Goal: Transaction & Acquisition: Book appointment/travel/reservation

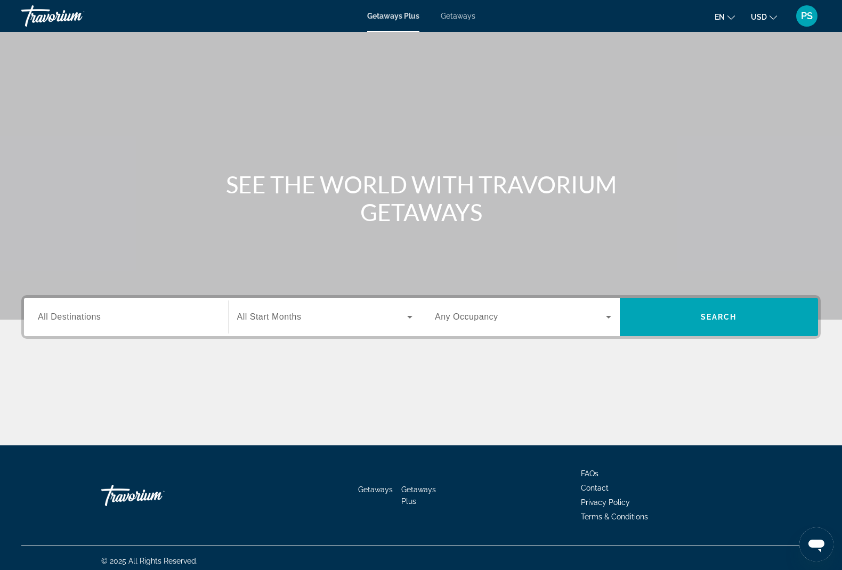
click at [109, 326] on div "Search widget" at bounding box center [126, 317] width 176 height 30
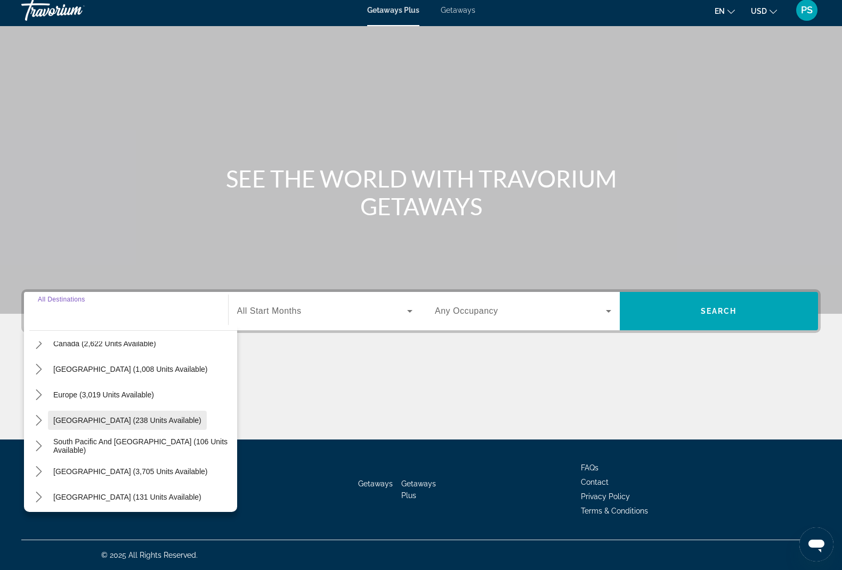
scroll to position [67, 0]
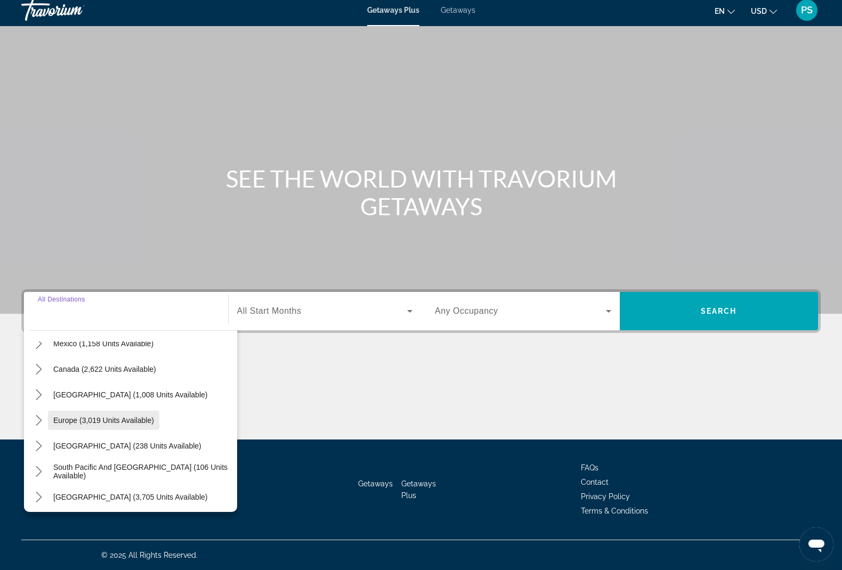
click at [89, 428] on span "Select destination: Europe (3,019 units available)" at bounding box center [103, 421] width 111 height 26
type input "**********"
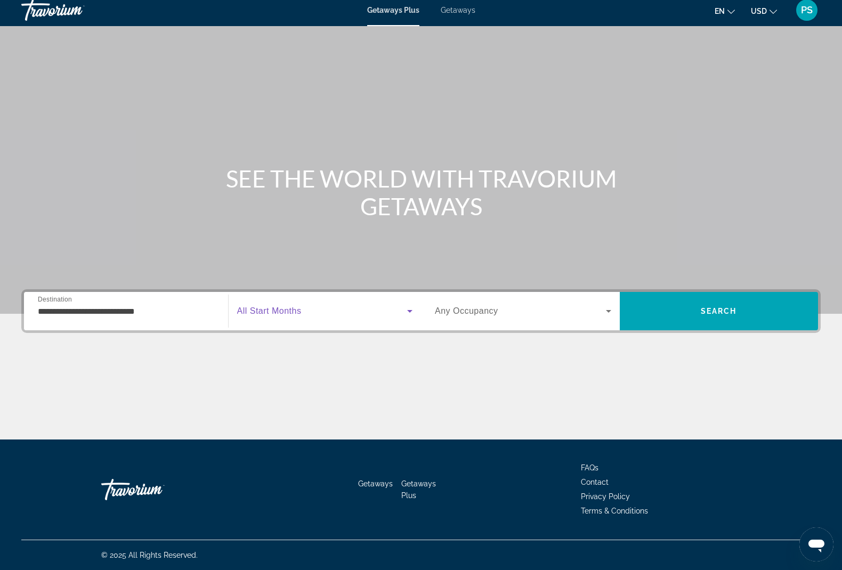
click at [287, 316] on span "Search widget" at bounding box center [322, 311] width 171 height 13
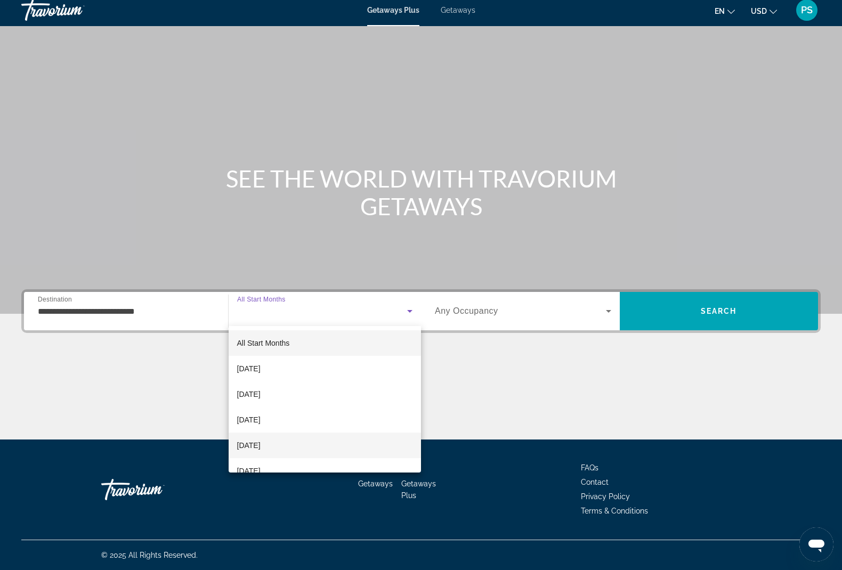
click at [261, 445] on span "[DATE]" at bounding box center [248, 445] width 23 height 13
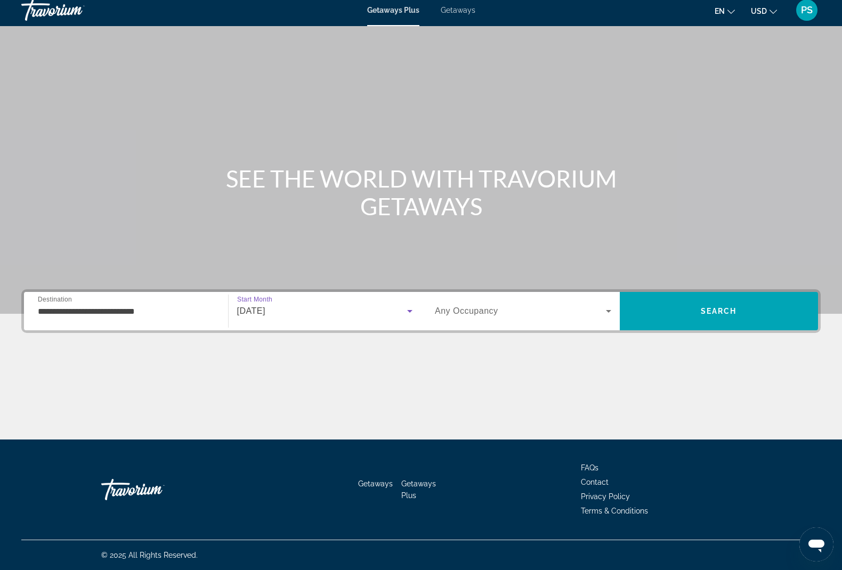
click at [511, 313] on span "Search widget" at bounding box center [520, 311] width 171 height 13
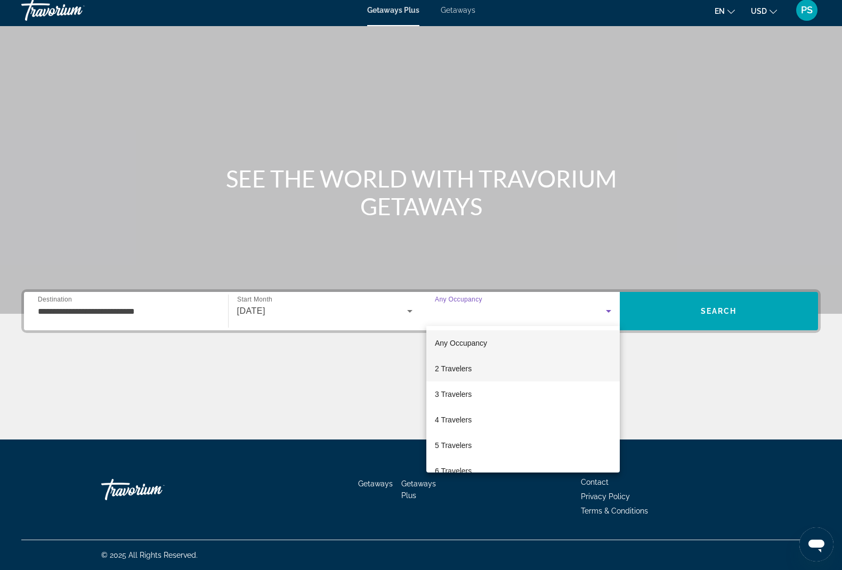
click at [472, 365] on mat-option "2 Travelers" at bounding box center [524, 369] width 194 height 26
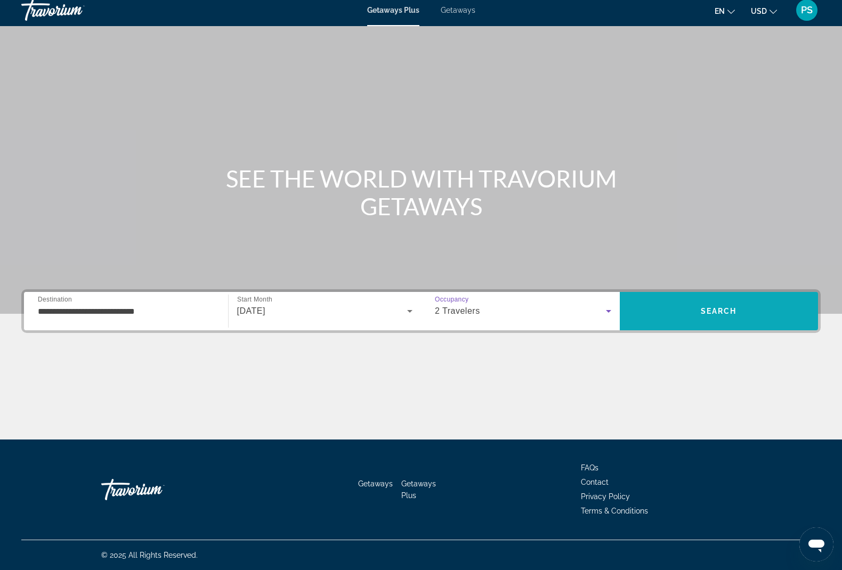
click at [673, 303] on span "Search" at bounding box center [719, 312] width 199 height 26
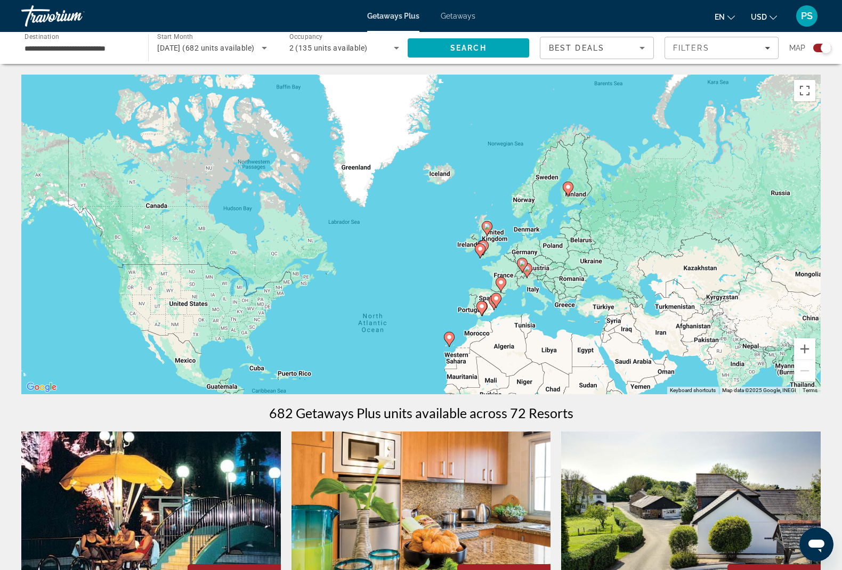
drag, startPoint x: 539, startPoint y: 203, endPoint x: 518, endPoint y: 297, distance: 96.6
click at [518, 297] on div "To activate drag with keyboard, press Alt + Enter. Once in keyboard drag state,…" at bounding box center [421, 235] width 800 height 320
click at [809, 353] on button "Zoom in" at bounding box center [804, 349] width 21 height 21
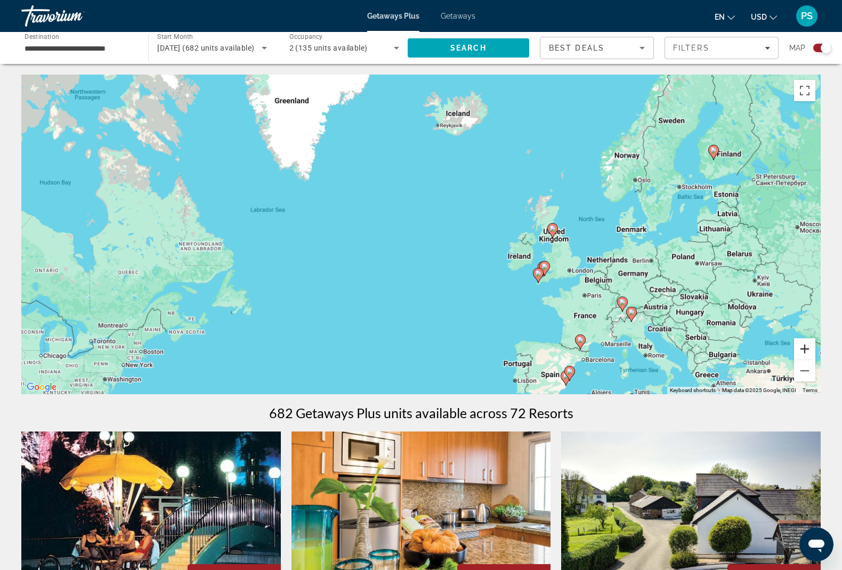
click at [809, 353] on button "Zoom in" at bounding box center [804, 349] width 21 height 21
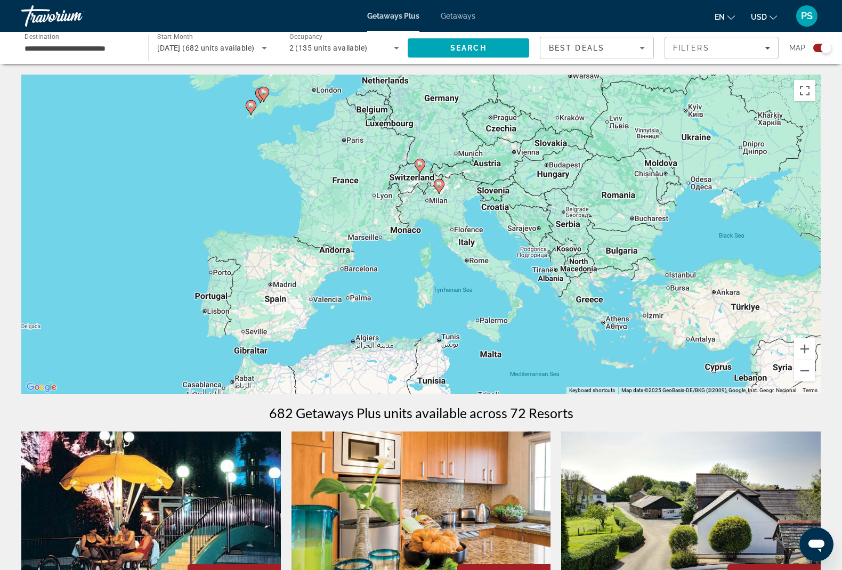
drag, startPoint x: 543, startPoint y: 309, endPoint x: 164, endPoint y: 97, distance: 434.6
click at [164, 97] on div "To activate drag with keyboard, press Alt + Enter. Once in keyboard drag state,…" at bounding box center [421, 235] width 800 height 320
click at [803, 349] on button "Zoom in" at bounding box center [804, 349] width 21 height 21
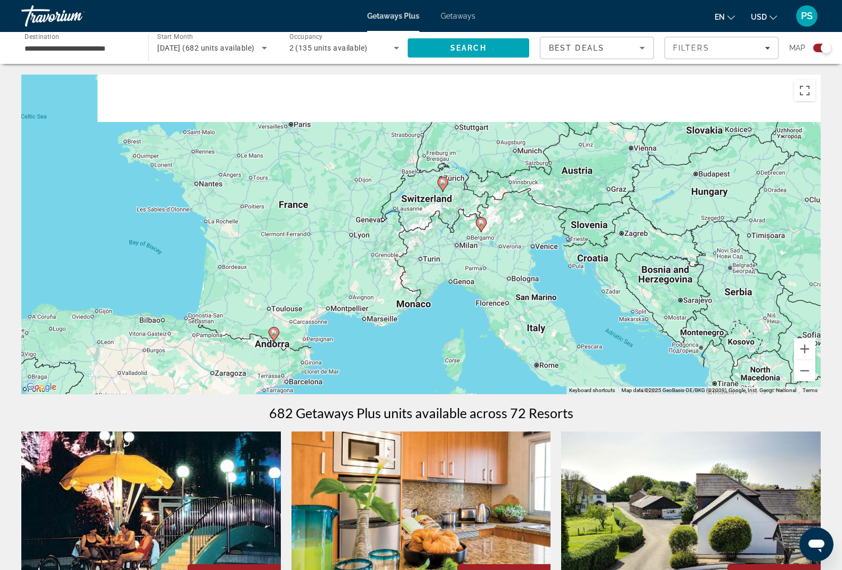
drag, startPoint x: 465, startPoint y: 205, endPoint x: 508, endPoint y: 318, distance: 120.6
click at [508, 318] on div "To activate drag with keyboard, press Alt + Enter. Once in keyboard drag state,…" at bounding box center [421, 235] width 800 height 320
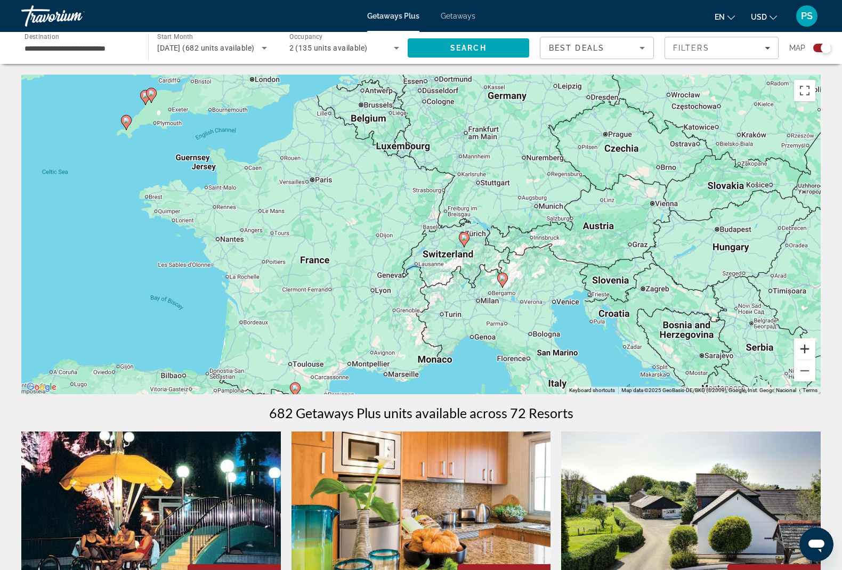
click at [806, 352] on button "Zoom in" at bounding box center [804, 349] width 21 height 21
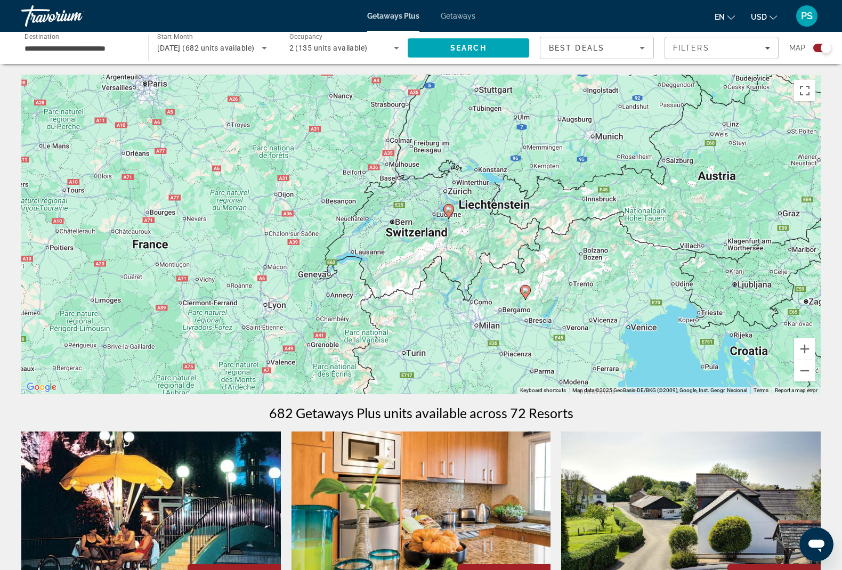
drag, startPoint x: 621, startPoint y: 266, endPoint x: 574, endPoint y: 216, distance: 68.3
click at [574, 216] on div "To activate drag with keyboard, press Alt + Enter. Once in keyboard drag state,…" at bounding box center [421, 235] width 800 height 320
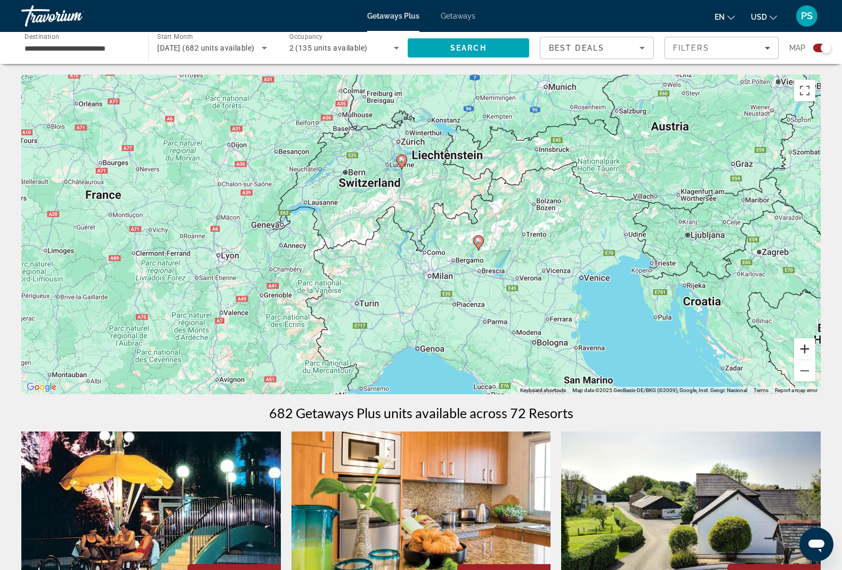
click at [799, 351] on button "Zoom in" at bounding box center [804, 349] width 21 height 21
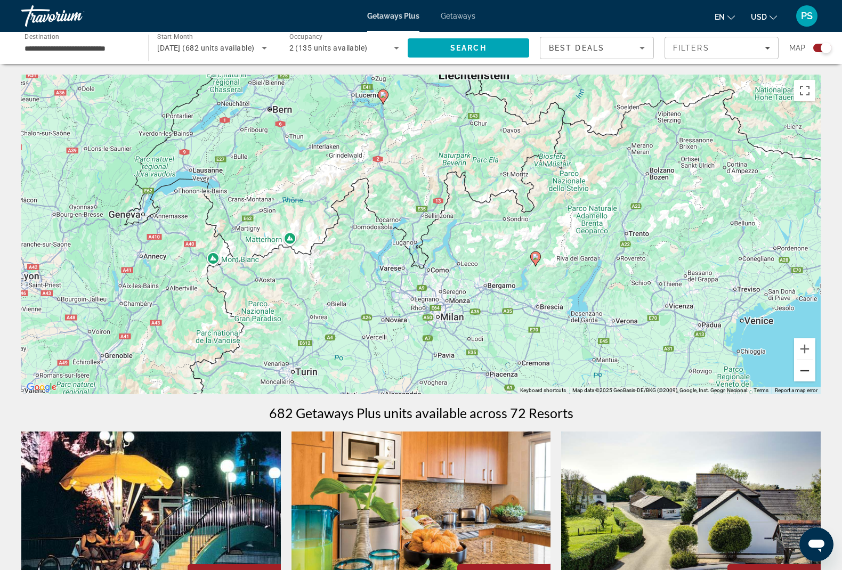
click at [809, 377] on button "Zoom out" at bounding box center [804, 370] width 21 height 21
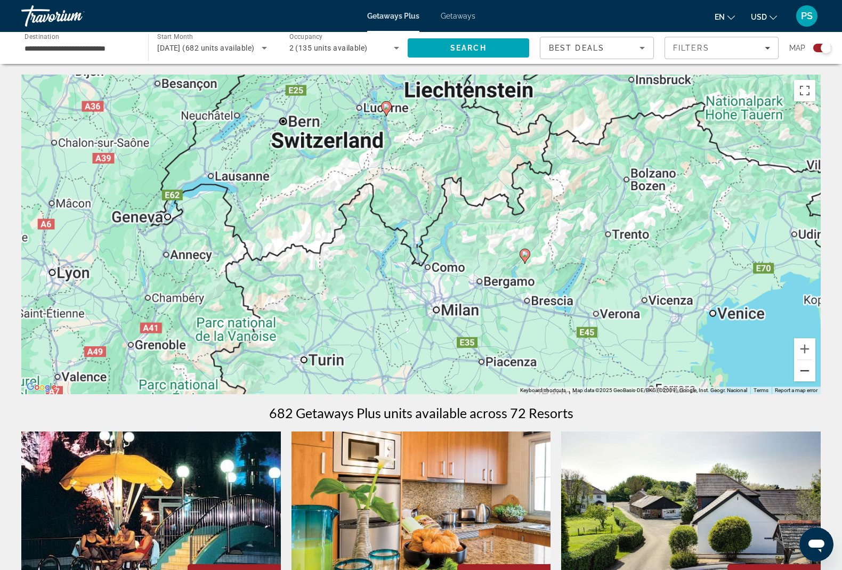
click at [809, 377] on button "Zoom out" at bounding box center [804, 370] width 21 height 21
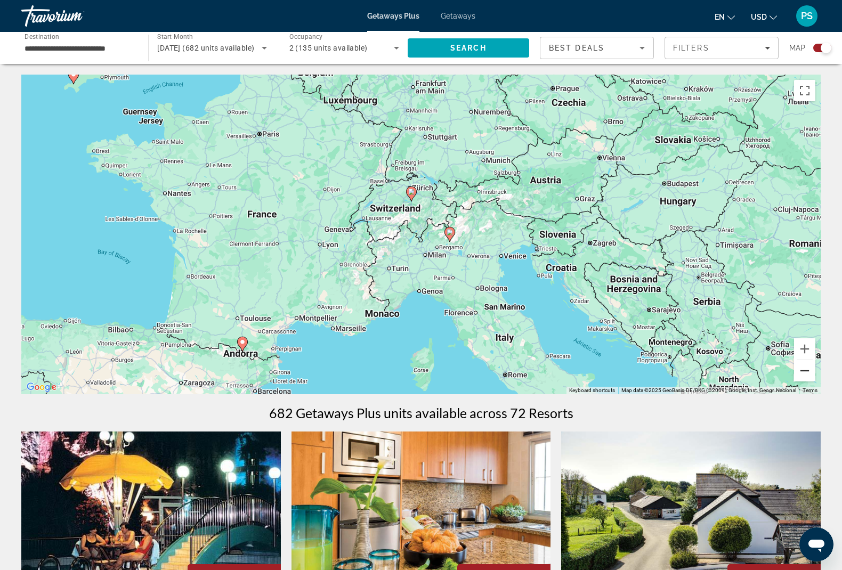
click at [809, 377] on button "Zoom out" at bounding box center [804, 370] width 21 height 21
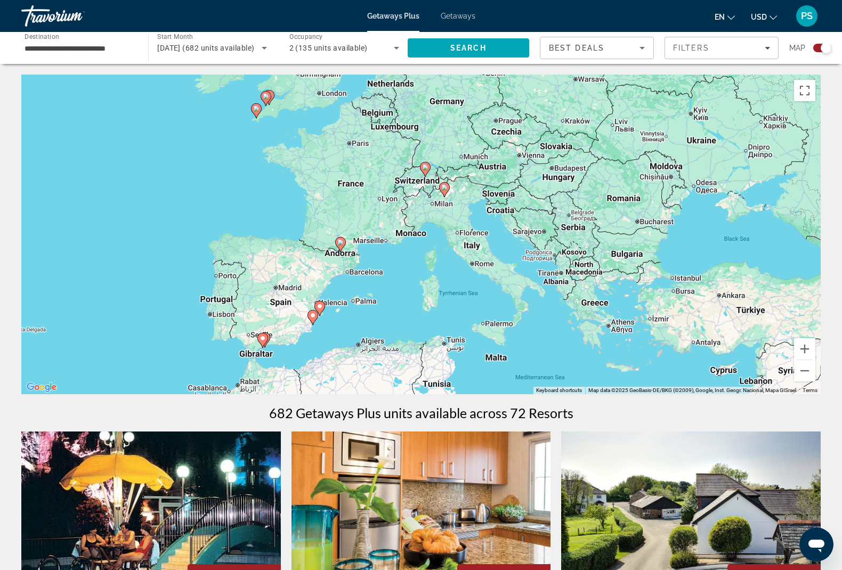
drag, startPoint x: 552, startPoint y: 339, endPoint x: 559, endPoint y: 296, distance: 43.2
click at [559, 296] on div "To activate drag with keyboard, press Alt + Enter. Once in keyboard drag state,…" at bounding box center [421, 235] width 800 height 320
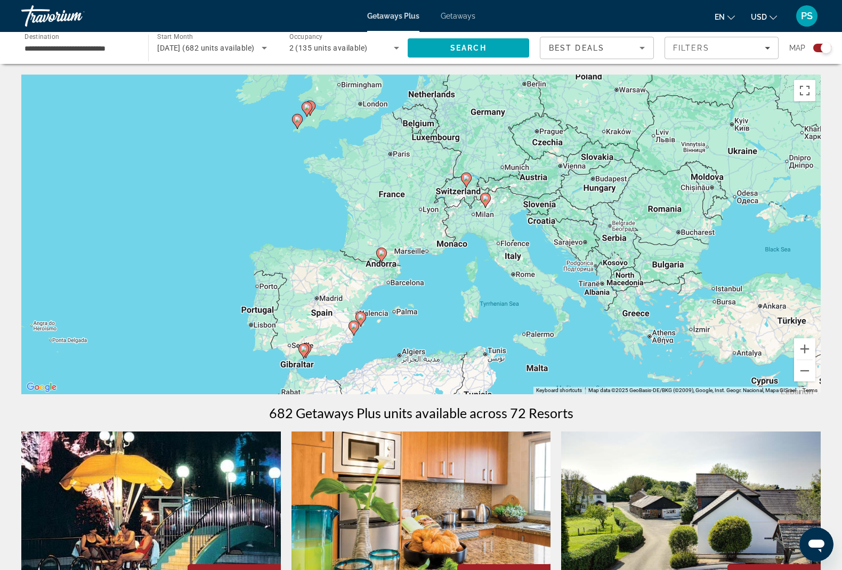
drag, startPoint x: 578, startPoint y: 200, endPoint x: 617, endPoint y: 221, distance: 43.9
click at [617, 221] on div "To activate drag with keyboard, press Alt + Enter. Once in keyboard drag state,…" at bounding box center [421, 235] width 800 height 320
click at [196, 41] on div "January 2026 (682 units available)" at bounding box center [211, 48] width 109 height 30
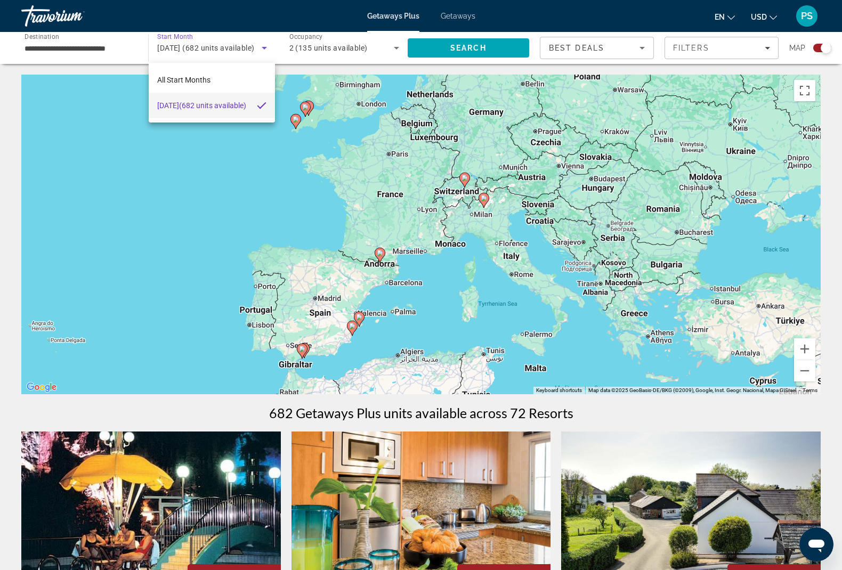
drag, startPoint x: 196, startPoint y: 49, endPoint x: 152, endPoint y: 43, distance: 43.6
click at [195, 49] on div at bounding box center [421, 285] width 842 height 570
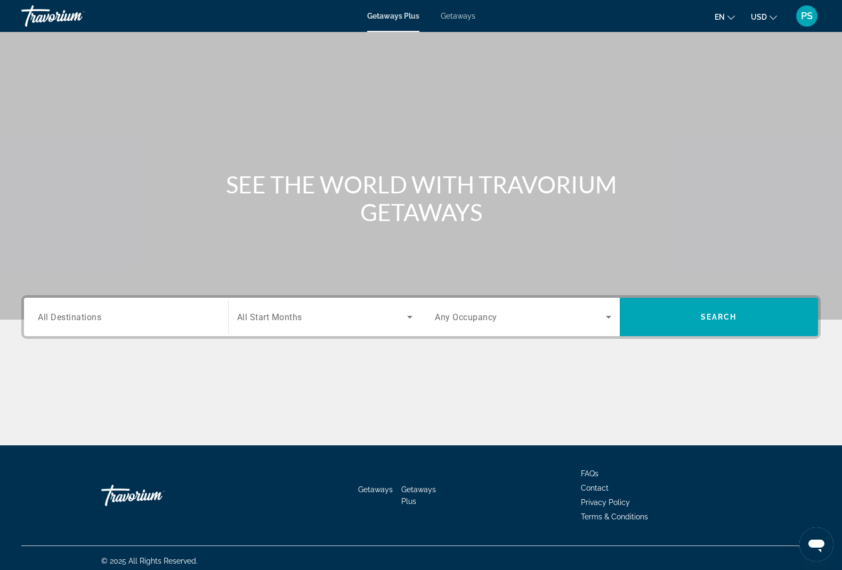
click at [137, 324] on div "Search widget" at bounding box center [126, 317] width 176 height 30
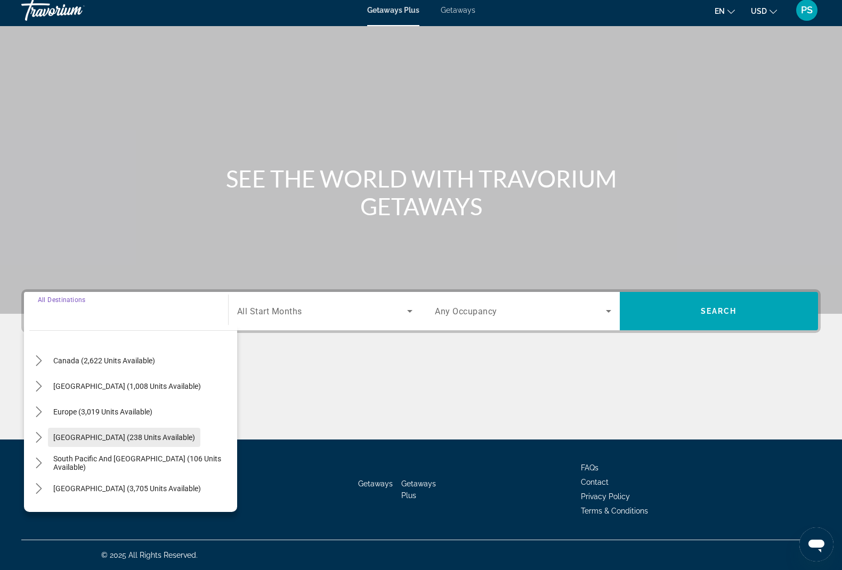
scroll to position [92, 0]
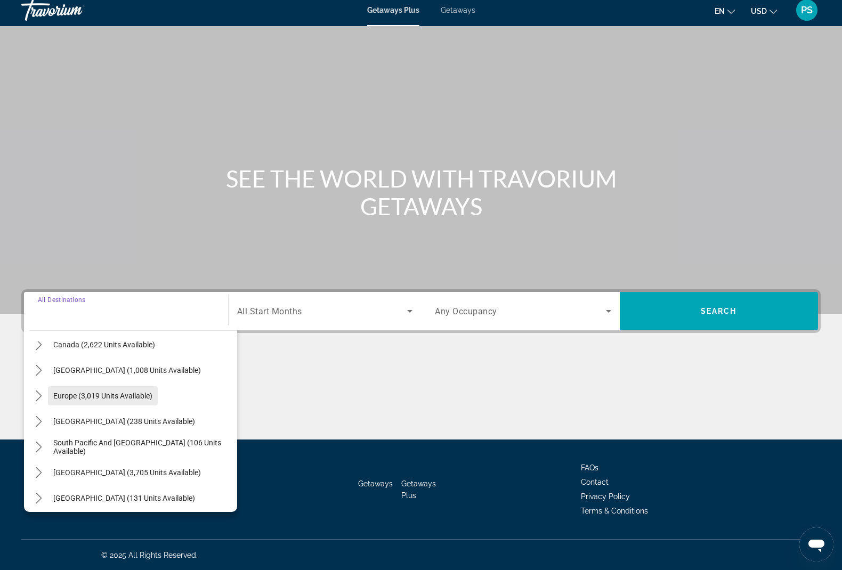
click at [81, 398] on span "Europe (3,019 units available)" at bounding box center [102, 396] width 99 height 9
type input "**********"
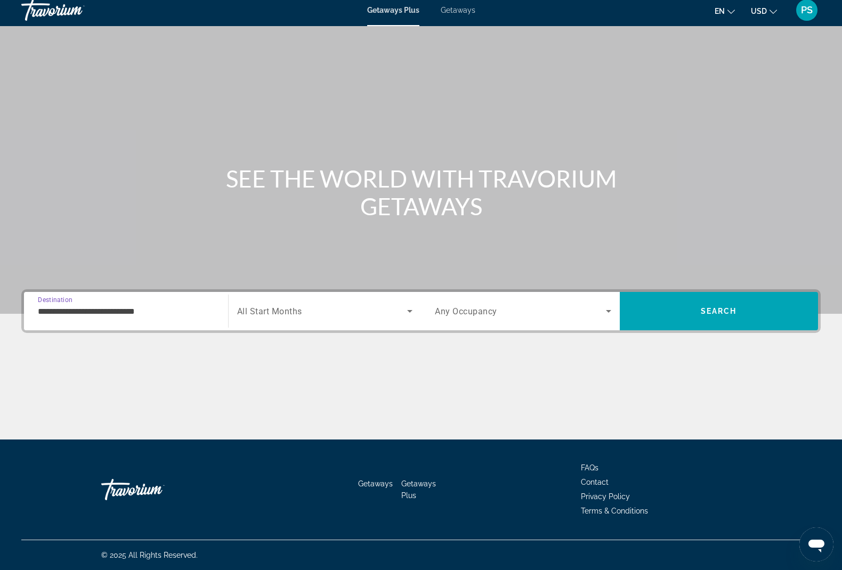
click at [288, 314] on span "All Start Months" at bounding box center [269, 312] width 65 height 10
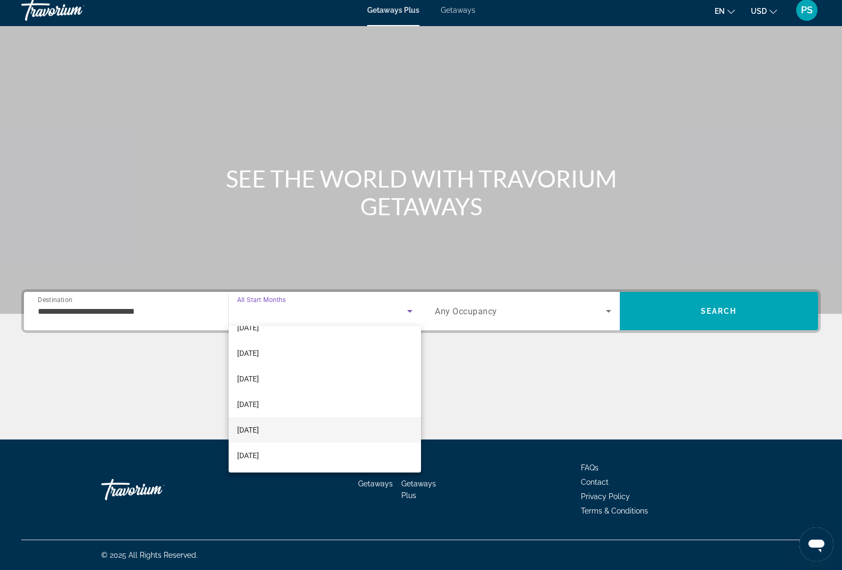
scroll to position [220, 0]
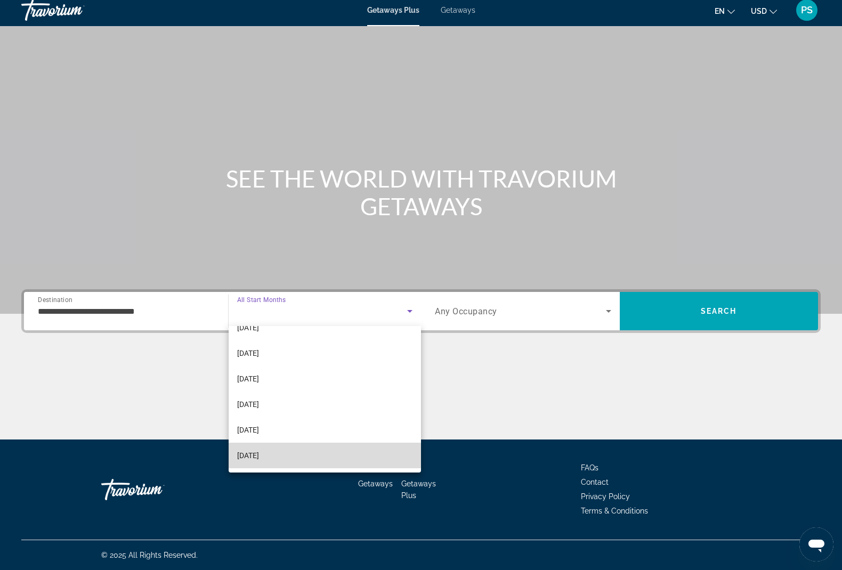
click at [259, 458] on span "[DATE]" at bounding box center [248, 455] width 22 height 13
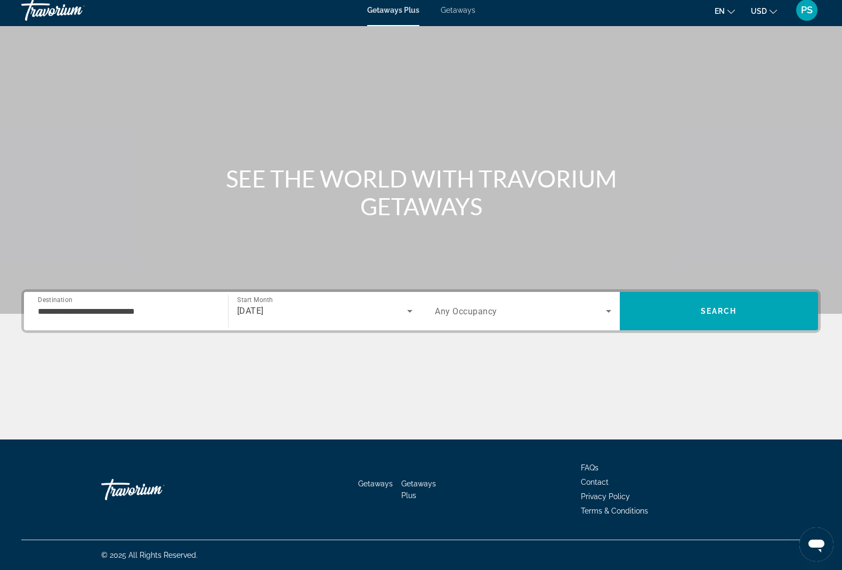
click at [451, 316] on span "Any Occupancy" at bounding box center [466, 312] width 62 height 10
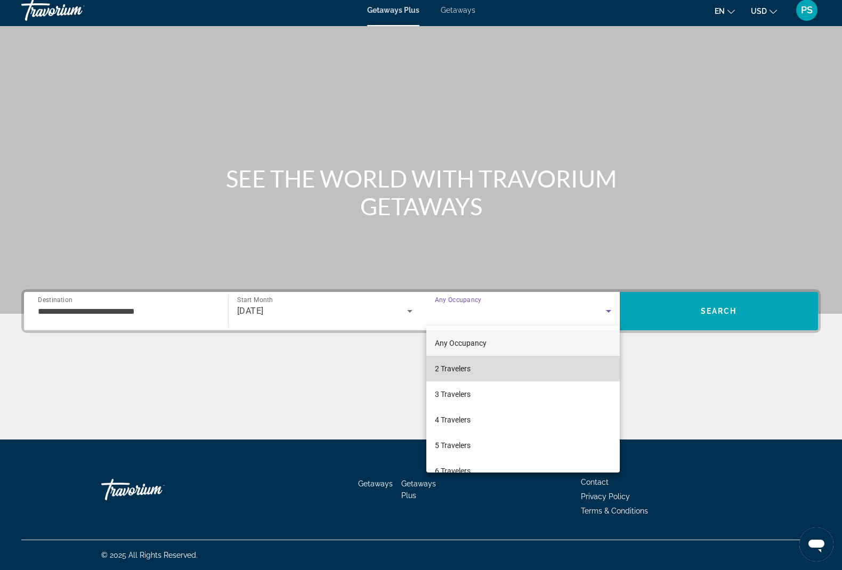
drag, startPoint x: 451, startPoint y: 365, endPoint x: 464, endPoint y: 364, distance: 13.4
click at [450, 365] on span "2 Travelers" at bounding box center [453, 369] width 36 height 13
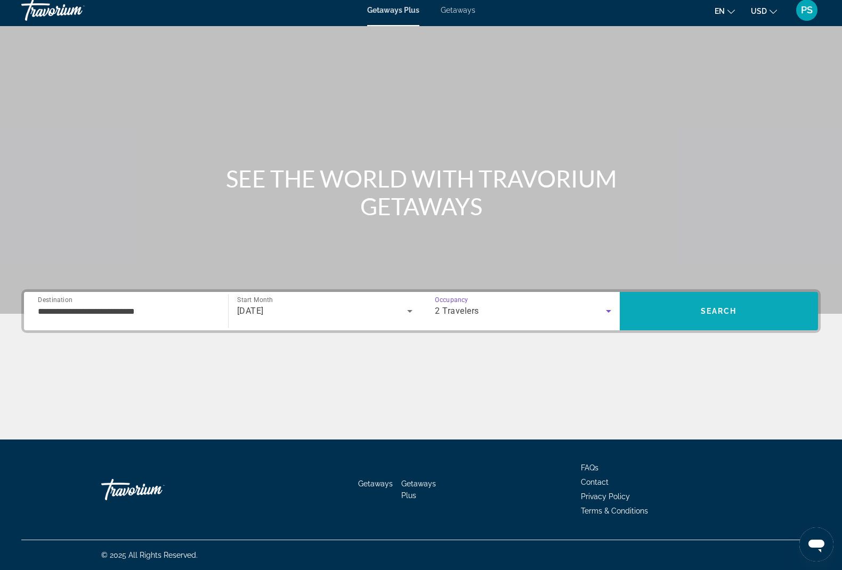
click at [700, 325] on span "Search" at bounding box center [719, 311] width 199 height 38
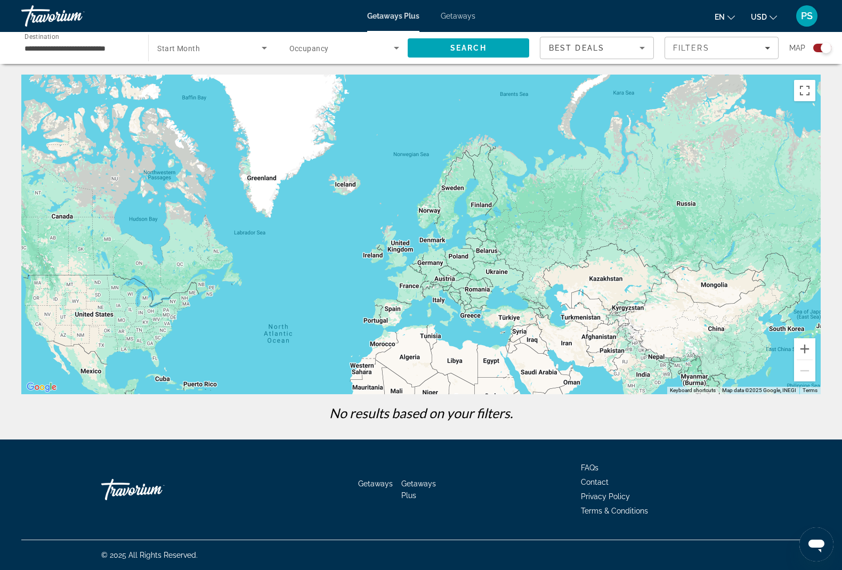
drag, startPoint x: 533, startPoint y: 249, endPoint x: 439, endPoint y: 353, distance: 140.4
click at [439, 353] on div "Main content" at bounding box center [421, 235] width 800 height 320
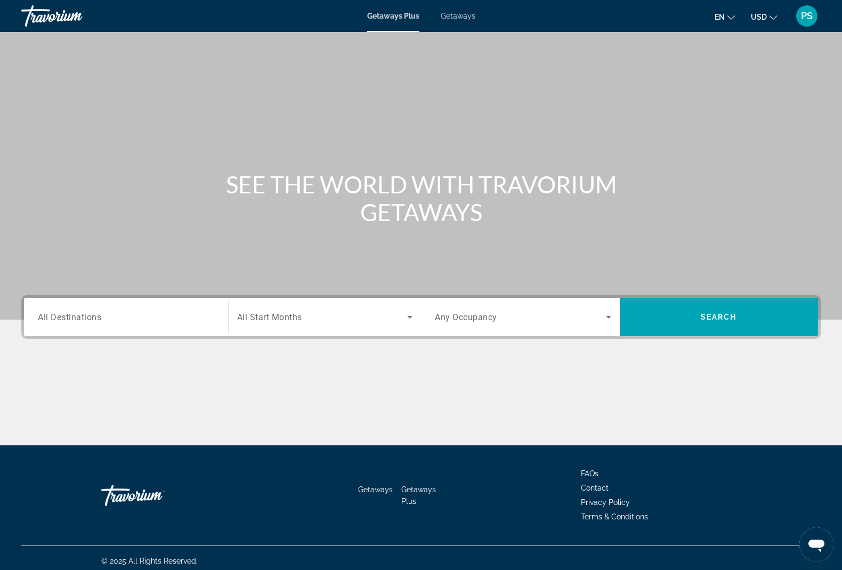
click at [94, 322] on span "All Destinations" at bounding box center [69, 317] width 63 height 10
click at [94, 322] on input "Destination All Destinations" at bounding box center [126, 317] width 176 height 13
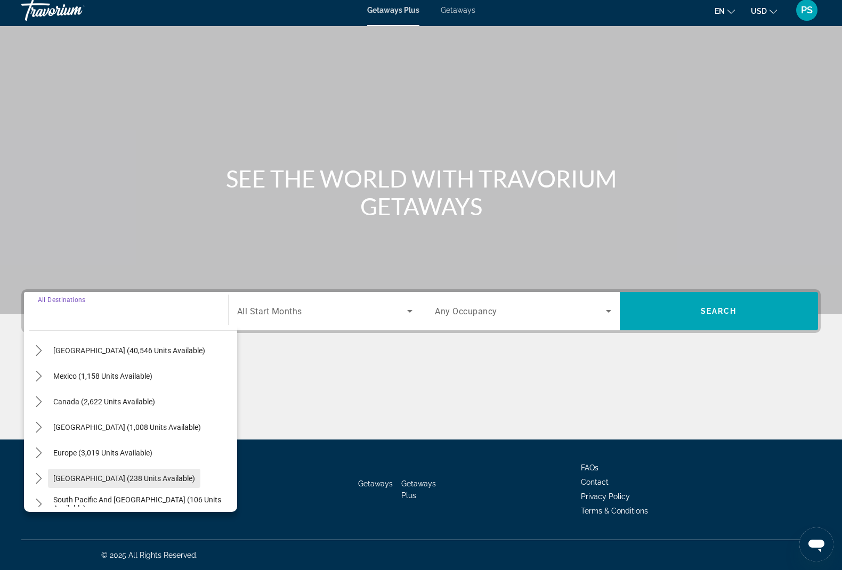
scroll to position [46, 0]
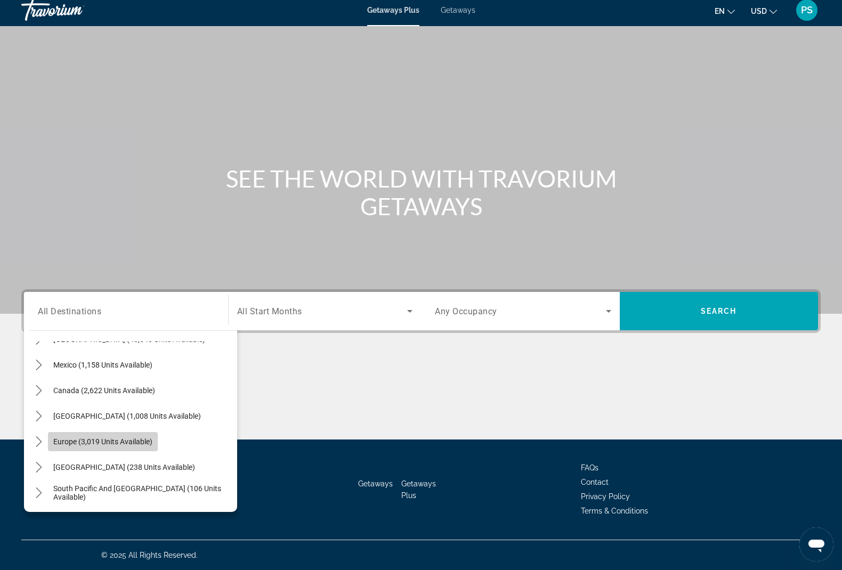
click at [86, 438] on span "Europe (3,019 units available)" at bounding box center [102, 442] width 99 height 9
type input "**********"
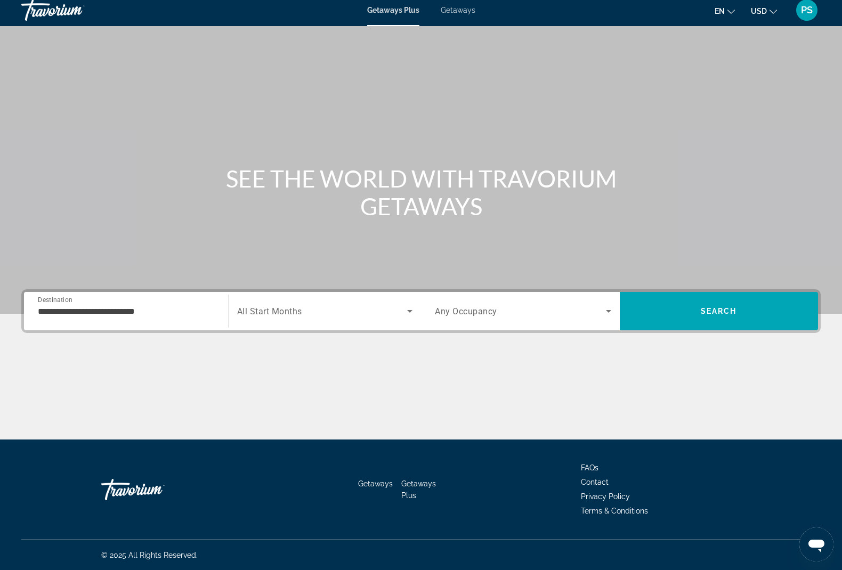
click at [277, 300] on div "Search widget" at bounding box center [325, 311] width 176 height 30
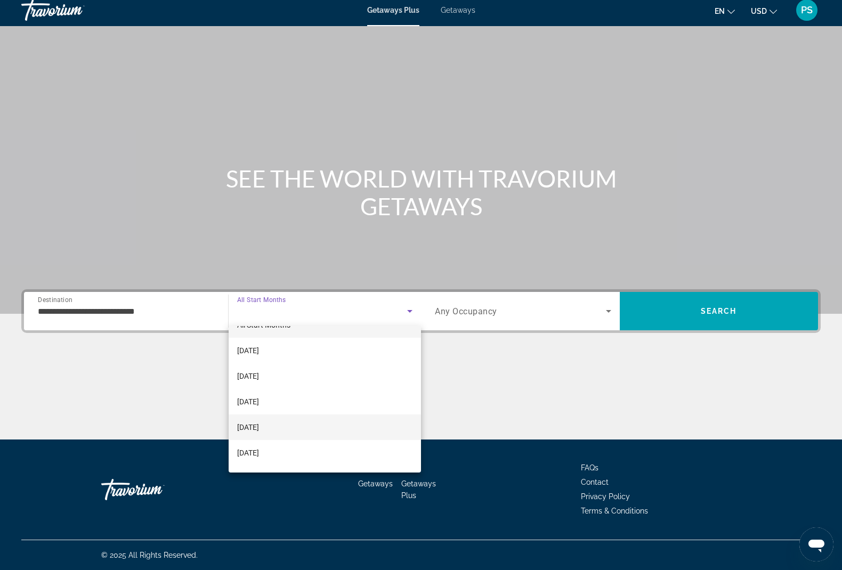
scroll to position [31, 0]
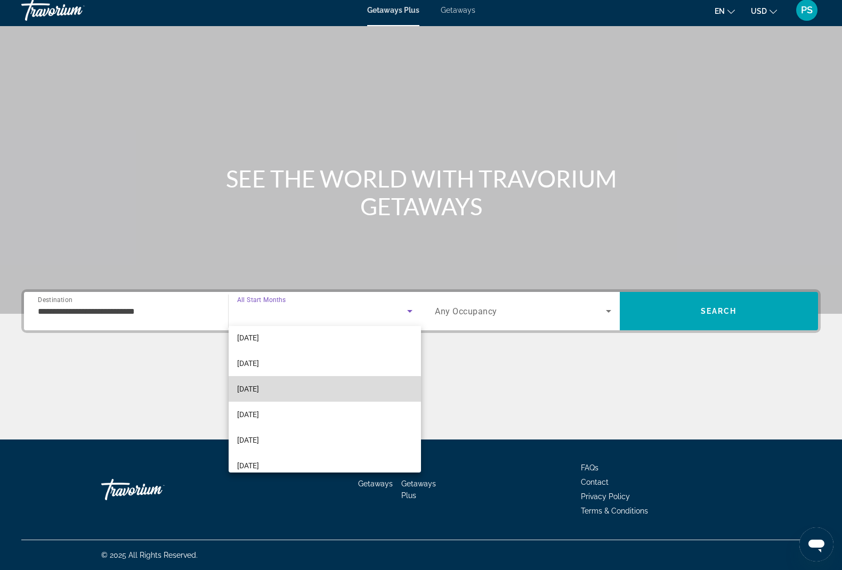
click at [254, 401] on mat-option "[DATE]" at bounding box center [325, 389] width 193 height 26
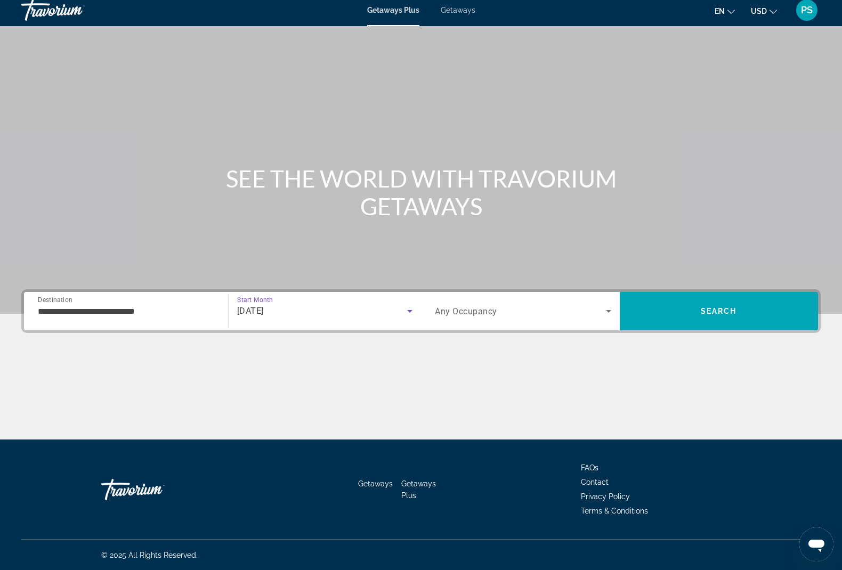
click at [253, 320] on div "[DATE]" at bounding box center [325, 311] width 176 height 30
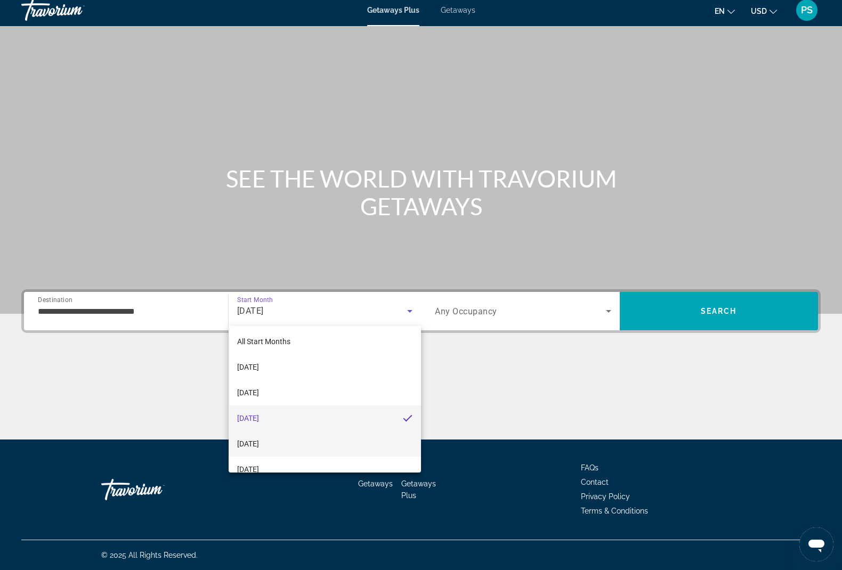
scroll to position [3, 0]
click at [253, 444] on span "[DATE]" at bounding box center [248, 443] width 22 height 13
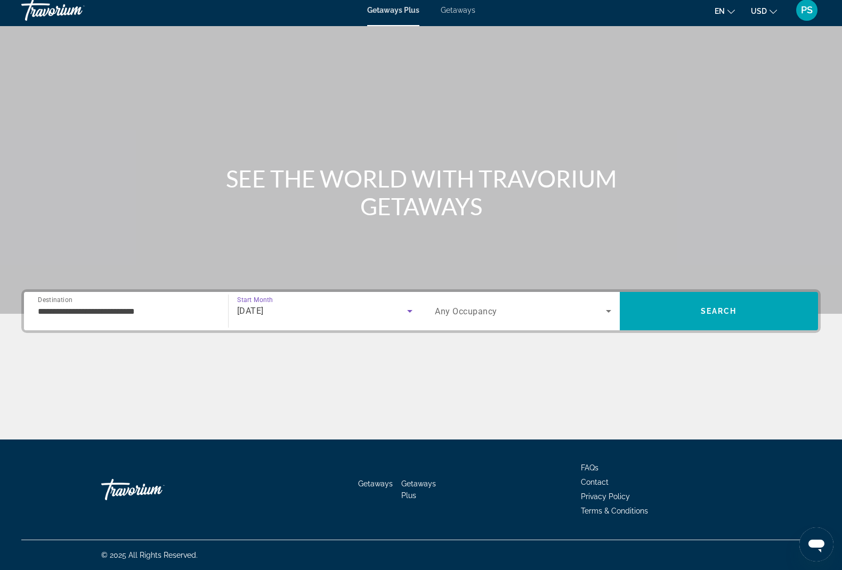
click at [469, 321] on div "Search widget" at bounding box center [523, 311] width 176 height 30
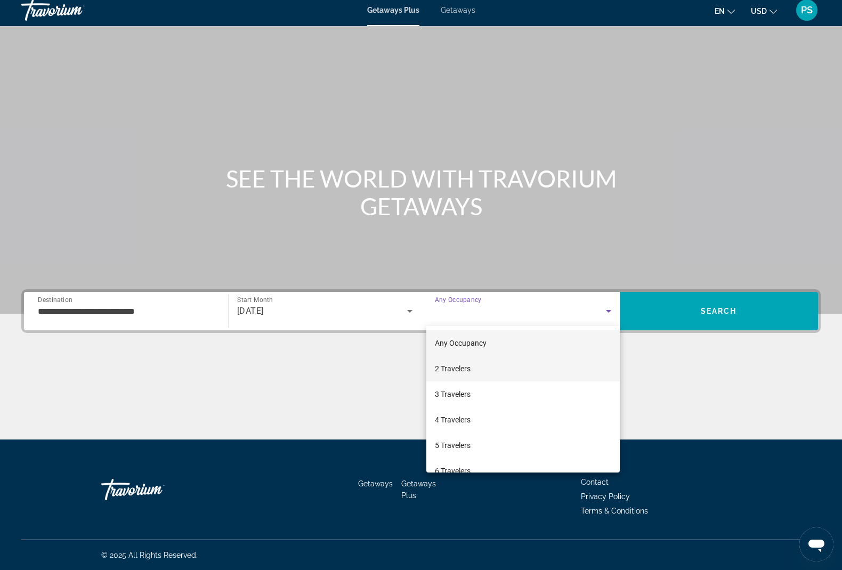
scroll to position [1, 0]
click at [472, 362] on mat-option "2 Travelers" at bounding box center [524, 369] width 194 height 26
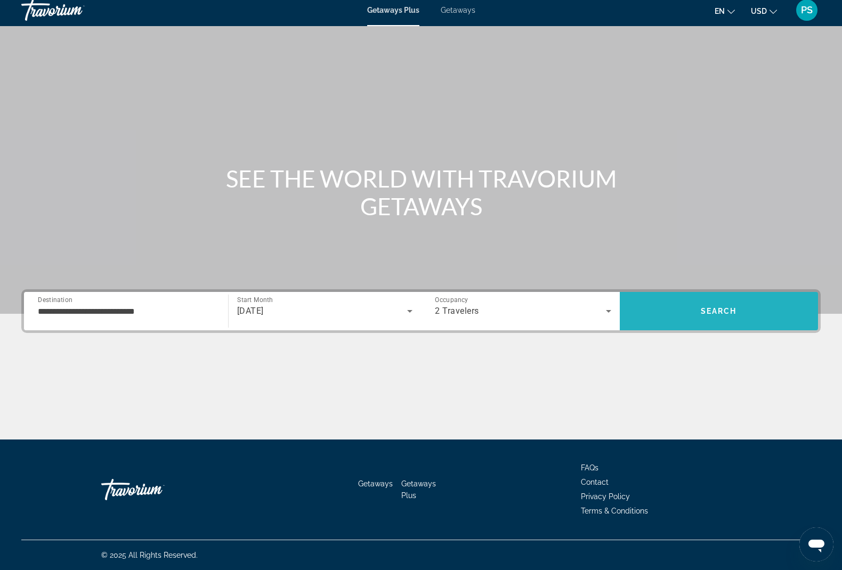
click at [748, 319] on span "Search" at bounding box center [719, 312] width 199 height 26
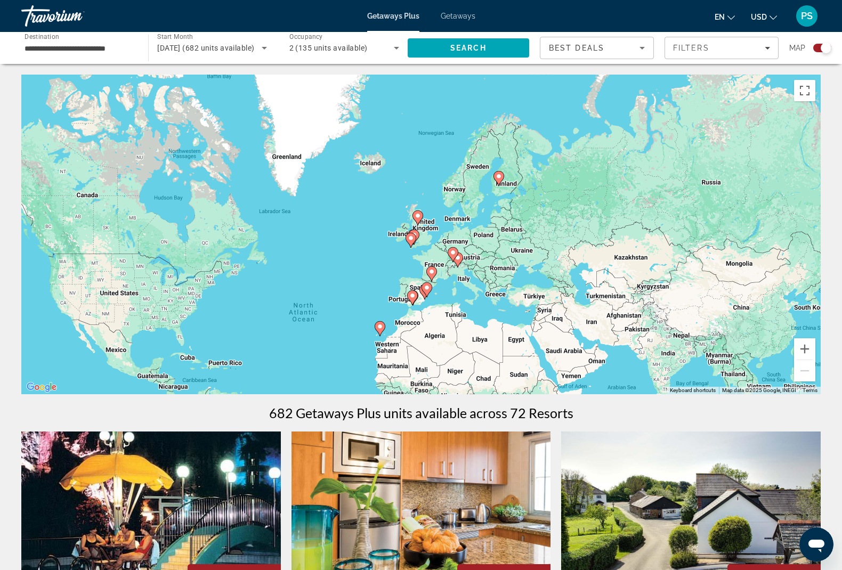
drag, startPoint x: 490, startPoint y: 280, endPoint x: 420, endPoint y: 389, distance: 129.4
click at [406, 393] on div "To activate drag with keyboard, press Alt + Enter. Once in keyboard drag state,…" at bounding box center [421, 235] width 800 height 320
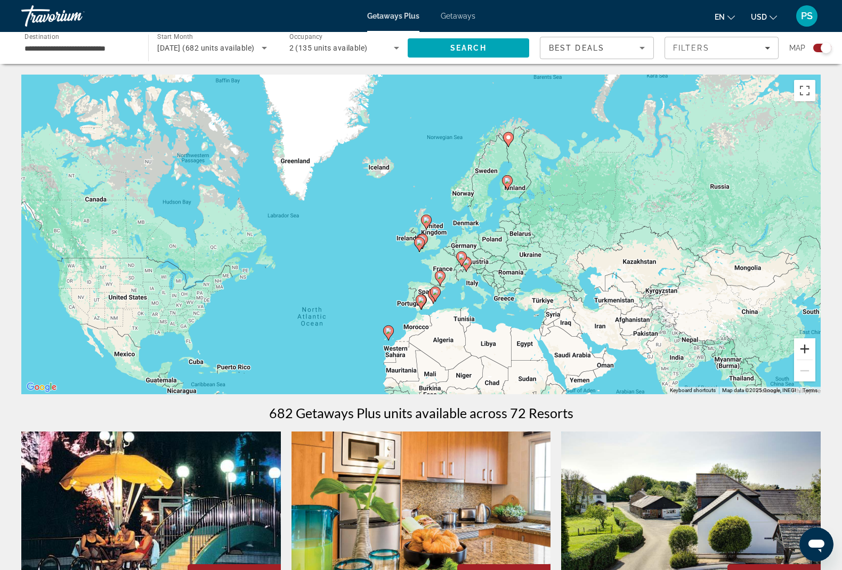
click at [805, 351] on button "Zoom in" at bounding box center [804, 349] width 21 height 21
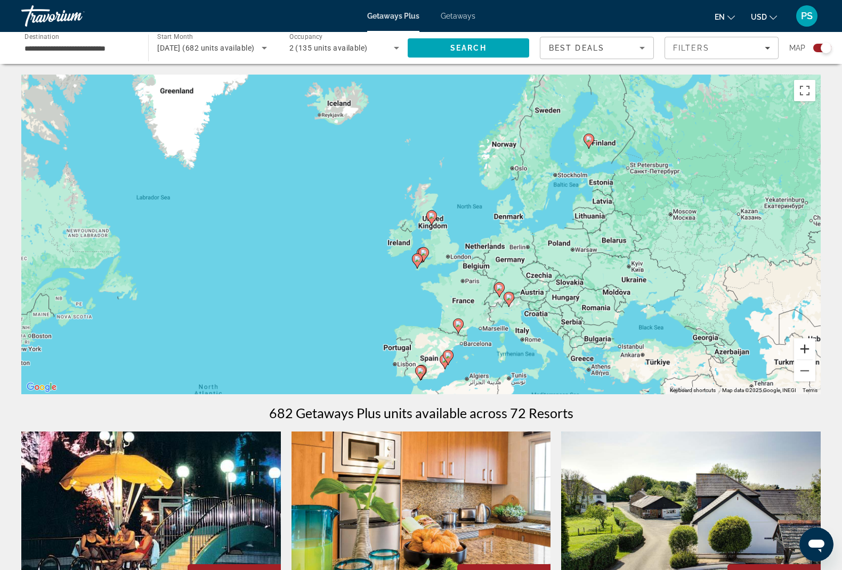
click at [805, 351] on button "Zoom in" at bounding box center [804, 349] width 21 height 21
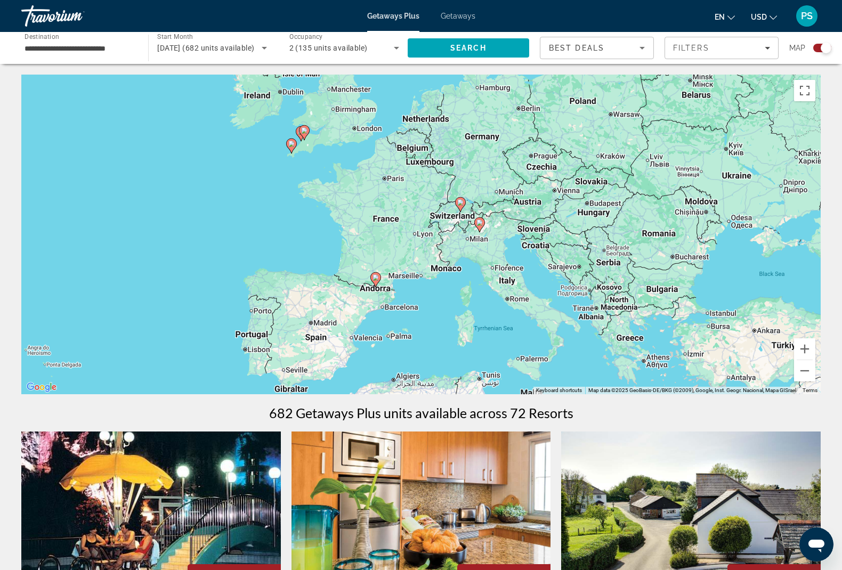
drag, startPoint x: 673, startPoint y: 301, endPoint x: 556, endPoint y: 154, distance: 188.2
click at [557, 151] on div "To activate drag with keyboard, press Alt + Enter. Once in keyboard drag state,…" at bounding box center [421, 235] width 800 height 320
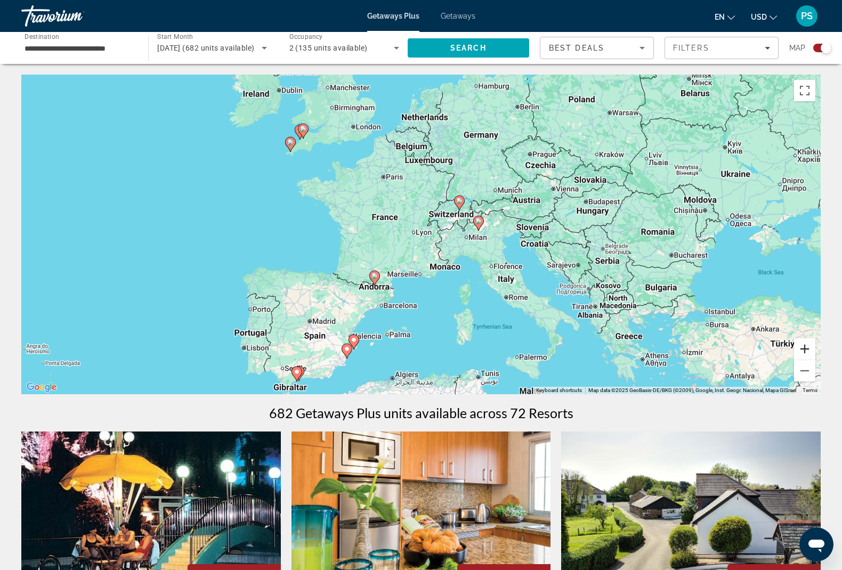
click at [809, 348] on button "Zoom in" at bounding box center [804, 349] width 21 height 21
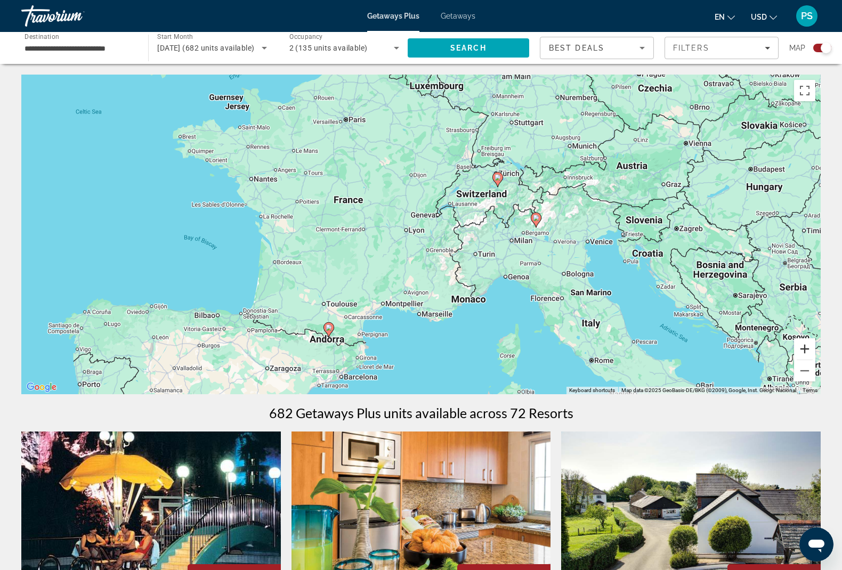
click at [809, 348] on button "Zoom in" at bounding box center [804, 349] width 21 height 21
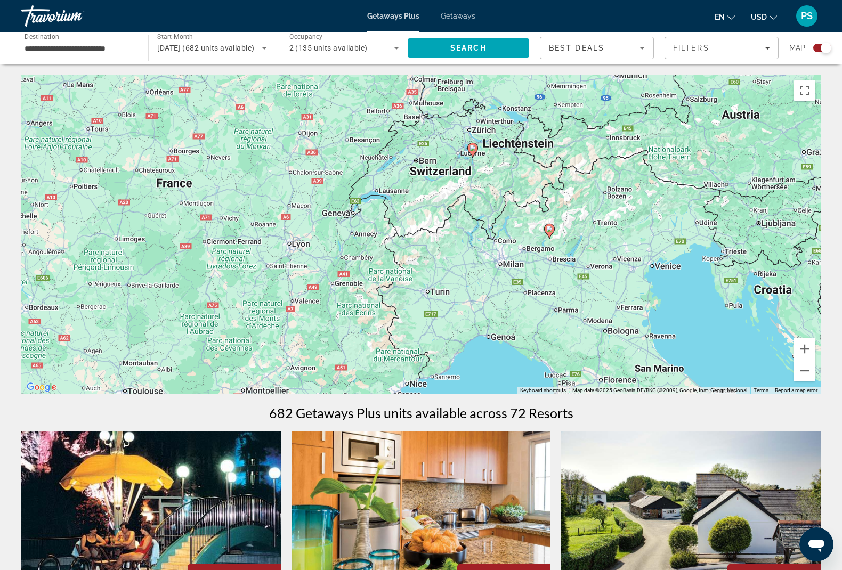
drag, startPoint x: 744, startPoint y: 283, endPoint x: 635, endPoint y: 302, distance: 110.4
click at [635, 302] on div "To activate drag with keyboard, press Alt + Enter. Once in keyboard drag state,…" at bounding box center [421, 235] width 800 height 320
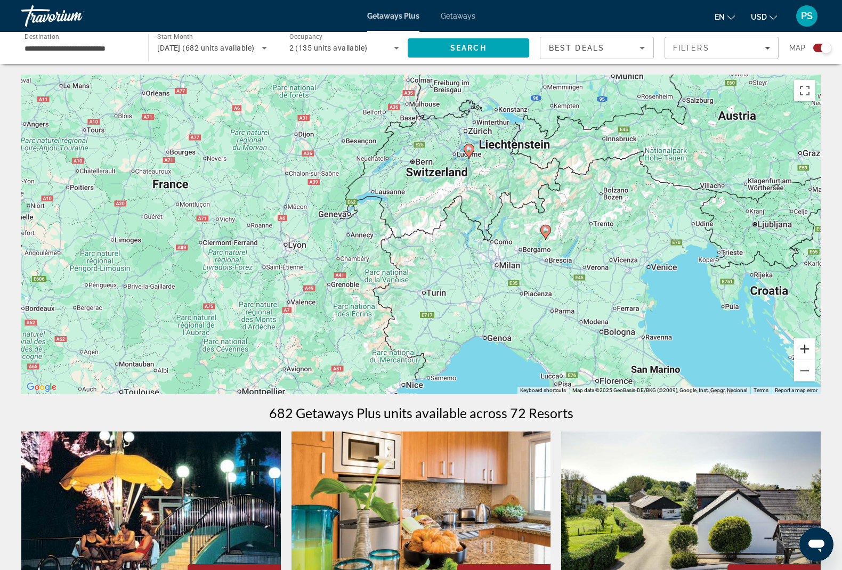
click at [814, 347] on button "Zoom in" at bounding box center [804, 349] width 21 height 21
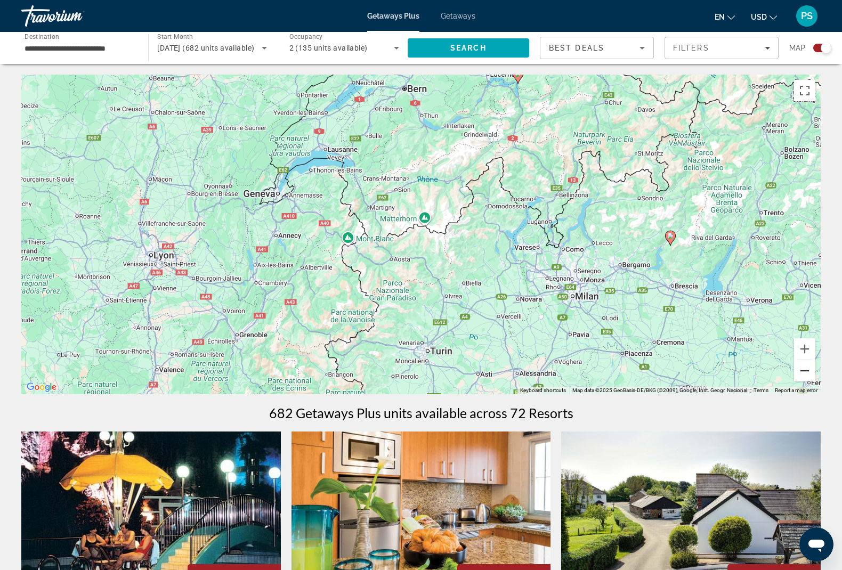
click at [800, 377] on button "Zoom out" at bounding box center [804, 370] width 21 height 21
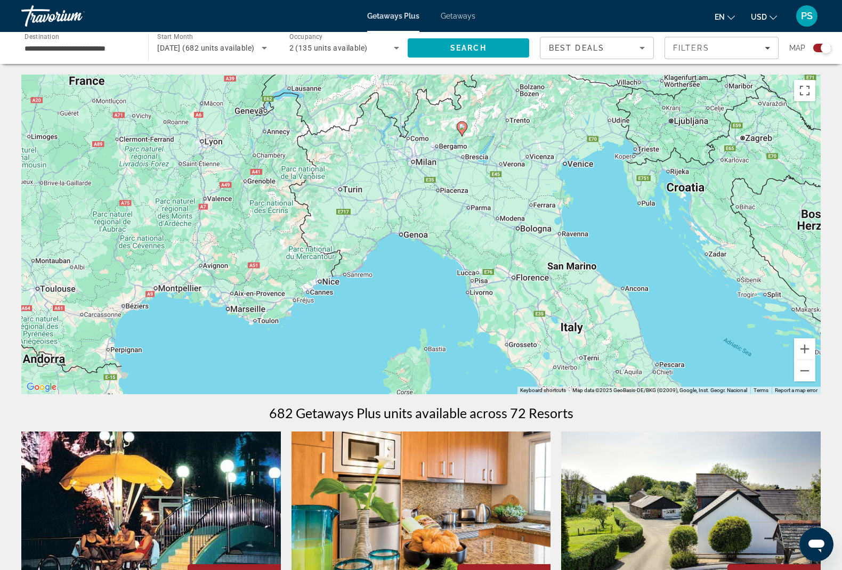
drag, startPoint x: 650, startPoint y: 341, endPoint x: 564, endPoint y: 236, distance: 136.0
click at [564, 236] on div "To activate drag with keyboard, press Alt + Enter. Once in keyboard drag state,…" at bounding box center [421, 235] width 800 height 320
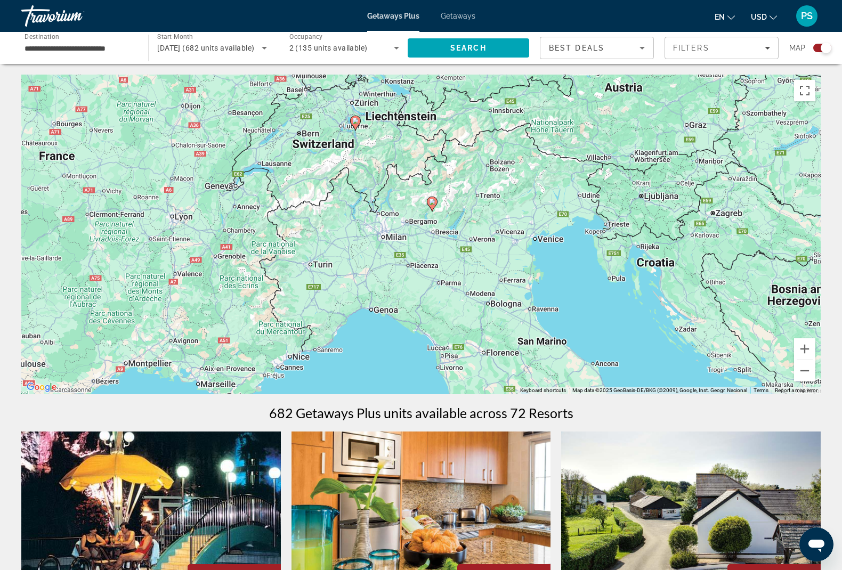
drag, startPoint x: 511, startPoint y: 182, endPoint x: 480, endPoint y: 257, distance: 81.3
click at [480, 257] on div "To activate drag with keyboard, press Alt + Enter. Once in keyboard drag state,…" at bounding box center [421, 235] width 800 height 320
drag, startPoint x: 792, startPoint y: 356, endPoint x: 798, endPoint y: 352, distance: 6.8
click at [793, 356] on div "To activate drag with keyboard, press Alt + Enter. Once in keyboard drag state,…" at bounding box center [421, 235] width 800 height 320
click at [814, 350] on button "Zoom in" at bounding box center [804, 349] width 21 height 21
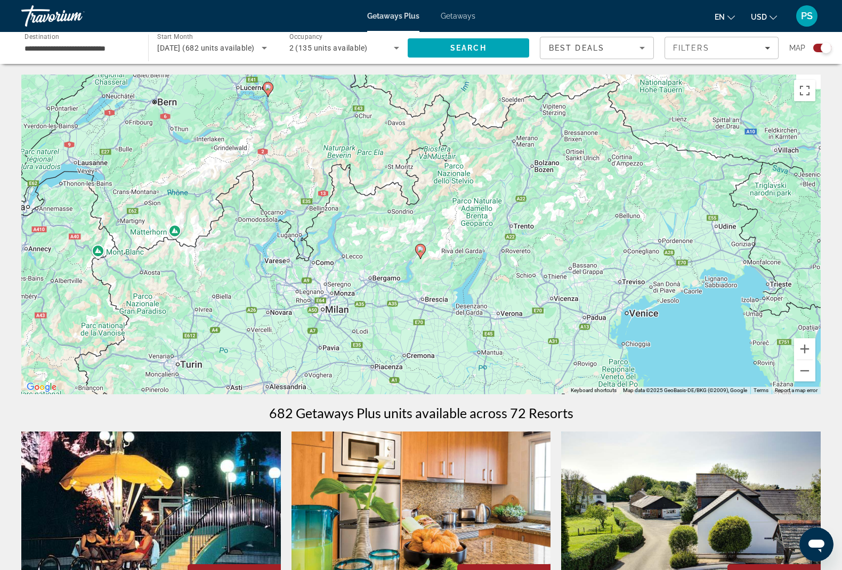
drag, startPoint x: 613, startPoint y: 156, endPoint x: 587, endPoint y: 240, distance: 88.5
click at [587, 240] on div "To activate drag with keyboard, press Alt + Enter. Once in keyboard drag state,…" at bounding box center [421, 235] width 800 height 320
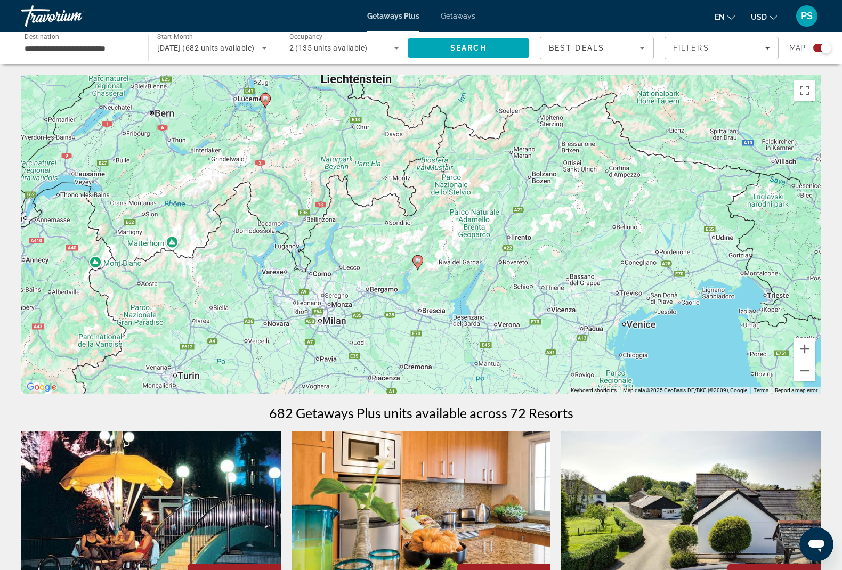
click at [419, 262] on image "Main content" at bounding box center [418, 261] width 6 height 6
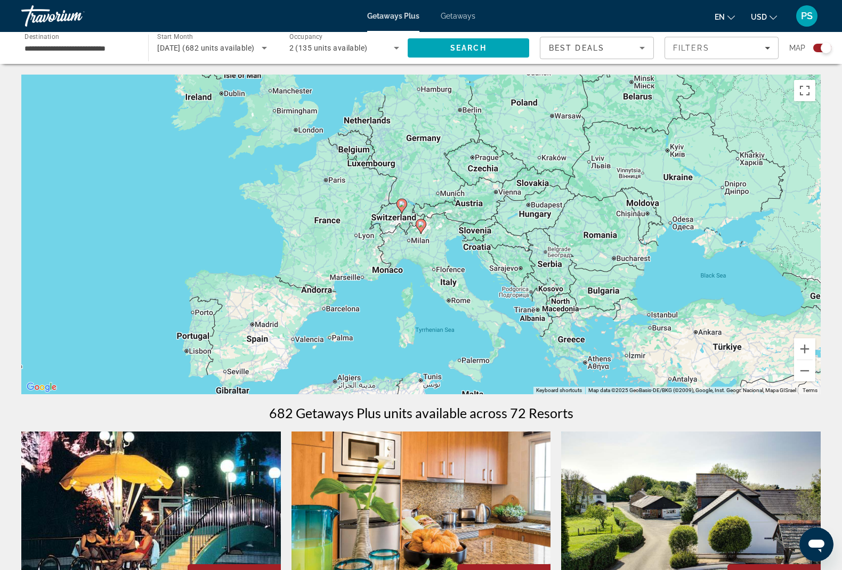
click at [422, 227] on image "Main content" at bounding box center [421, 224] width 6 height 6
type input "**********"
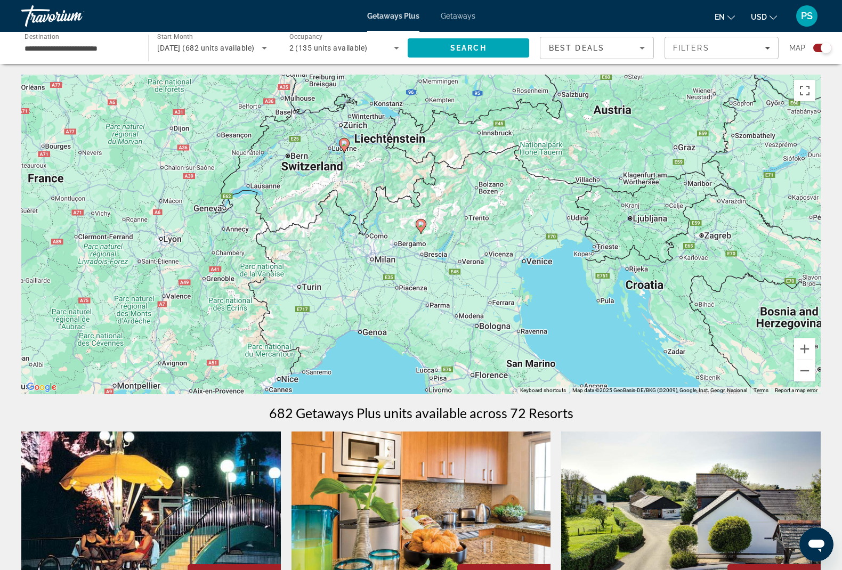
click at [422, 227] on image "Main content" at bounding box center [421, 224] width 6 height 6
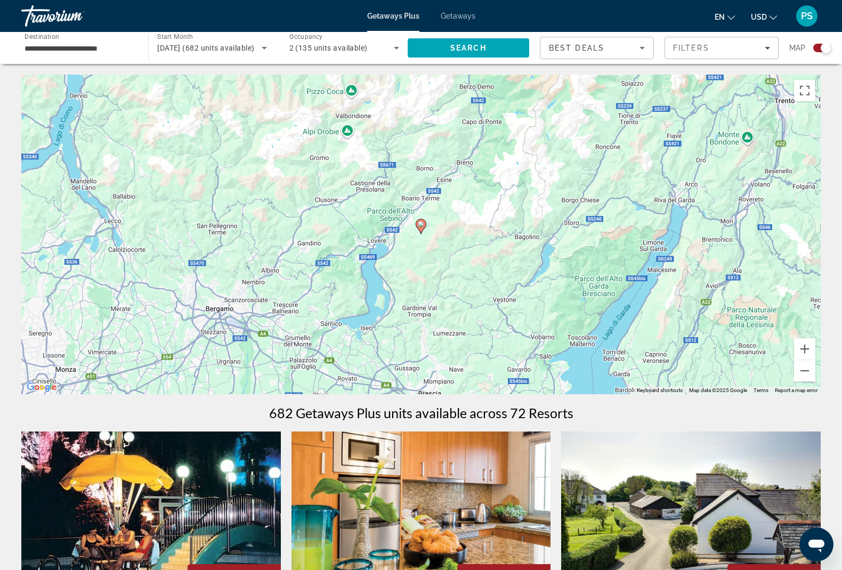
click at [422, 227] on image "Main content" at bounding box center [421, 224] width 6 height 6
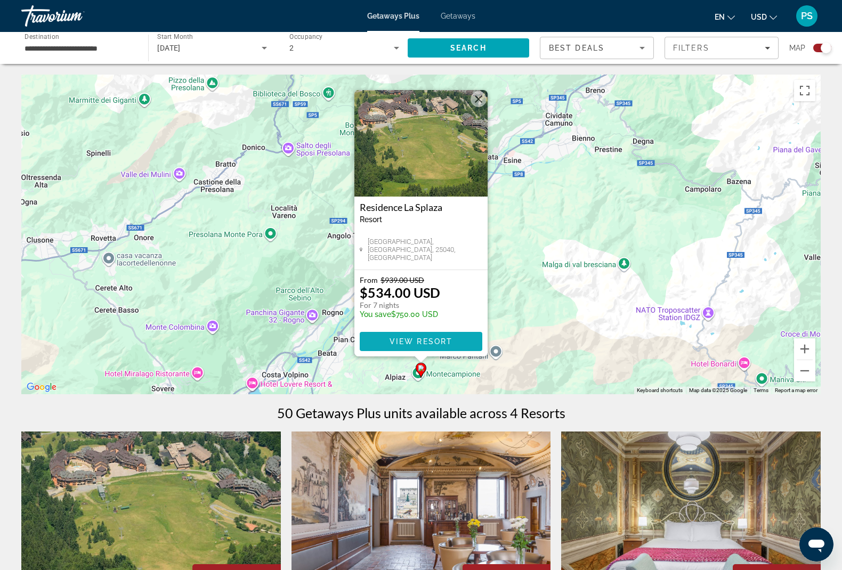
click at [391, 345] on span "View Resort" at bounding box center [421, 341] width 63 height 9
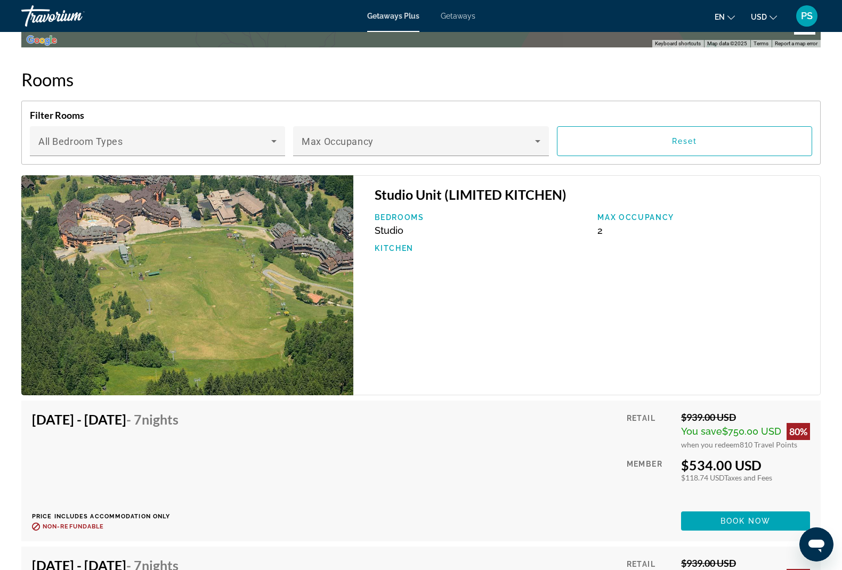
scroll to position [1775, 0]
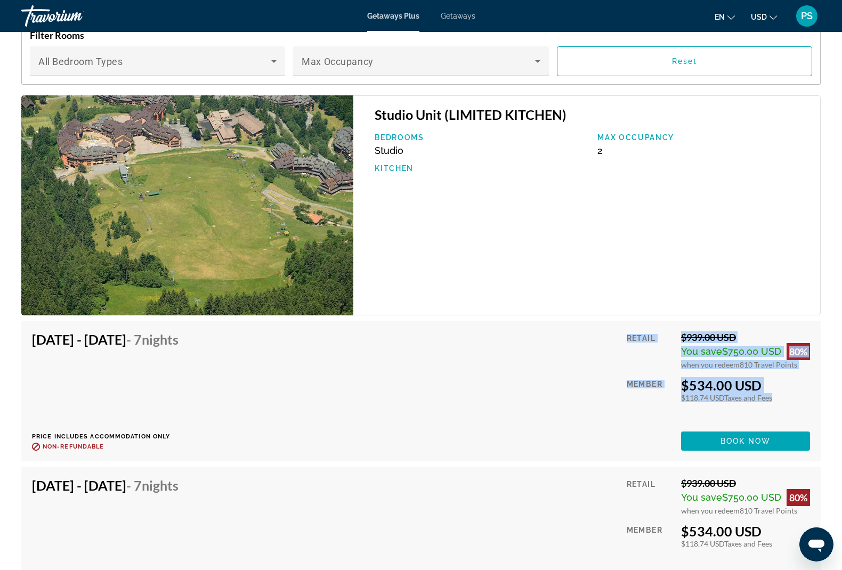
drag, startPoint x: 672, startPoint y: 317, endPoint x: 775, endPoint y: 392, distance: 126.7
click at [775, 392] on div "Retail $939.00 USD You save $750.00 USD 80% when you redeem 810 Travel Points M…" at bounding box center [718, 391] width 183 height 119
click at [782, 394] on div "Retail $939.00 USD You save $750.00 USD 80% when you redeem 810 Travel Points M…" at bounding box center [718, 391] width 183 height 119
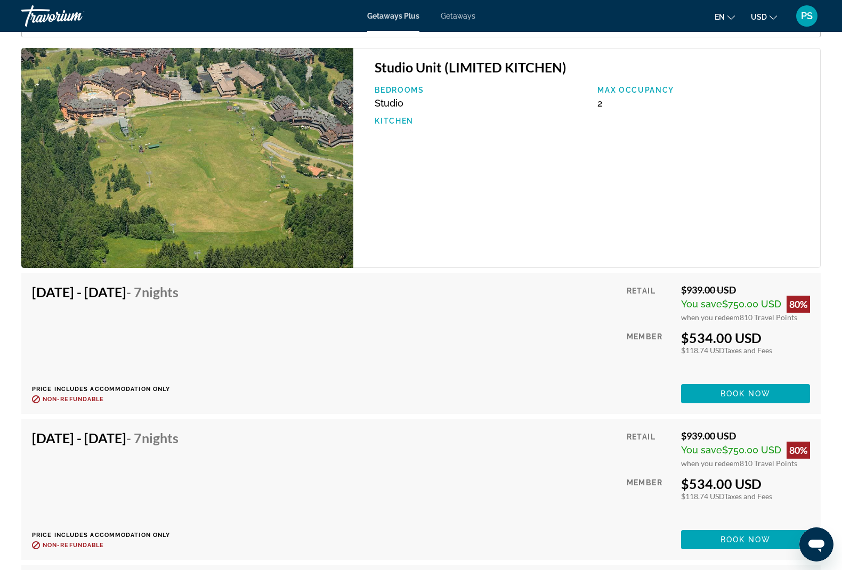
scroll to position [1825, 0]
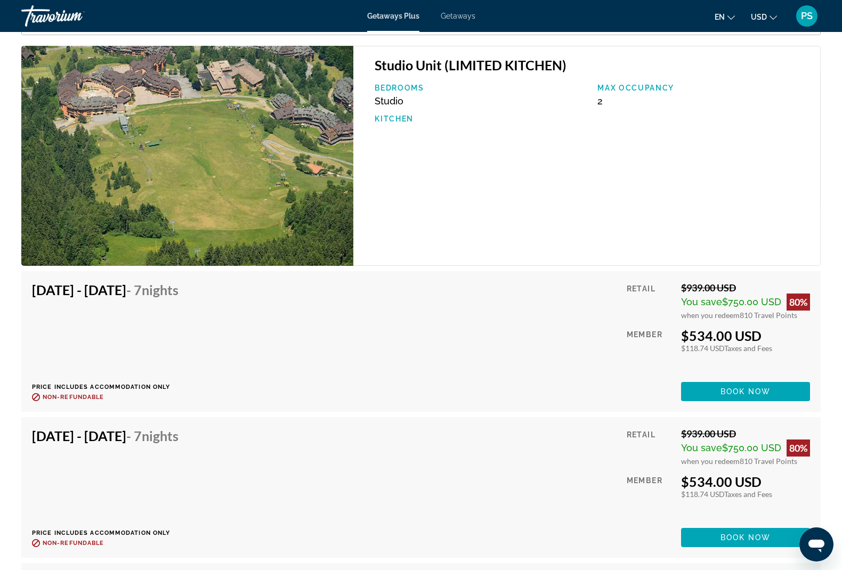
drag, startPoint x: 723, startPoint y: 325, endPoint x: 756, endPoint y: 325, distance: 32.5
click at [756, 328] on div "$534.00 USD" at bounding box center [745, 336] width 129 height 16
click at [774, 328] on div "$534.00 USD" at bounding box center [745, 336] width 129 height 16
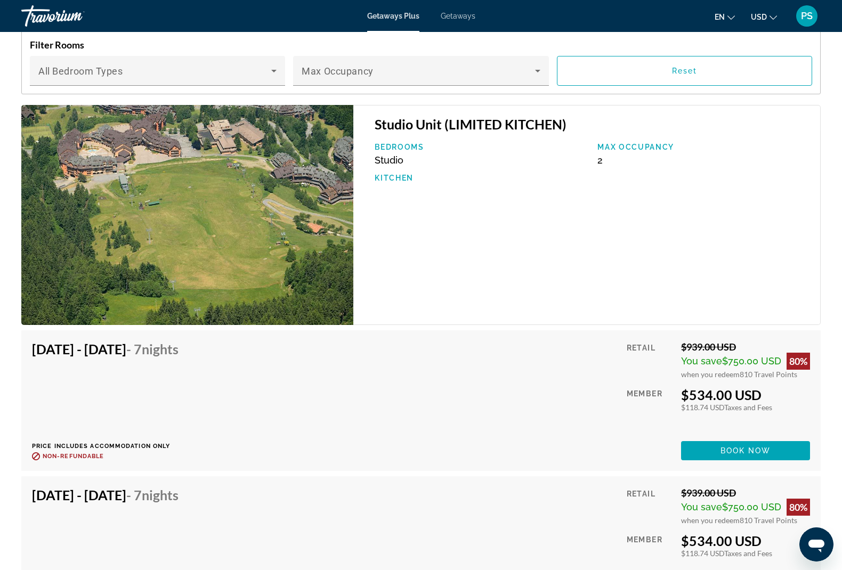
scroll to position [1743, 0]
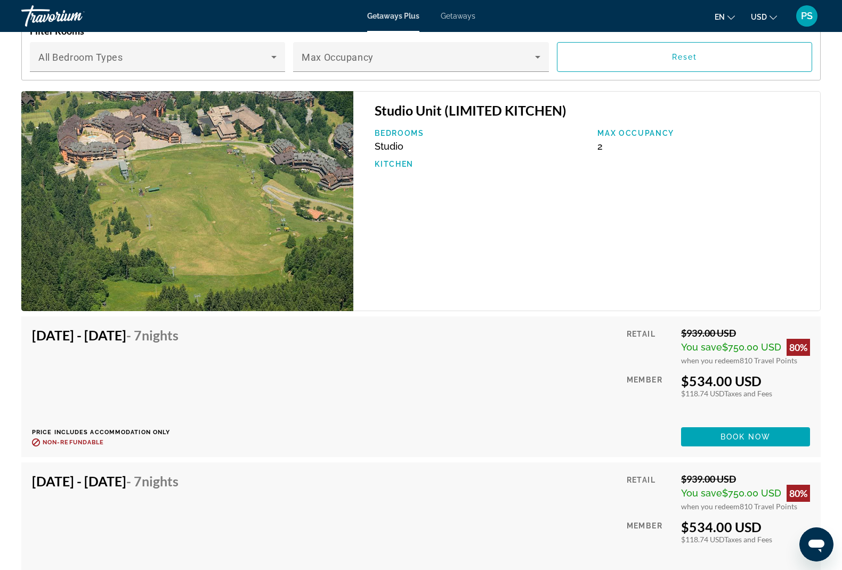
scroll to position [1779, 0]
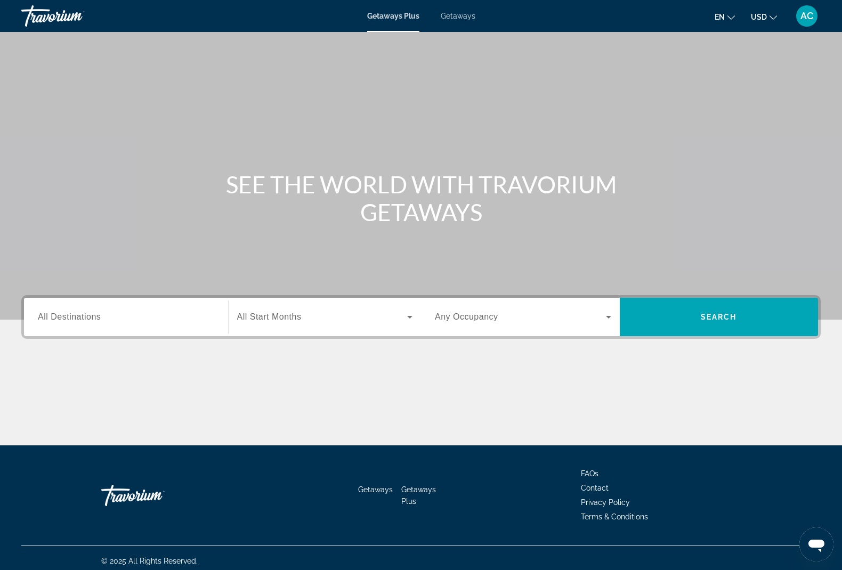
click at [115, 320] on input "Destination All Destinations" at bounding box center [126, 317] width 176 height 13
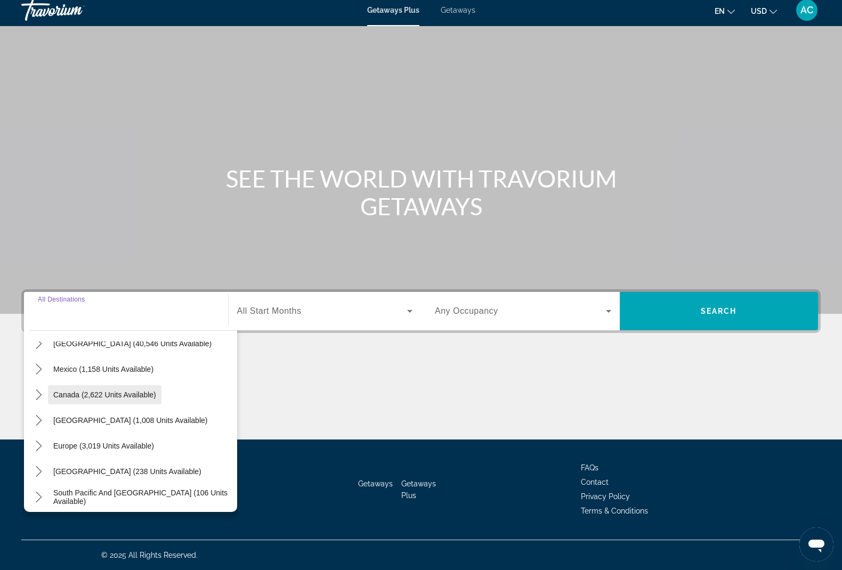
scroll to position [66, 0]
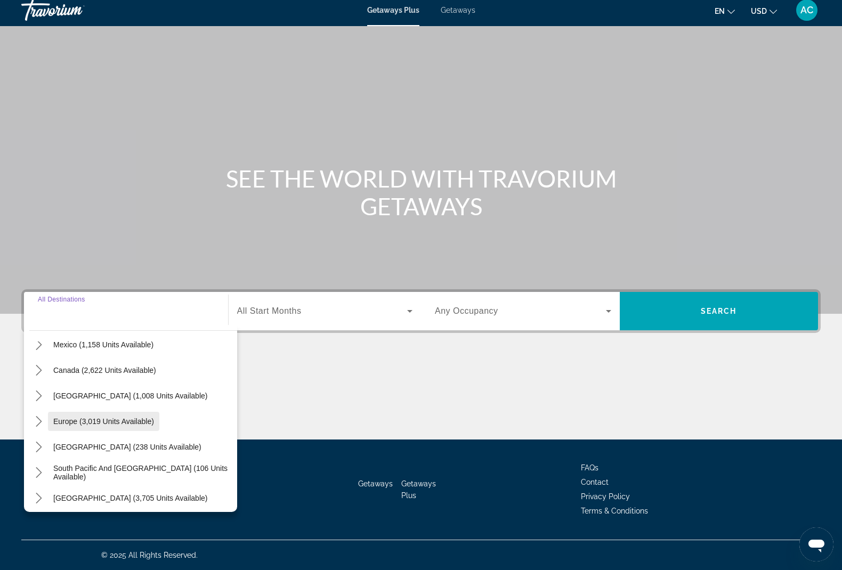
click at [114, 423] on span "Europe (3,019 units available)" at bounding box center [103, 421] width 101 height 9
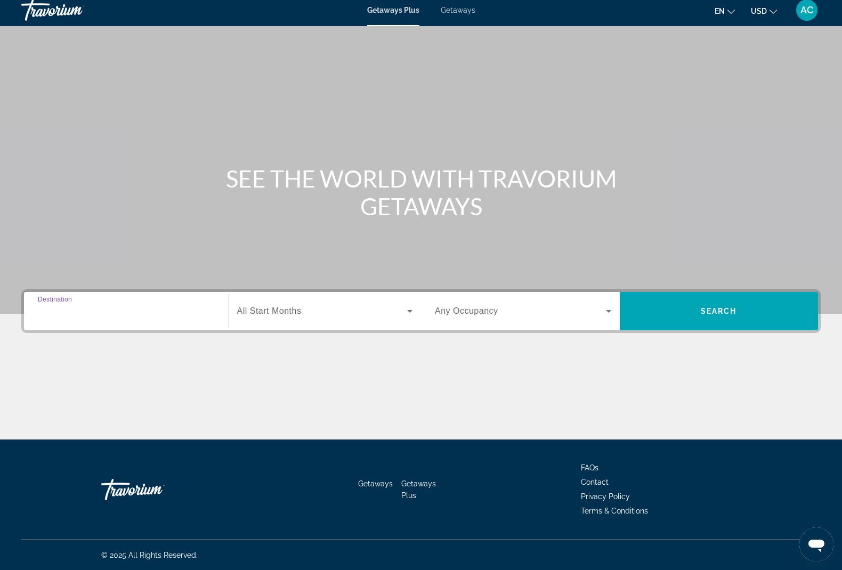
type input "**********"
click at [262, 312] on span "All Start Months" at bounding box center [269, 311] width 65 height 9
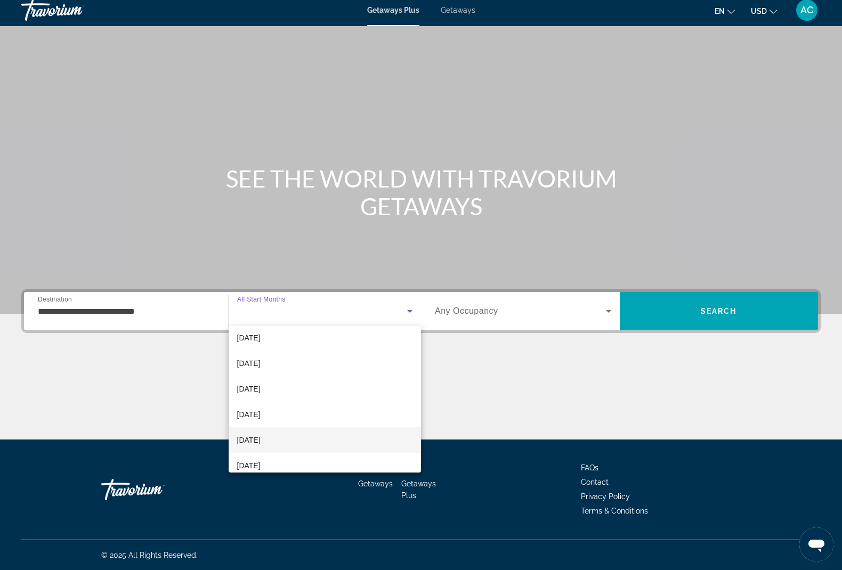
scroll to position [59, 0]
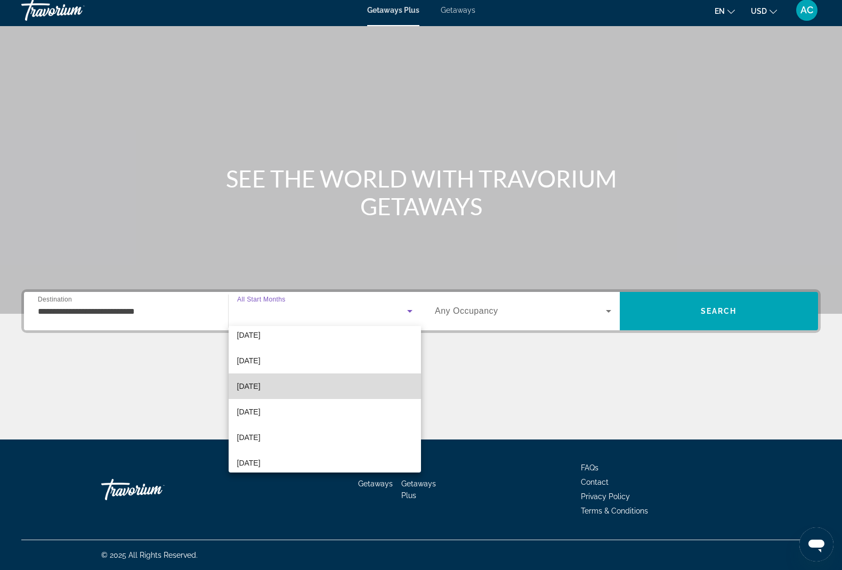
click at [261, 383] on span "[DATE]" at bounding box center [248, 386] width 23 height 13
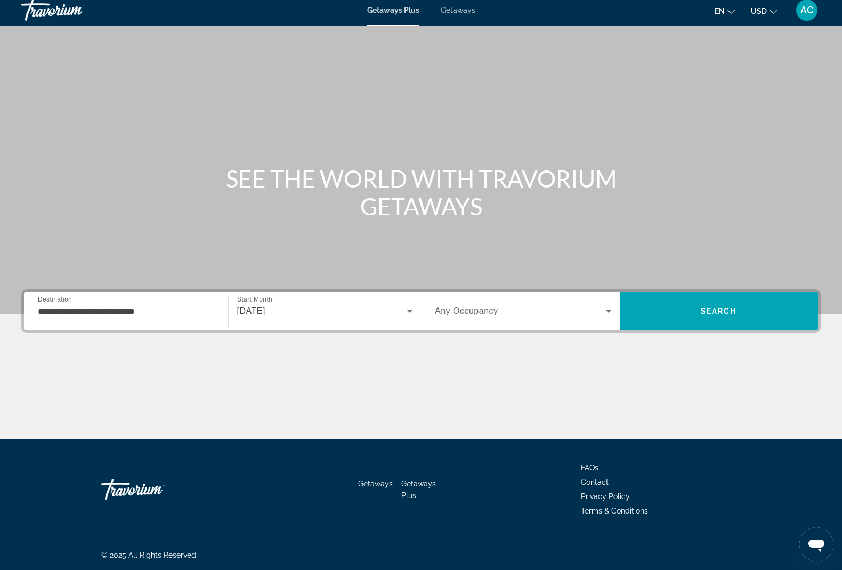
click at [459, 309] on span "Any Occupancy" at bounding box center [466, 311] width 63 height 9
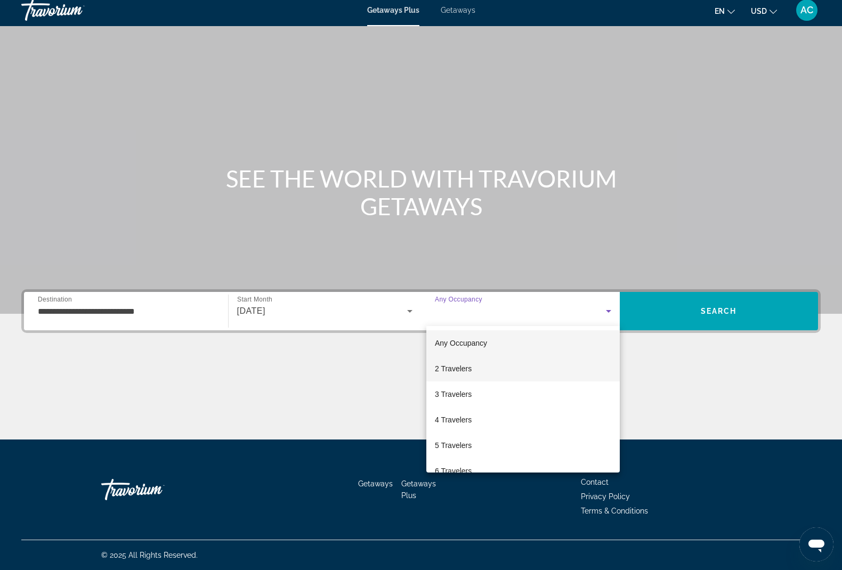
click at [464, 367] on span "2 Travelers" at bounding box center [453, 369] width 37 height 13
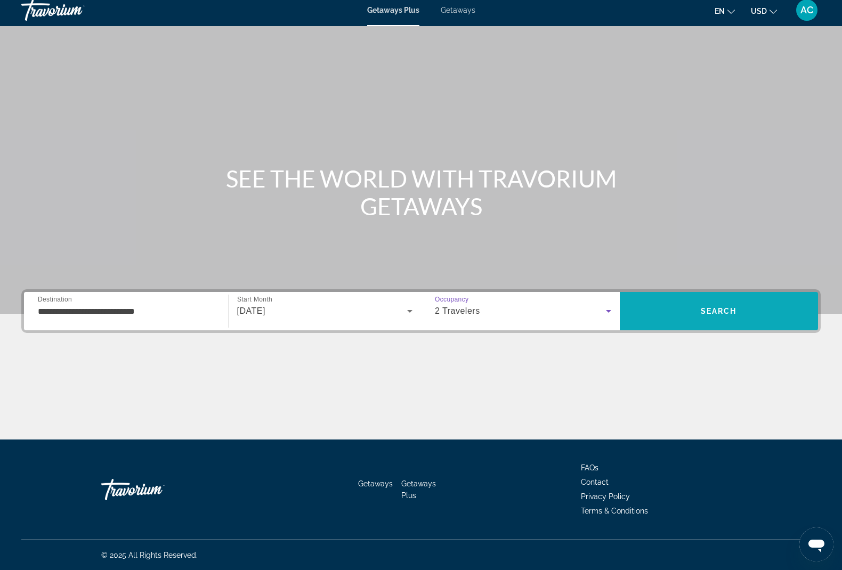
click at [673, 319] on span "Search" at bounding box center [719, 312] width 199 height 26
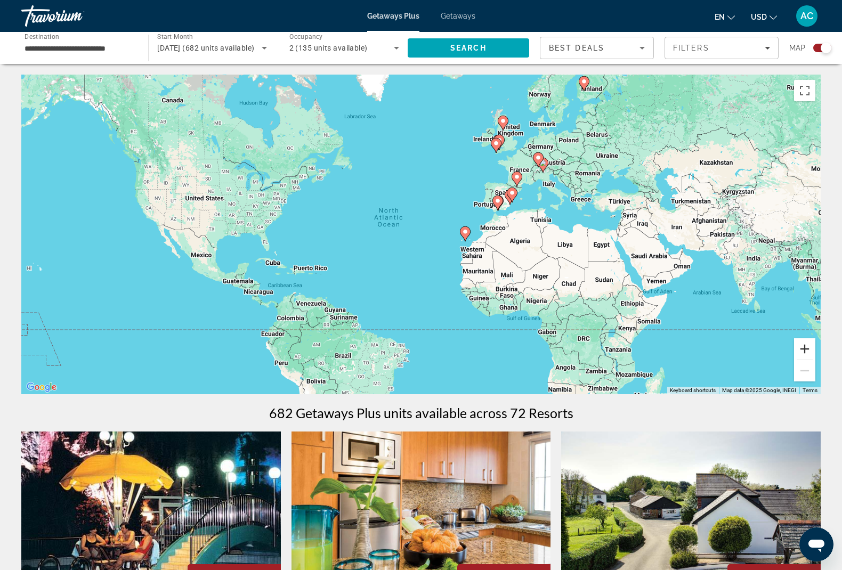
click at [801, 351] on button "Zoom in" at bounding box center [804, 349] width 21 height 21
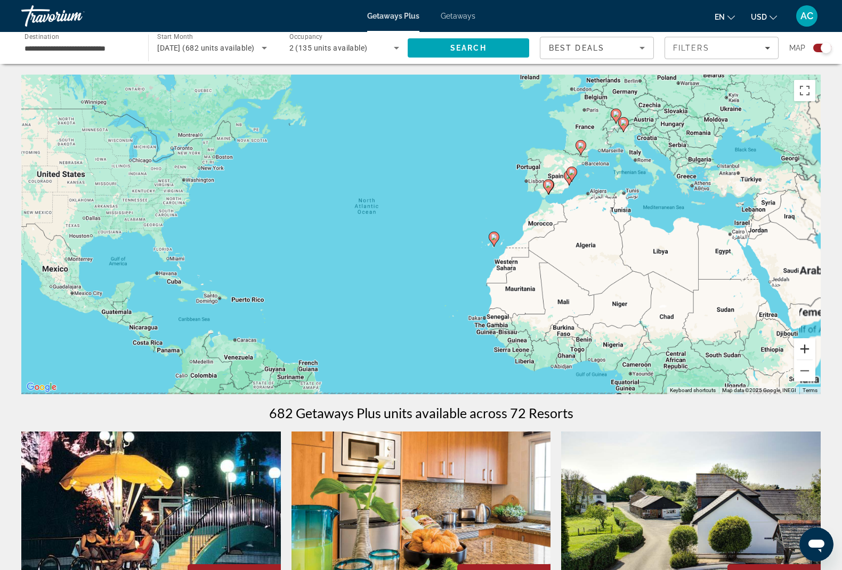
click at [801, 351] on button "Zoom in" at bounding box center [804, 349] width 21 height 21
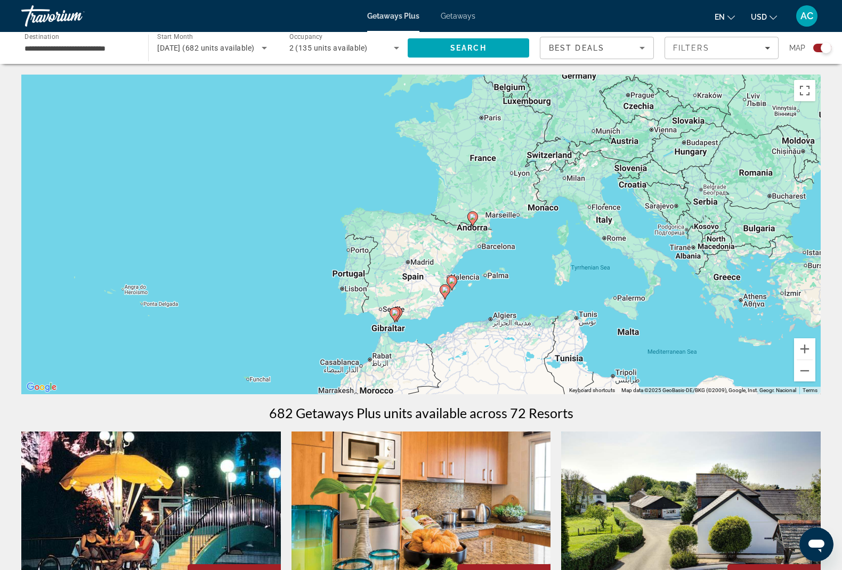
drag, startPoint x: 680, startPoint y: 204, endPoint x: 398, endPoint y: 344, distance: 314.7
click at [398, 344] on div "To activate drag with keyboard, press Alt + Enter. Once in keyboard drag state,…" at bounding box center [421, 235] width 800 height 320
click at [815, 350] on button "Zoom in" at bounding box center [804, 349] width 21 height 21
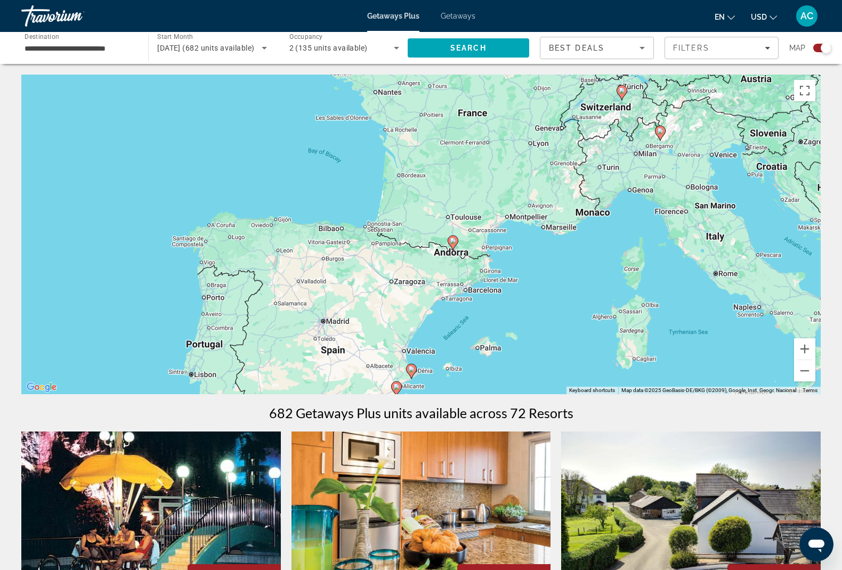
drag, startPoint x: 642, startPoint y: 214, endPoint x: 456, endPoint y: 290, distance: 201.4
click at [456, 290] on div "To activate drag with keyboard, press Alt + Enter. Once in keyboard drag state,…" at bounding box center [421, 235] width 800 height 320
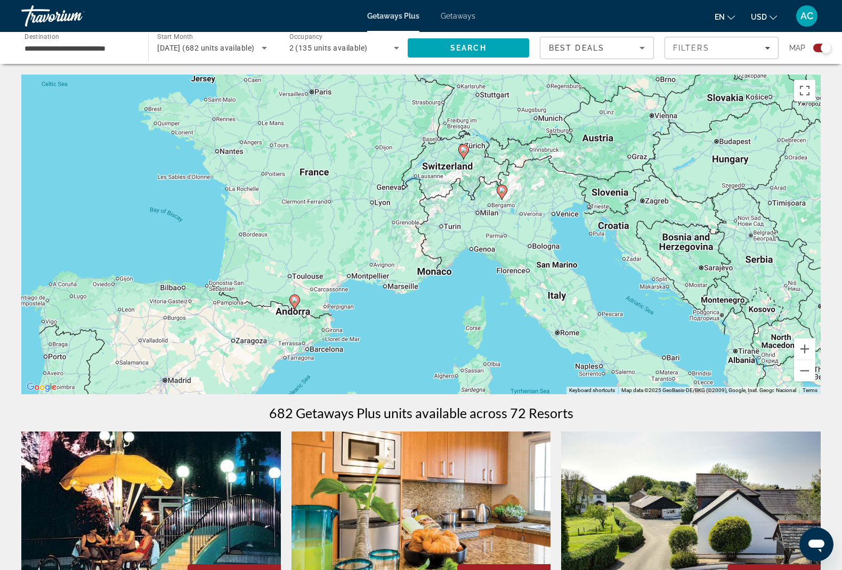
click at [496, 193] on div "To activate drag with keyboard, press Alt + Enter. Once in keyboard drag state,…" at bounding box center [421, 235] width 800 height 320
click at [502, 190] on image "Main content" at bounding box center [502, 190] width 6 height 6
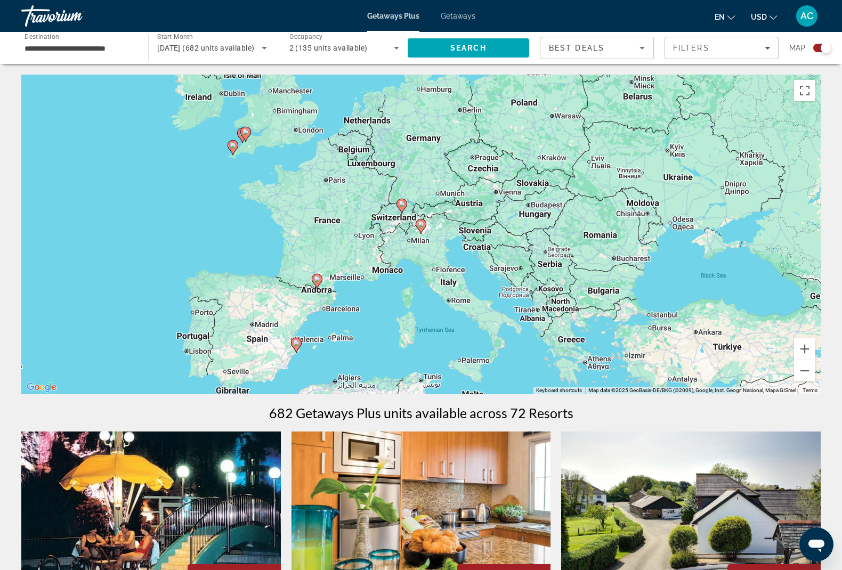
click at [419, 227] on image "Main content" at bounding box center [421, 224] width 6 height 6
type input "**********"
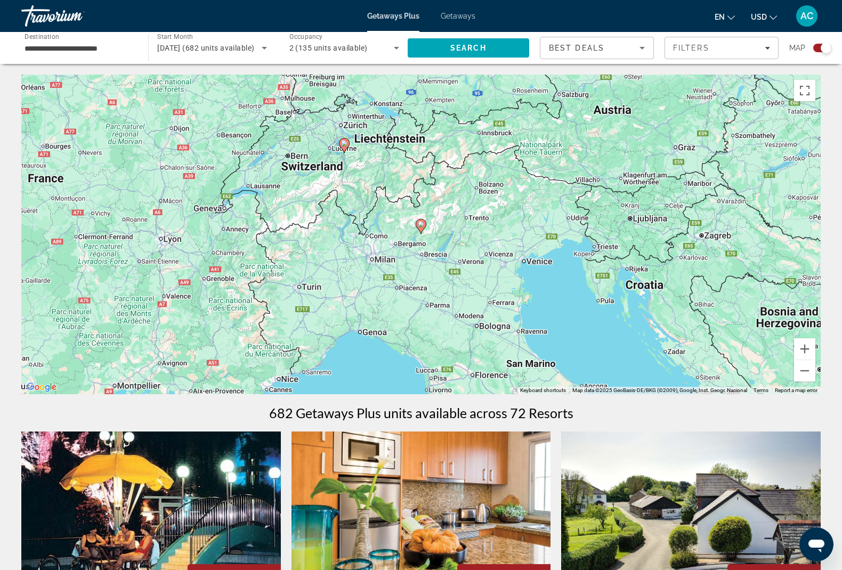
drag, startPoint x: 421, startPoint y: 226, endPoint x: 430, endPoint y: 228, distance: 9.7
click at [424, 228] on image "Main content" at bounding box center [421, 224] width 6 height 6
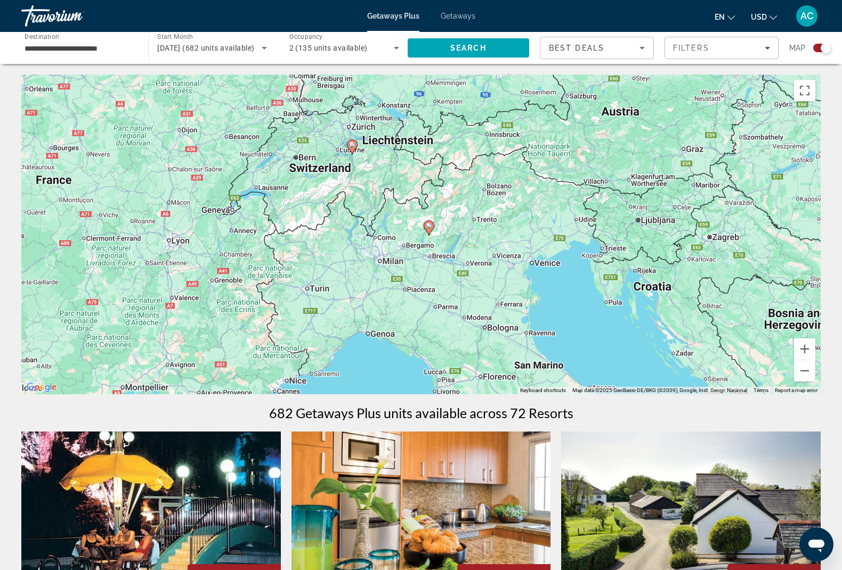
click at [430, 228] on image "Main content" at bounding box center [429, 226] width 6 height 6
click at [430, 229] on image "Main content" at bounding box center [428, 226] width 6 height 6
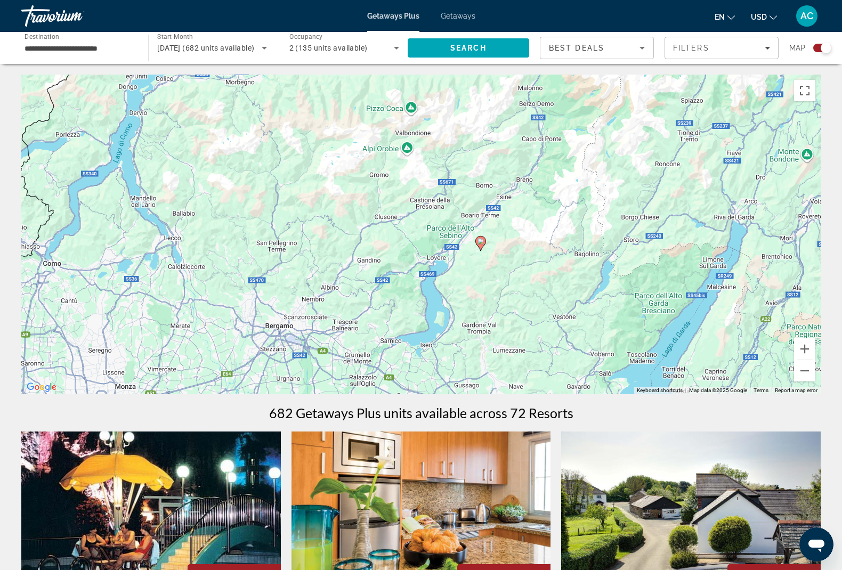
click at [477, 241] on icon "Main content" at bounding box center [481, 244] width 10 height 14
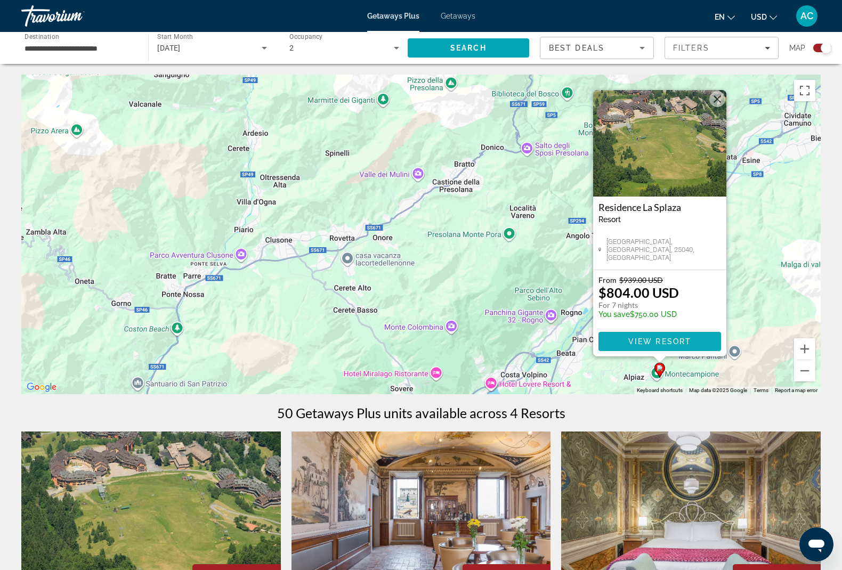
click at [645, 341] on span "View Resort" at bounding box center [660, 341] width 63 height 9
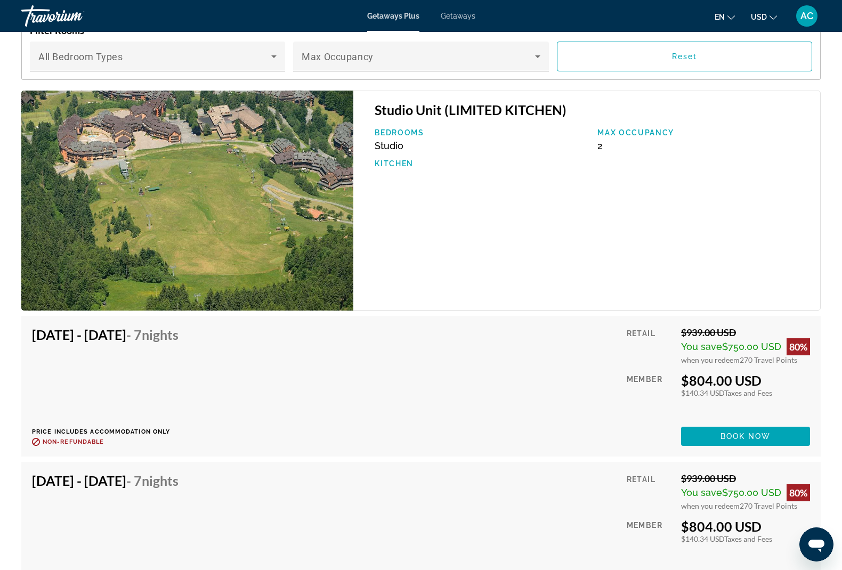
scroll to position [1778, 0]
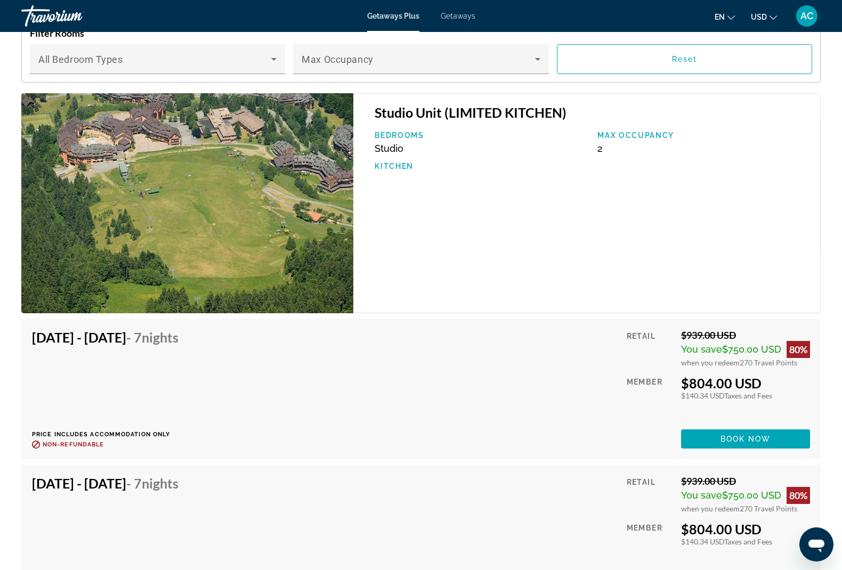
drag, startPoint x: 680, startPoint y: 348, endPoint x: 798, endPoint y: 350, distance: 117.3
click at [798, 358] on div "when you redeem 270 Travel Points" at bounding box center [745, 362] width 129 height 9
click at [617, 329] on div "Jan 3, 2026 - Jan 10, 2026 - 7 Nights Price includes accommodation only Refunda…" at bounding box center [421, 388] width 778 height 119
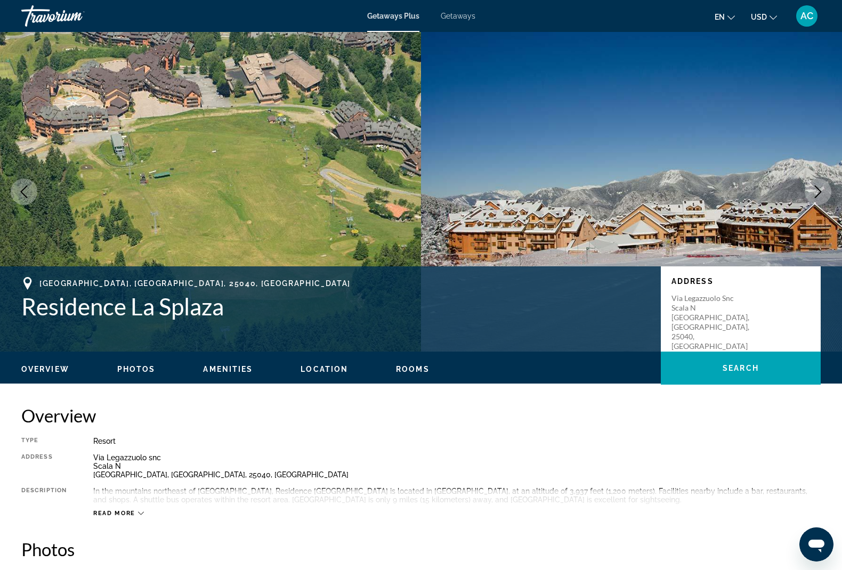
scroll to position [0, 0]
click at [805, 18] on span "AC" at bounding box center [807, 16] width 13 height 11
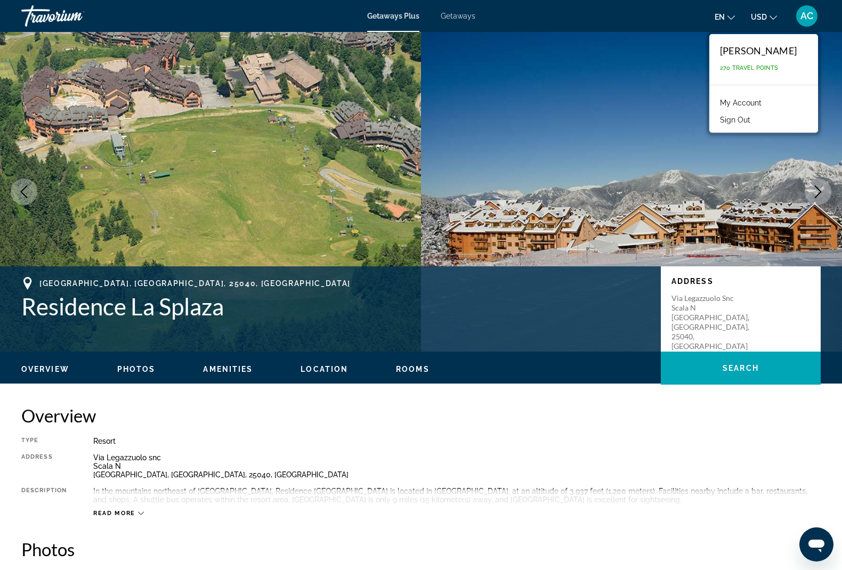
click at [748, 114] on button "Sign Out" at bounding box center [735, 120] width 41 height 14
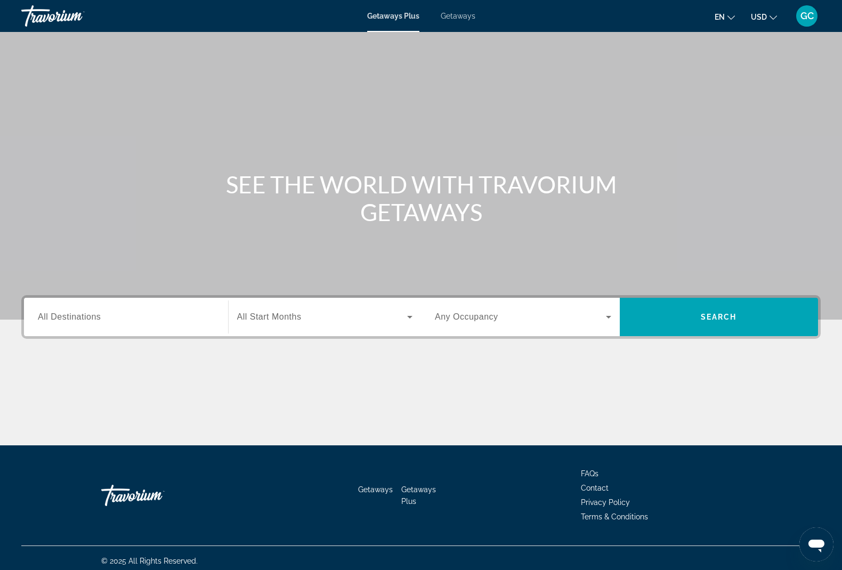
click at [111, 328] on div "Search widget" at bounding box center [126, 317] width 176 height 30
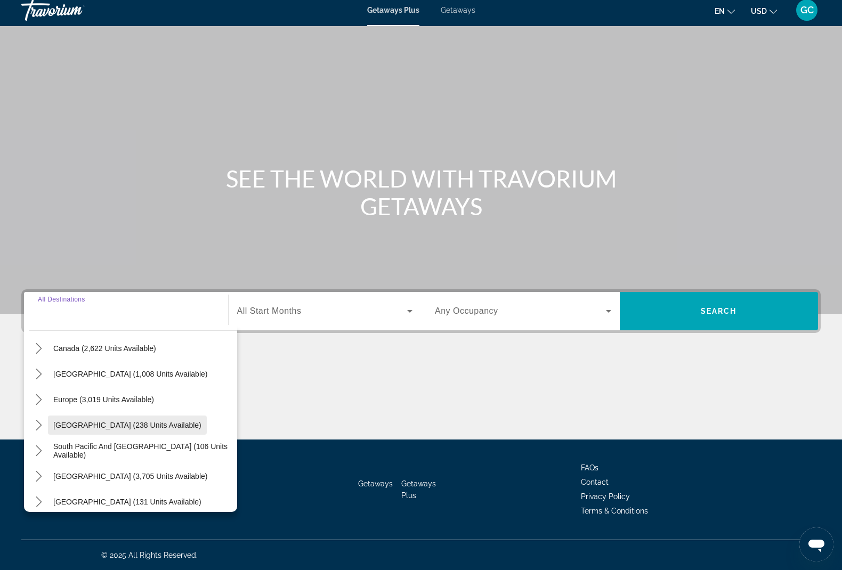
scroll to position [89, 0]
click at [83, 391] on span "Select destination: Europe (3,019 units available)" at bounding box center [103, 400] width 111 height 26
type input "**********"
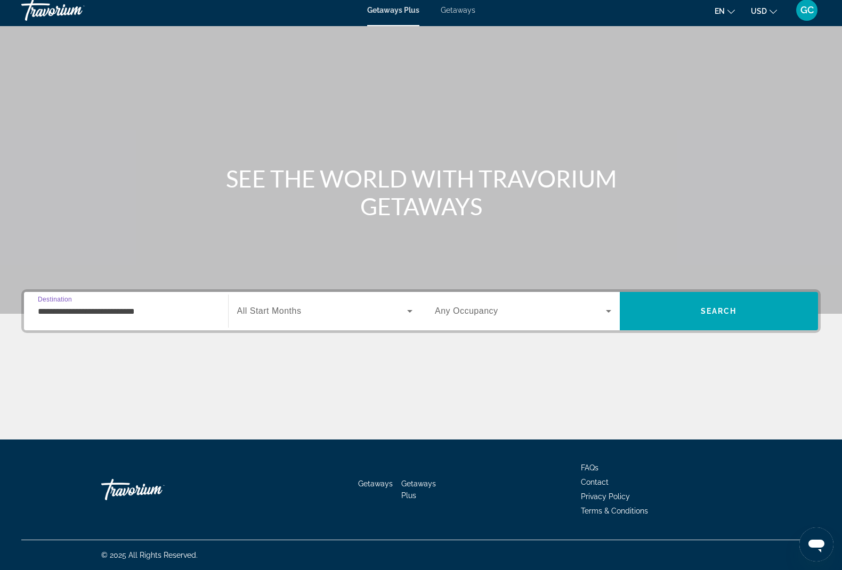
drag, startPoint x: 309, startPoint y: 336, endPoint x: 312, endPoint y: 316, distance: 20.5
click at [310, 333] on div "**********" at bounding box center [421, 364] width 842 height 150
click at [310, 302] on div "Search widget" at bounding box center [325, 311] width 176 height 30
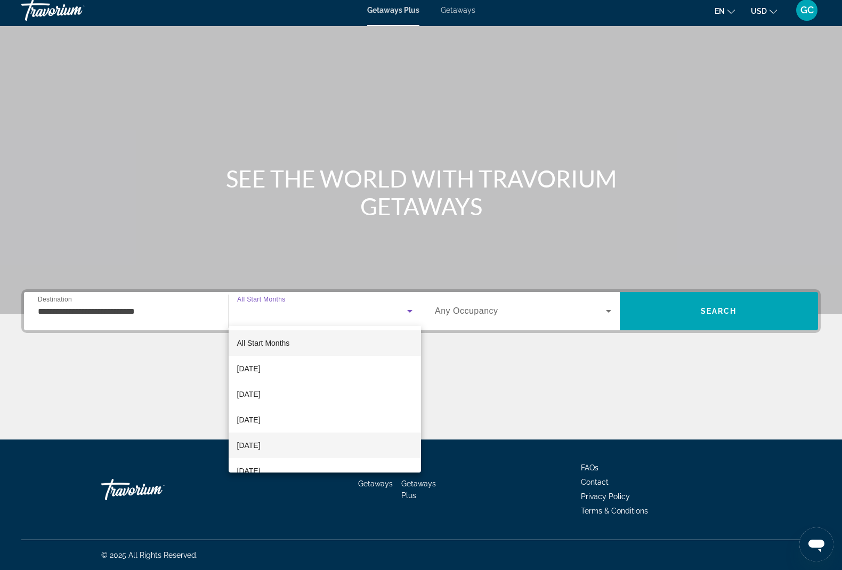
click at [261, 449] on span "[DATE]" at bounding box center [248, 445] width 23 height 13
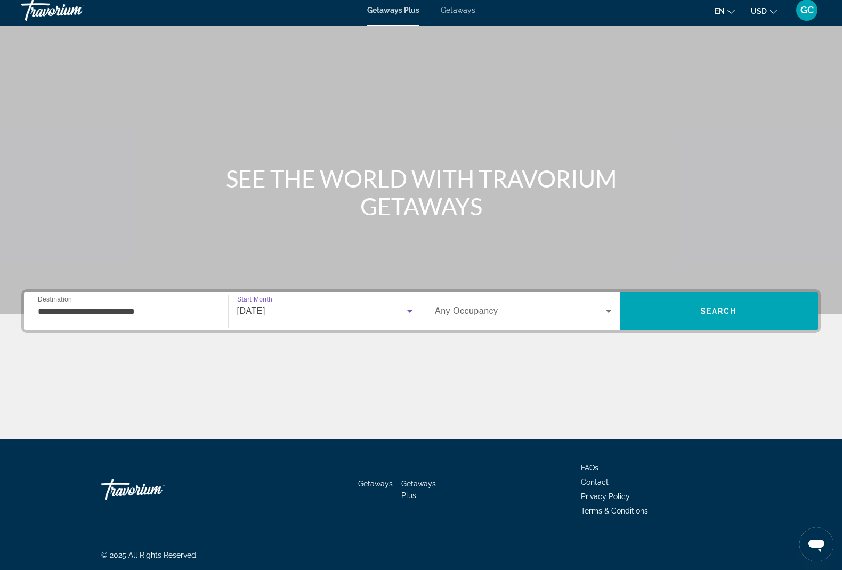
click at [497, 321] on div "Search widget" at bounding box center [523, 311] width 176 height 30
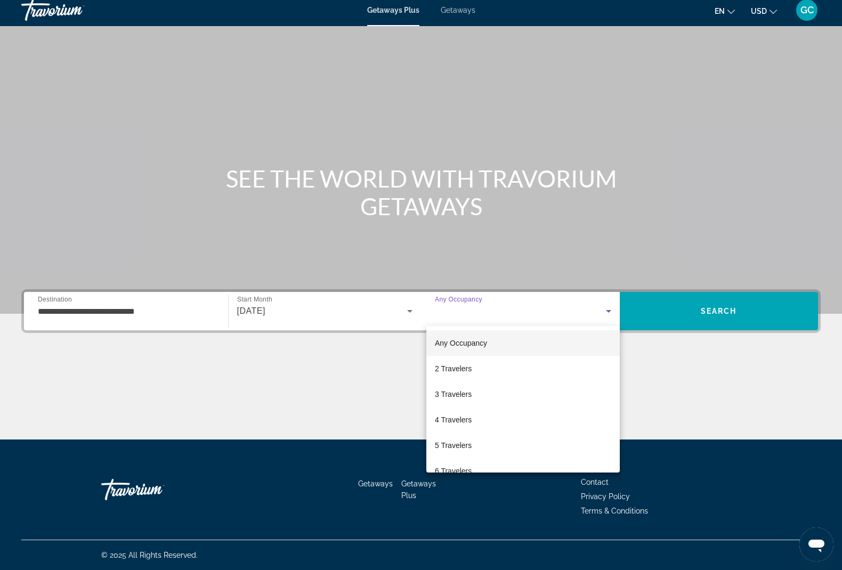
drag, startPoint x: 477, startPoint y: 370, endPoint x: 582, endPoint y: 349, distance: 107.6
click at [476, 370] on mat-option "2 Travelers" at bounding box center [524, 369] width 194 height 26
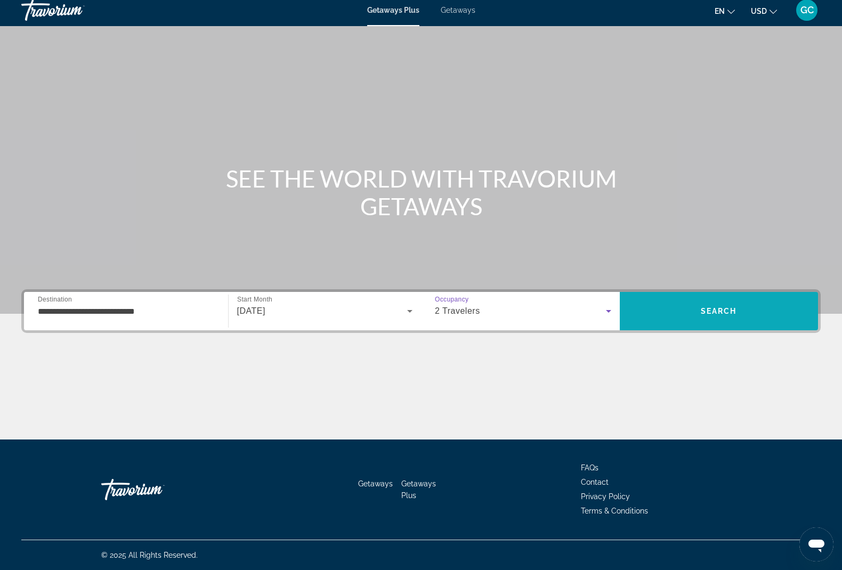
click at [743, 315] on span "Search" at bounding box center [719, 312] width 199 height 26
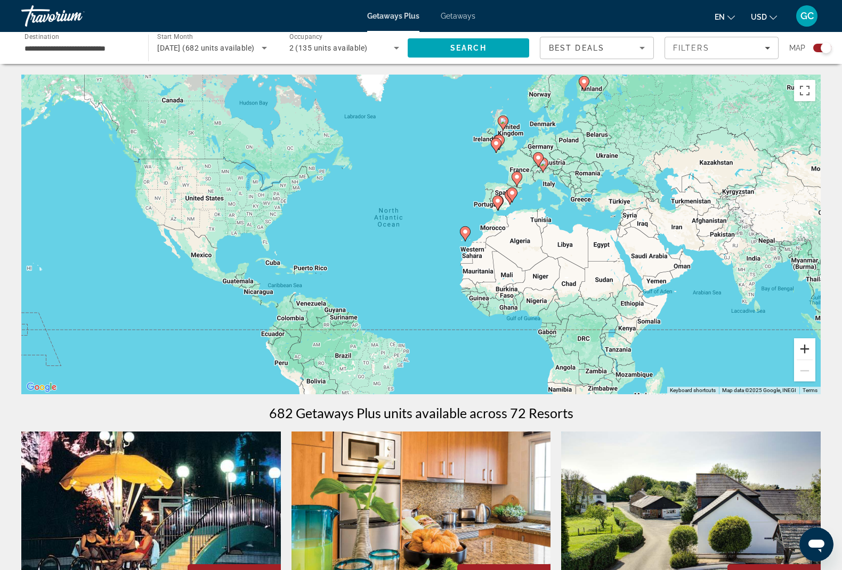
click at [809, 349] on button "Zoom in" at bounding box center [804, 349] width 21 height 21
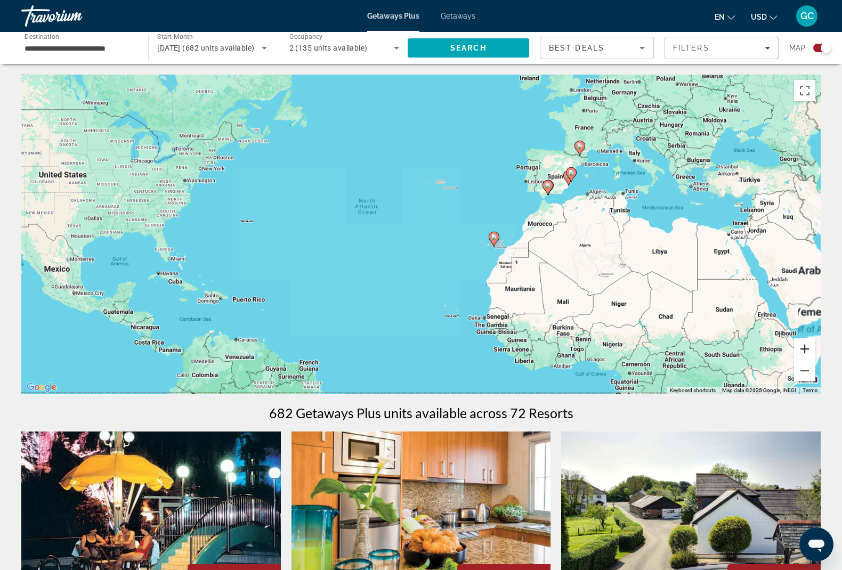
click at [809, 349] on button "Zoom in" at bounding box center [804, 349] width 21 height 21
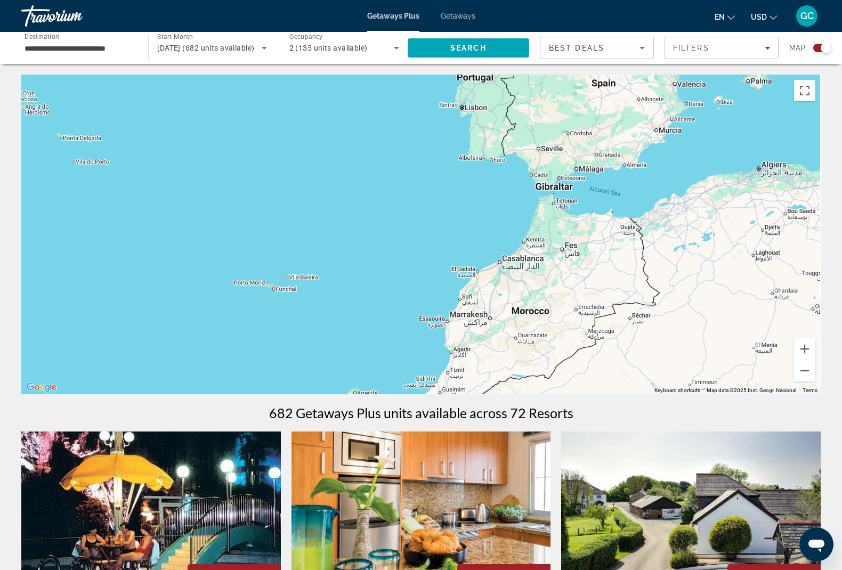
drag, startPoint x: 603, startPoint y: 168, endPoint x: 158, endPoint y: 300, distance: 463.7
click at [135, 306] on div "To activate drag with keyboard, press Alt + Enter. Once in keyboard drag state,…" at bounding box center [421, 235] width 800 height 320
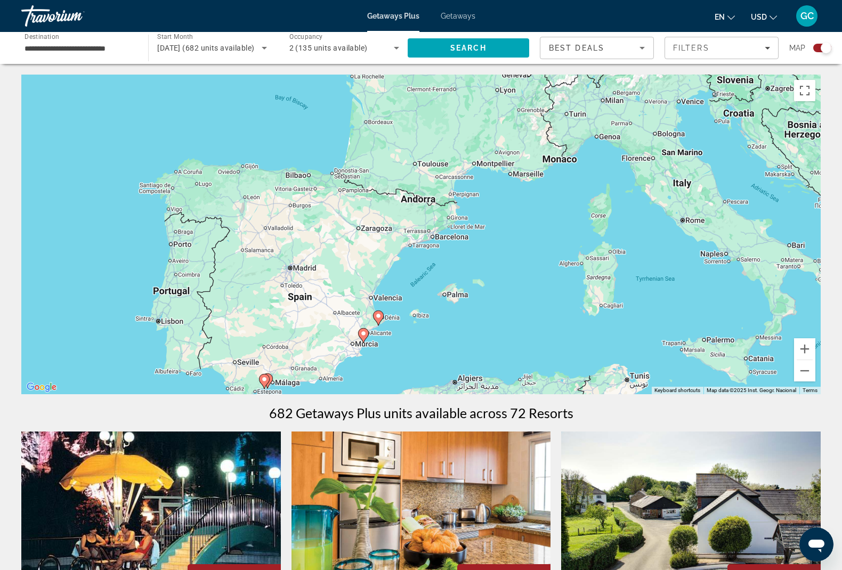
drag, startPoint x: 558, startPoint y: 197, endPoint x: 291, endPoint y: 408, distance: 340.5
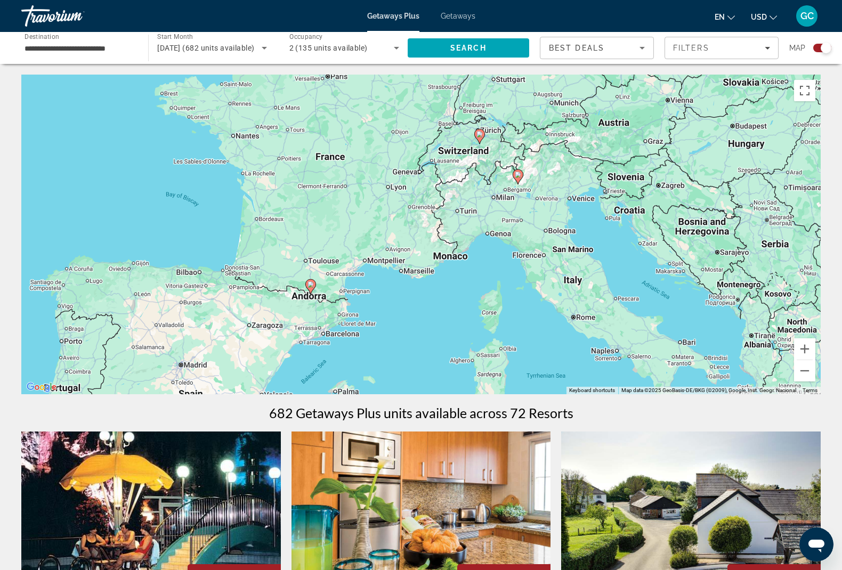
drag, startPoint x: 581, startPoint y: 251, endPoint x: 496, endPoint y: 328, distance: 115.1
click at [496, 328] on div "To activate drag with keyboard, press Alt + Enter. Once in keyboard drag state,…" at bounding box center [421, 235] width 800 height 320
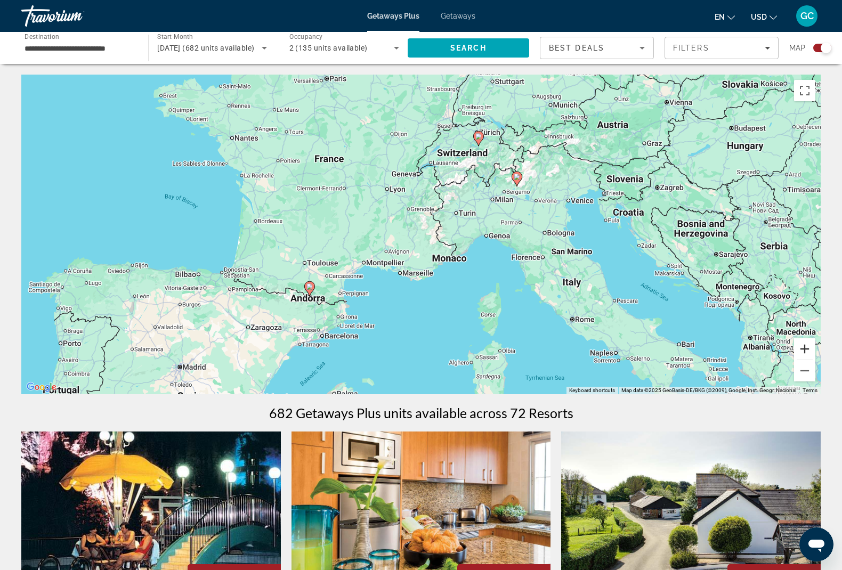
click at [802, 348] on button "Zoom in" at bounding box center [804, 349] width 21 height 21
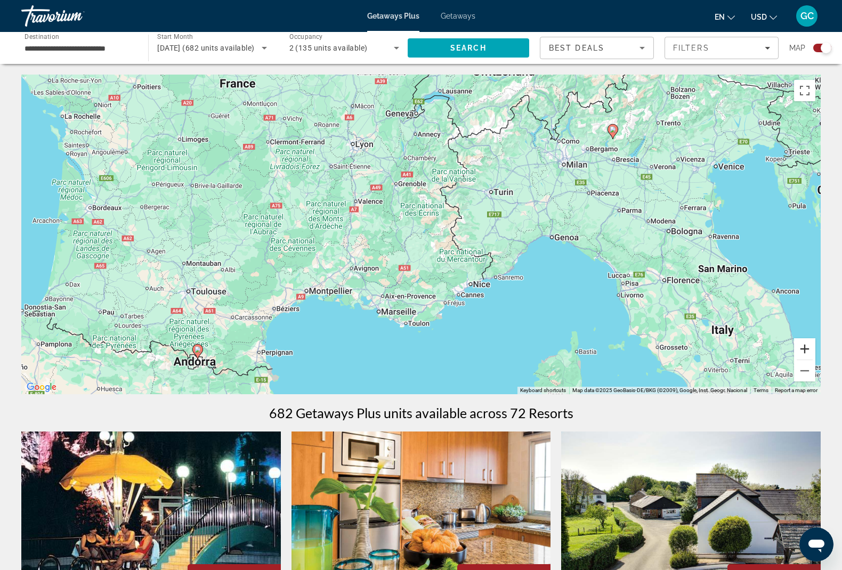
click at [802, 348] on button "Zoom in" at bounding box center [804, 349] width 21 height 21
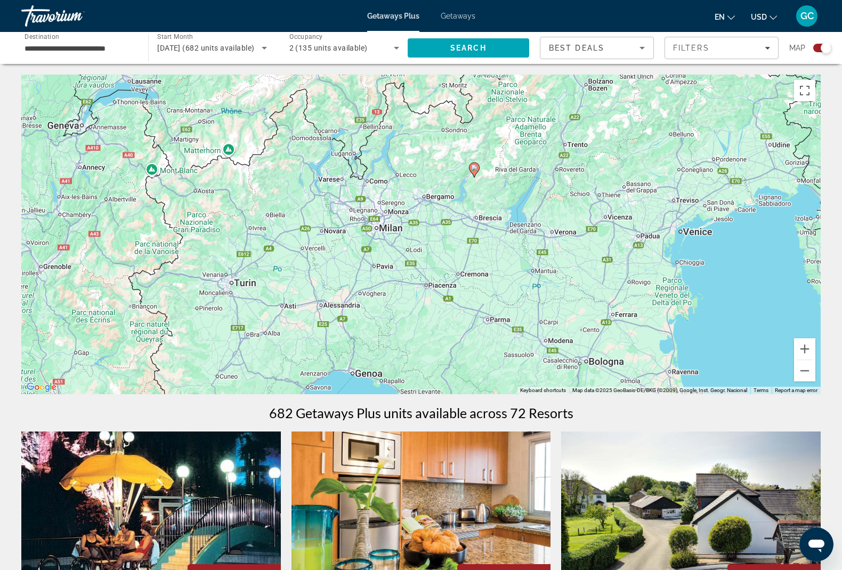
drag, startPoint x: 746, startPoint y: 152, endPoint x: 414, endPoint y: 286, distance: 357.9
click at [414, 286] on div "To activate drag with keyboard, press Alt + Enter. Once in keyboard drag state,…" at bounding box center [421, 235] width 800 height 320
click at [476, 166] on image "Main content" at bounding box center [474, 168] width 6 height 6
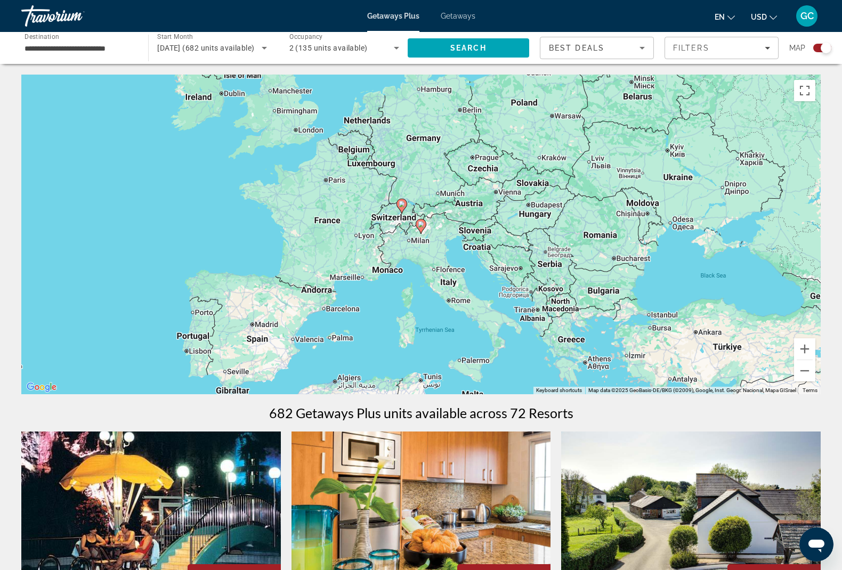
click at [425, 228] on g "Main content" at bounding box center [421, 226] width 11 height 15
type input "**********"
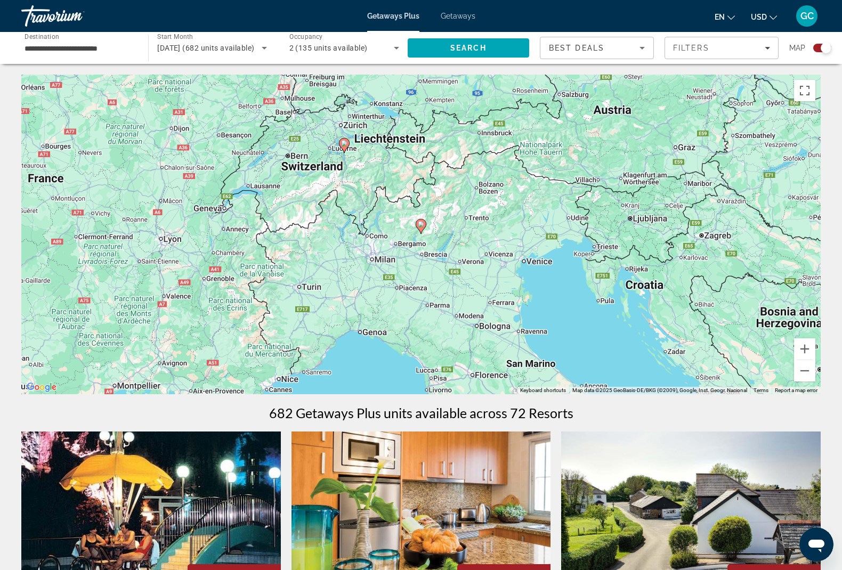
click at [422, 227] on image "Main content" at bounding box center [421, 224] width 6 height 6
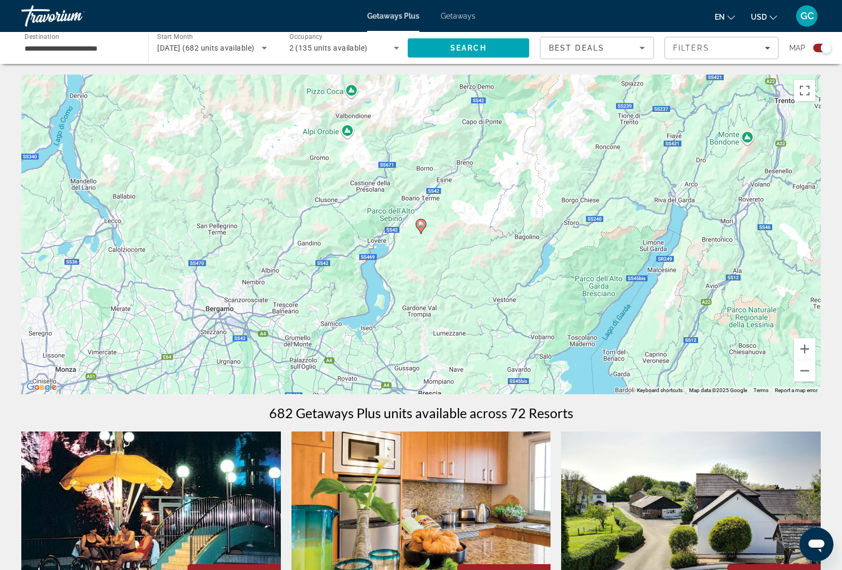
click at [422, 227] on image "Main content" at bounding box center [421, 224] width 6 height 6
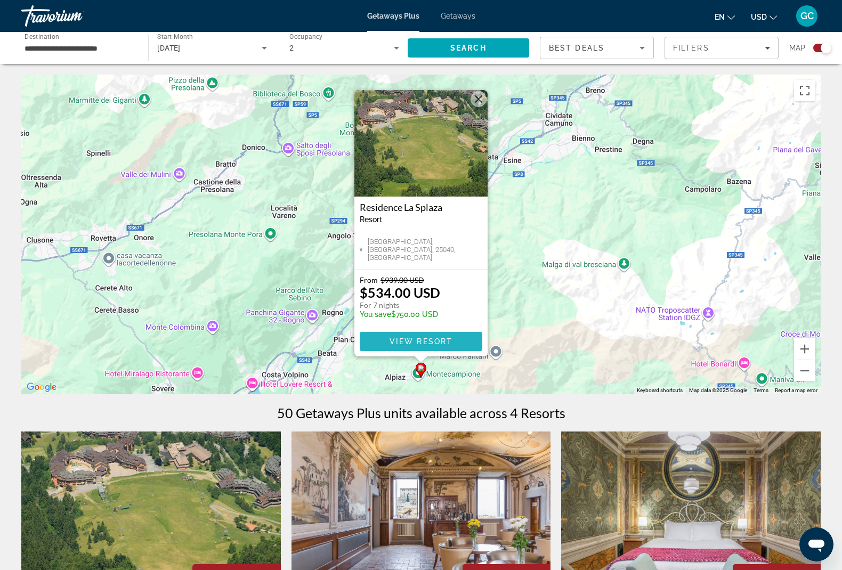
click at [428, 343] on span "View Resort" at bounding box center [421, 341] width 63 height 9
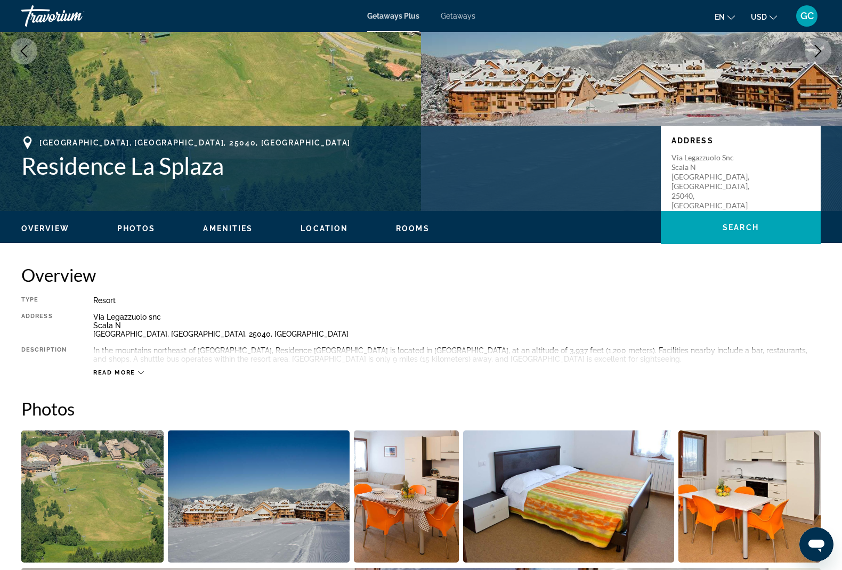
scroll to position [141, 0]
drag, startPoint x: 91, startPoint y: 316, endPoint x: 229, endPoint y: 323, distance: 138.3
click at [229, 323] on div "Type Resort All-Inclusive No All-Inclusive Address Via Legazzuolo snc Scala N A…" at bounding box center [421, 336] width 800 height 81
click at [100, 310] on div "Type Resort All-Inclusive No All-Inclusive Address Via Legazzuolo snc Scala N A…" at bounding box center [421, 336] width 800 height 81
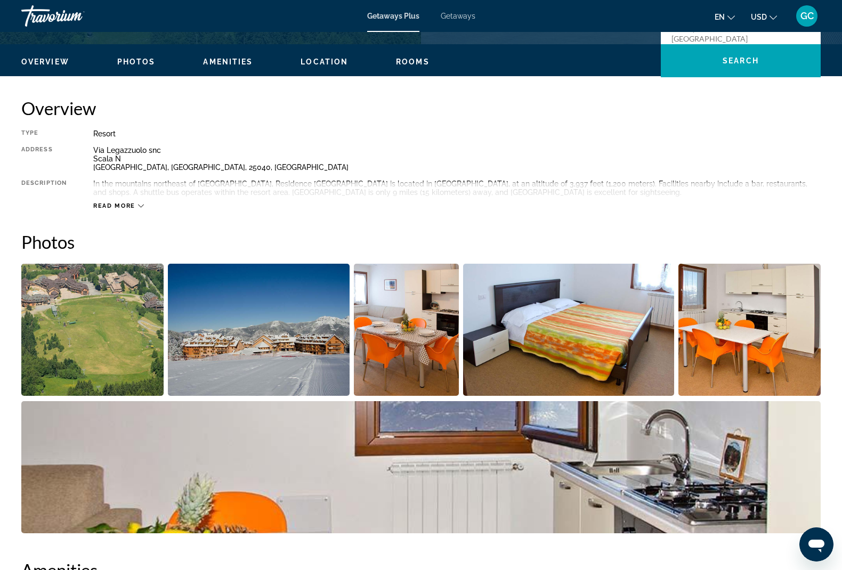
scroll to position [307, 0]
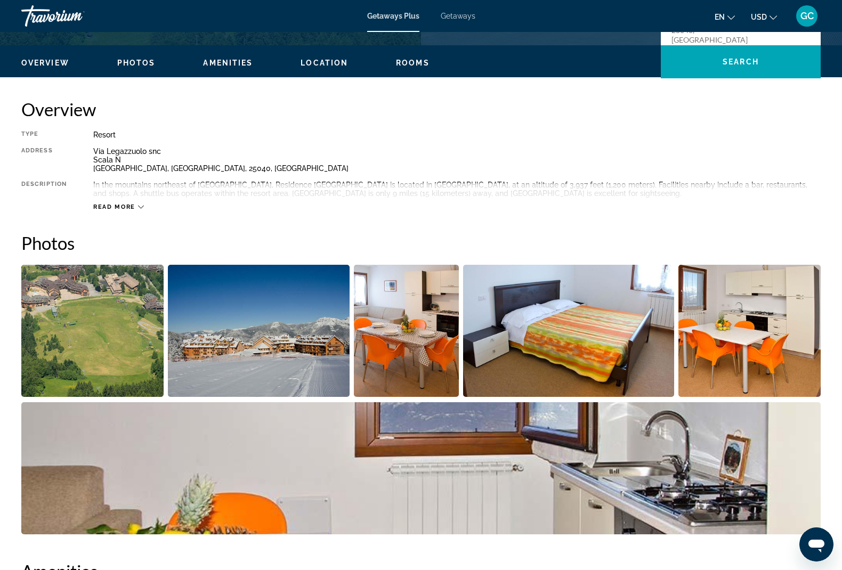
click at [112, 204] on span "Read more" at bounding box center [114, 207] width 42 height 7
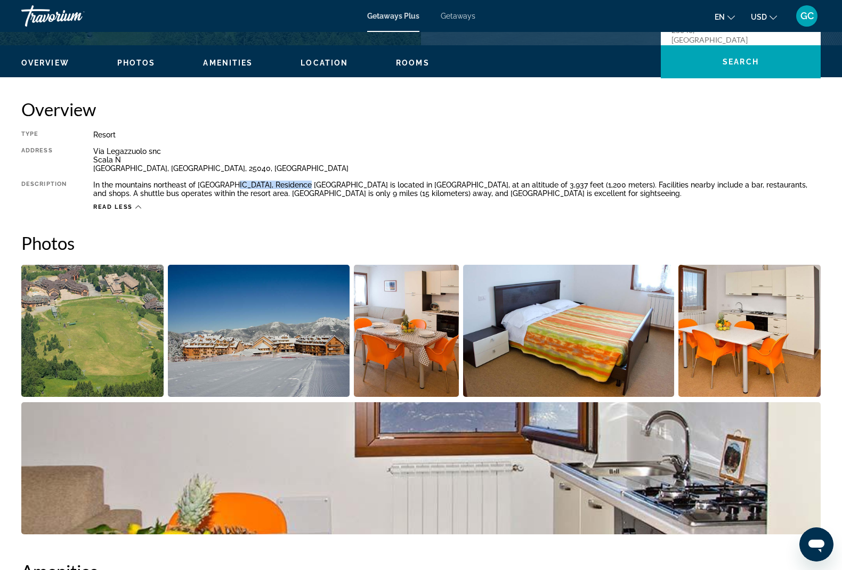
drag, startPoint x: 234, startPoint y: 186, endPoint x: 304, endPoint y: 187, distance: 70.4
click at [304, 187] on div "In the mountains northeast of Bergamo, Residence La Splaza is located in Artogn…" at bounding box center [457, 189] width 728 height 17
click at [300, 187] on div "In the mountains northeast of Bergamo, Residence La Splaza is located in Artogn…" at bounding box center [457, 189] width 728 height 17
drag, startPoint x: 232, startPoint y: 187, endPoint x: 304, endPoint y: 184, distance: 72.0
click at [304, 184] on div "In the mountains northeast of Bergamo, Residence La Splaza is located in Artogn…" at bounding box center [457, 189] width 728 height 17
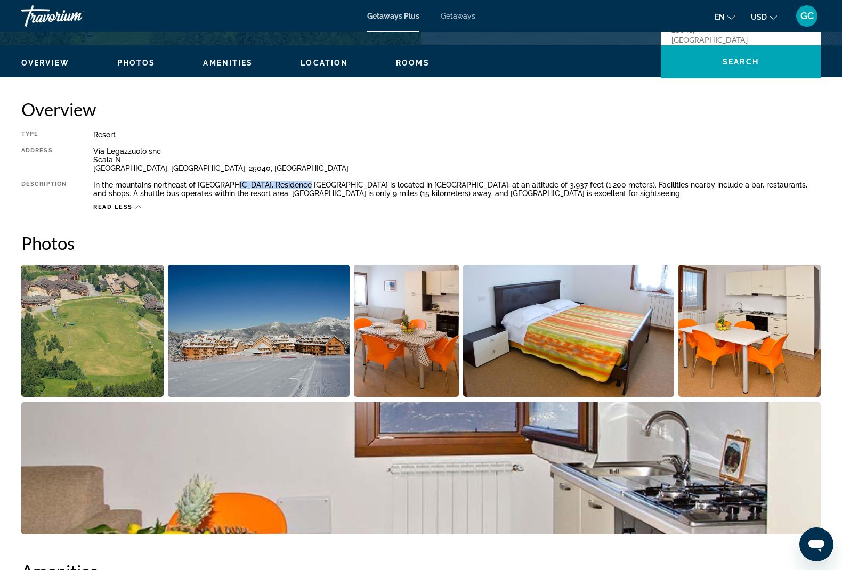
copy div "Residence La Splaza"
click at [384, 173] on div "Type Resort All-Inclusive No All-Inclusive Address Via Legazzuolo snc Scala N A…" at bounding box center [421, 171] width 800 height 81
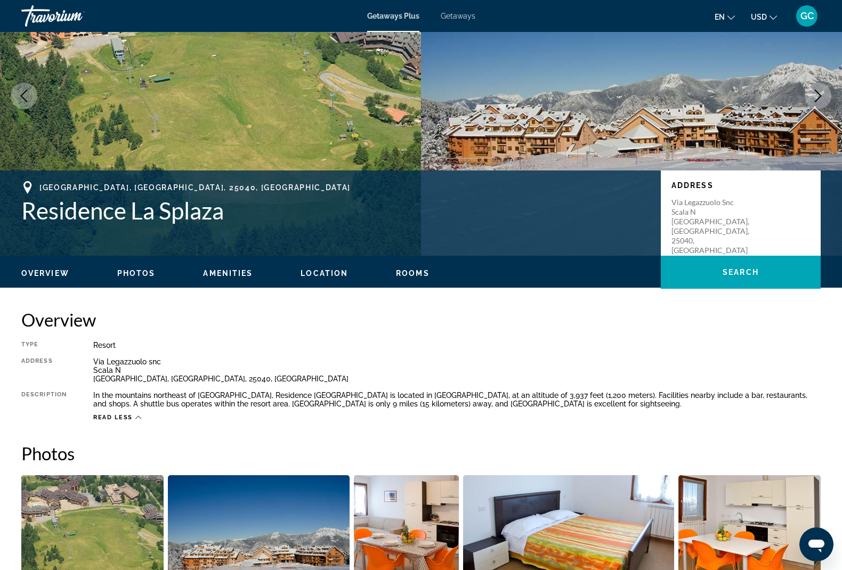
scroll to position [101, 0]
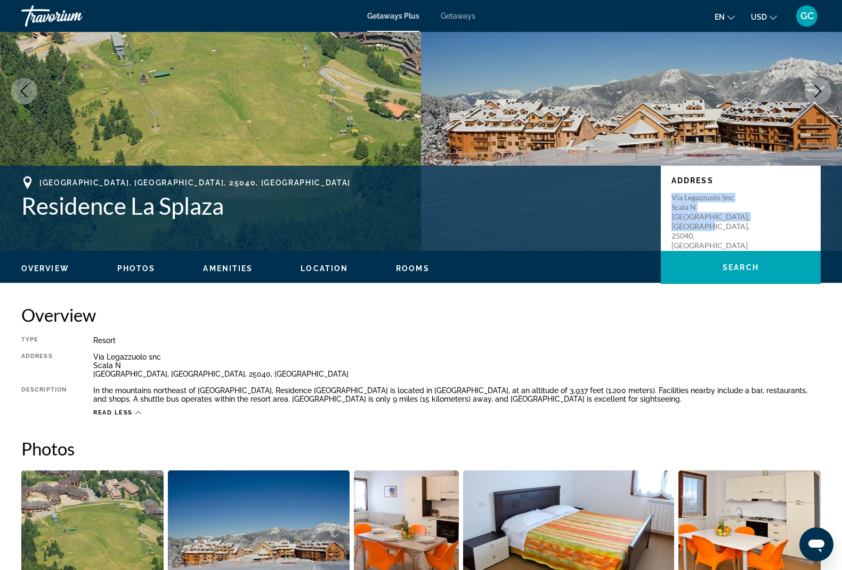
drag, startPoint x: 670, startPoint y: 191, endPoint x: 687, endPoint y: 216, distance: 30.0
click at [687, 216] on div "Address Via Legazzuolo snc Scala N Artogne, Brescia, 25040, ITA" at bounding box center [741, 208] width 160 height 85
click at [672, 199] on p "Via Legazzuolo snc Scala N Artogne, Brescia, 25040, ITA" at bounding box center [714, 222] width 85 height 58
drag, startPoint x: 673, startPoint y: 193, endPoint x: 702, endPoint y: 233, distance: 49.3
click at [702, 233] on div "Address Via Legazzuolo snc Scala N Artogne, Brescia, 25040, ITA" at bounding box center [741, 208] width 160 height 85
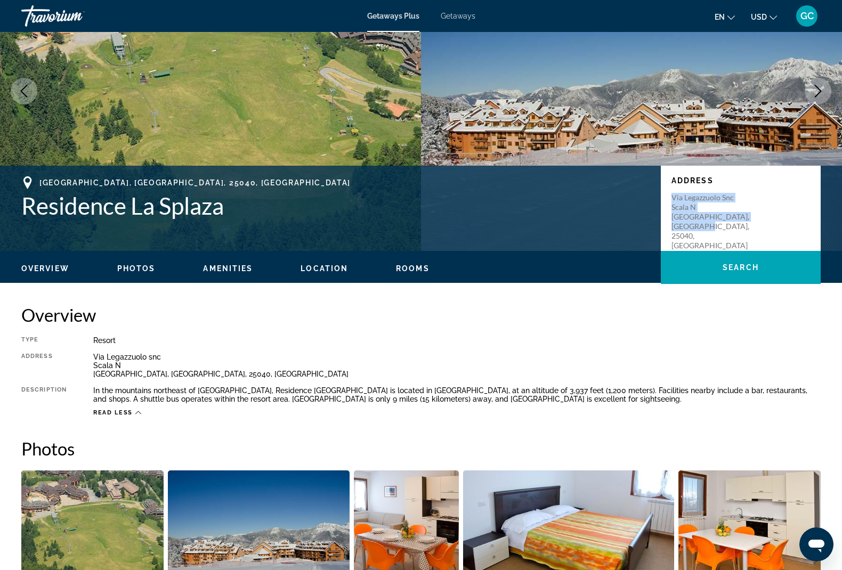
copy p "Via Legazzuolo snc Scala N Artogne, Brescia, 25040, ITA"
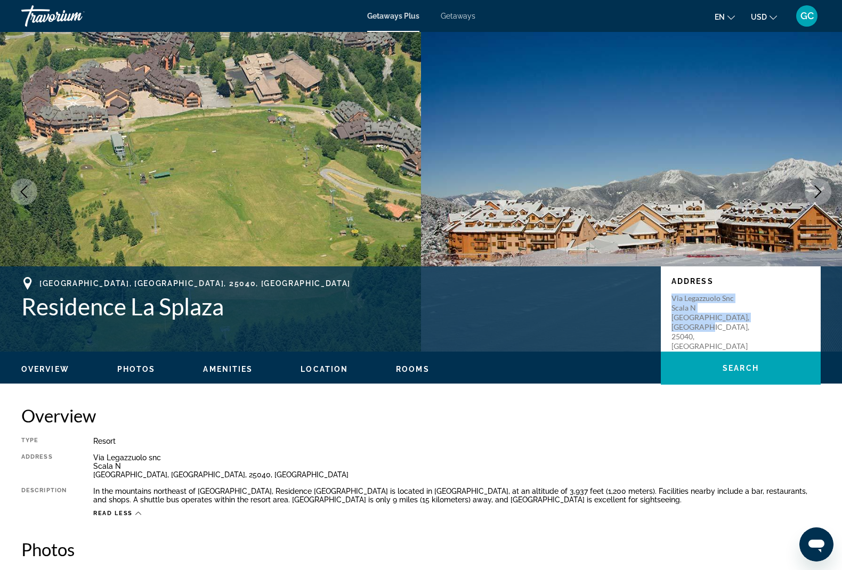
scroll to position [0, 0]
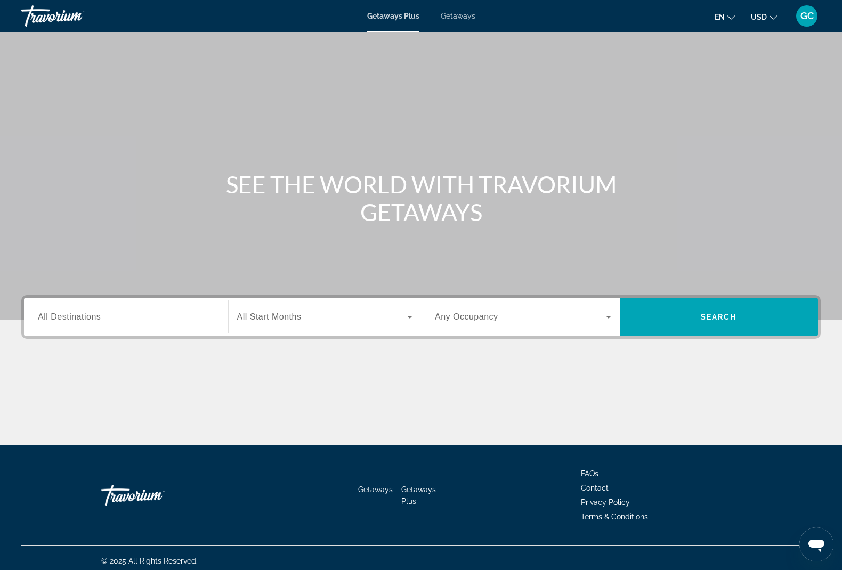
click at [94, 323] on input "Destination All Destinations" at bounding box center [126, 317] width 176 height 13
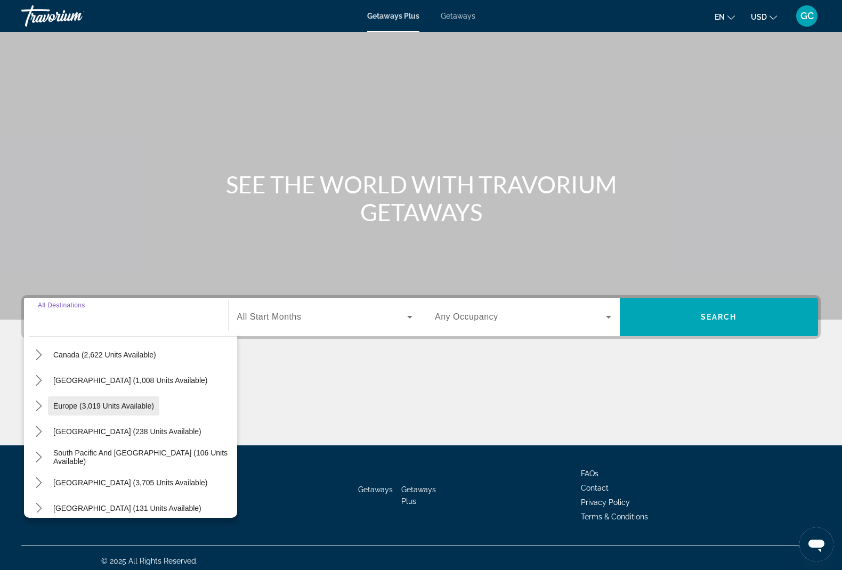
scroll to position [91, 0]
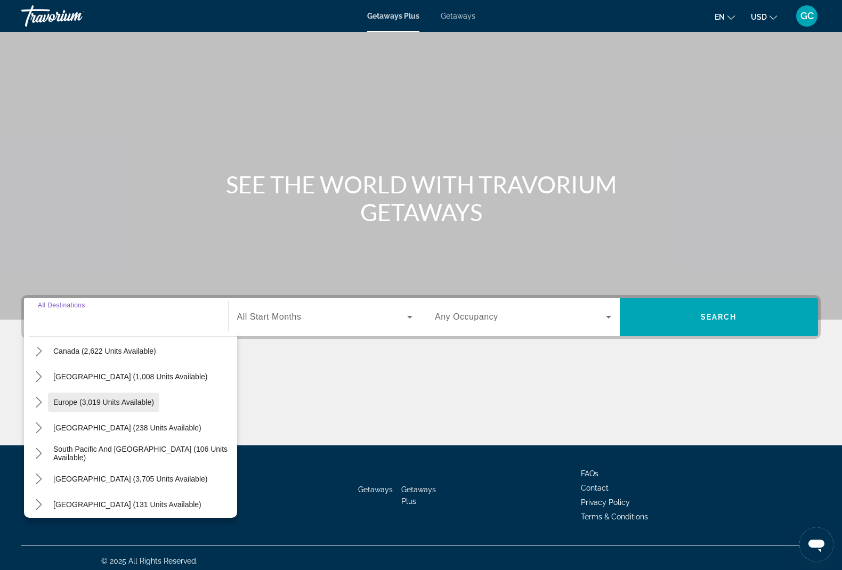
click at [78, 399] on span "Europe (3,019 units available)" at bounding box center [103, 402] width 101 height 9
type input "**********"
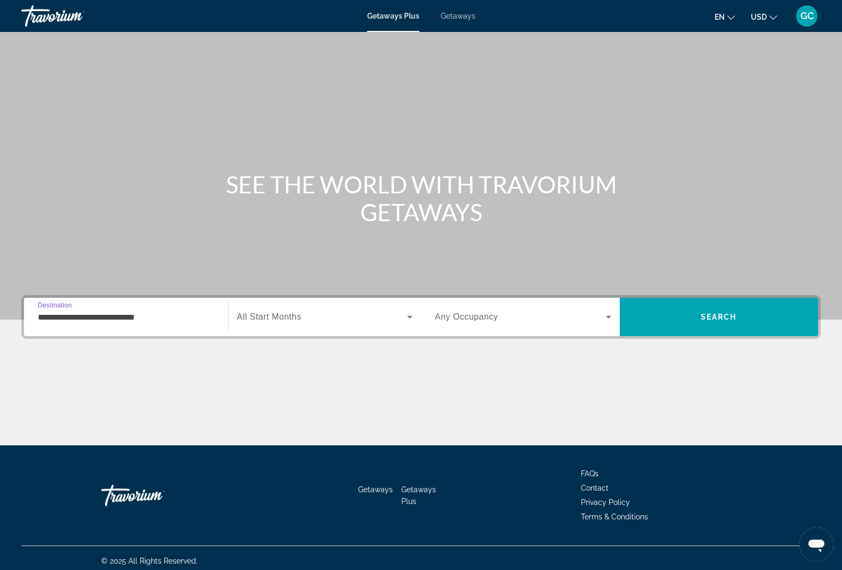
scroll to position [6, 0]
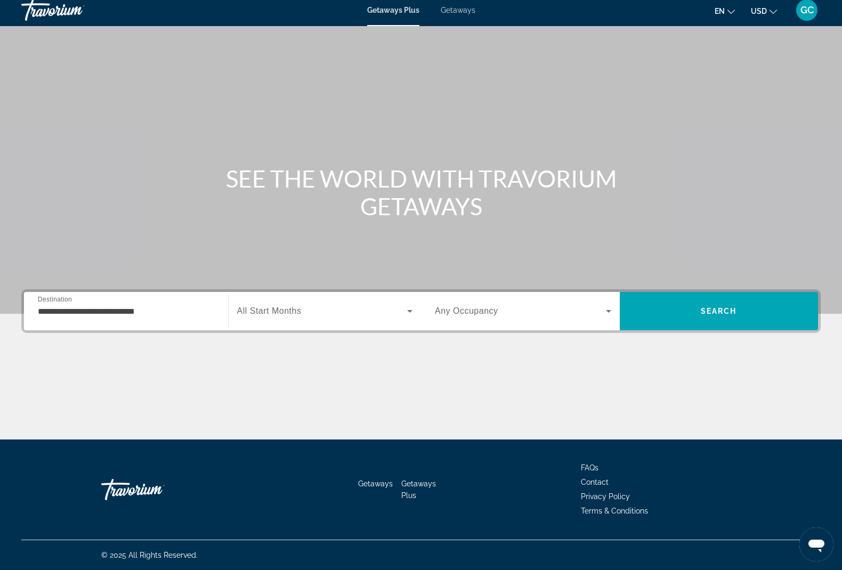
click at [275, 313] on span "All Start Months" at bounding box center [269, 311] width 65 height 9
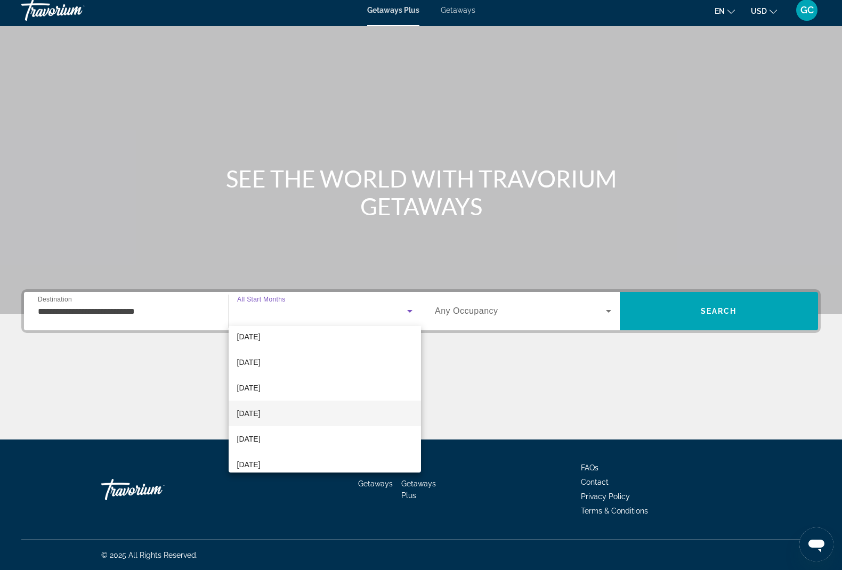
scroll to position [91, 0]
click at [261, 407] on span "[DATE]" at bounding box center [248, 405] width 23 height 13
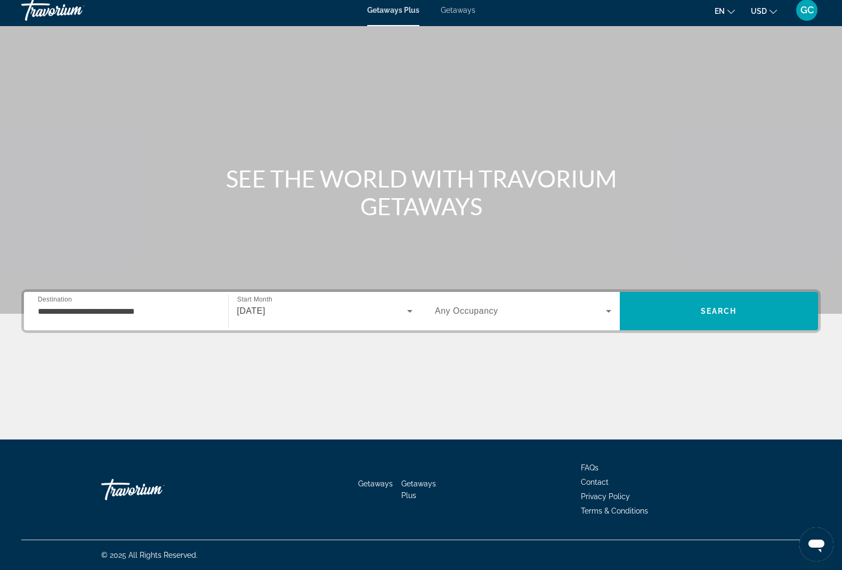
click at [492, 319] on div "Search widget" at bounding box center [523, 311] width 176 height 30
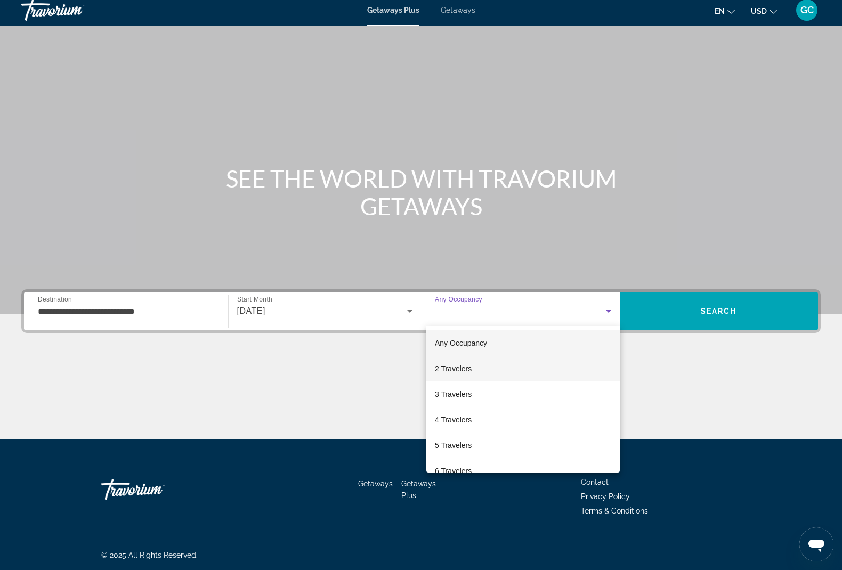
click at [477, 376] on mat-option "2 Travelers" at bounding box center [524, 369] width 194 height 26
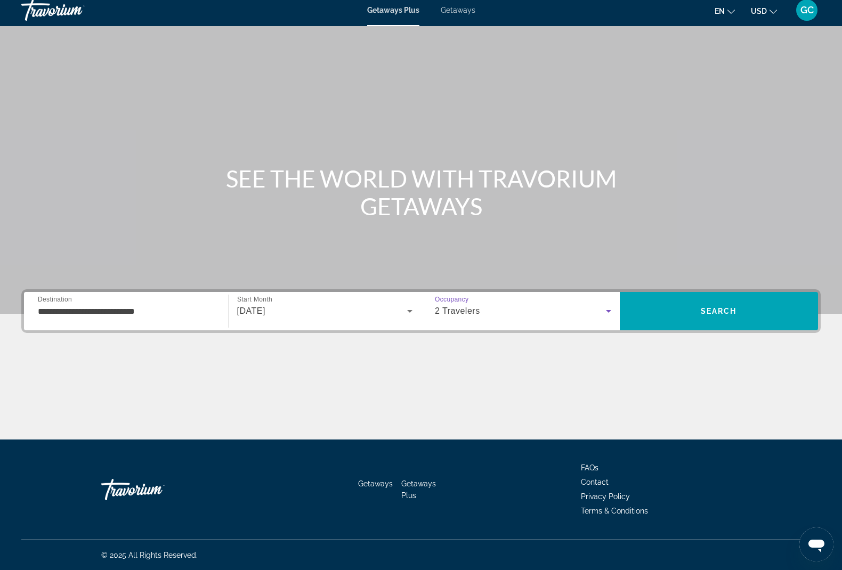
click at [678, 333] on div "**********" at bounding box center [421, 364] width 842 height 150
click at [679, 326] on span "Search" at bounding box center [719, 311] width 199 height 38
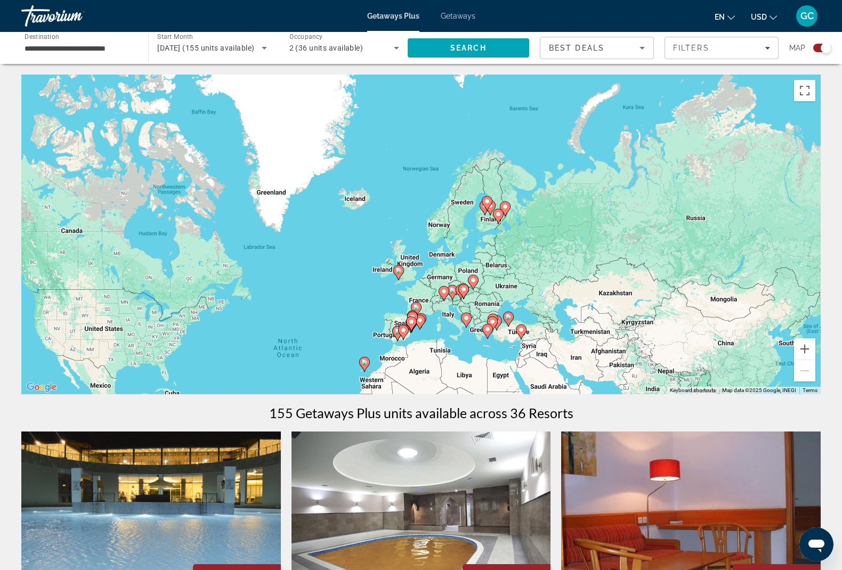
drag, startPoint x: 589, startPoint y: 219, endPoint x: 486, endPoint y: 350, distance: 166.8
click at [487, 350] on div "To activate drag with keyboard, press Alt + Enter. Once in keyboard drag state,…" at bounding box center [421, 235] width 800 height 320
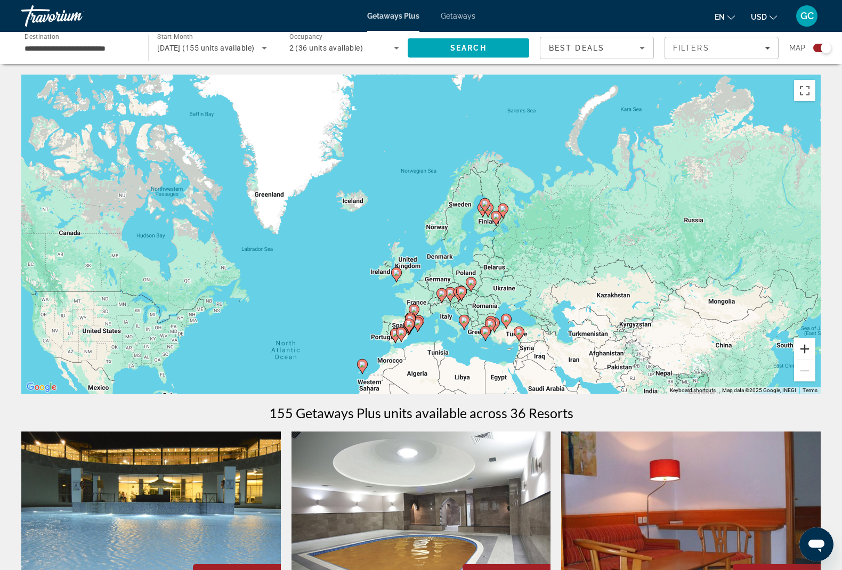
click at [809, 349] on button "Zoom in" at bounding box center [804, 349] width 21 height 21
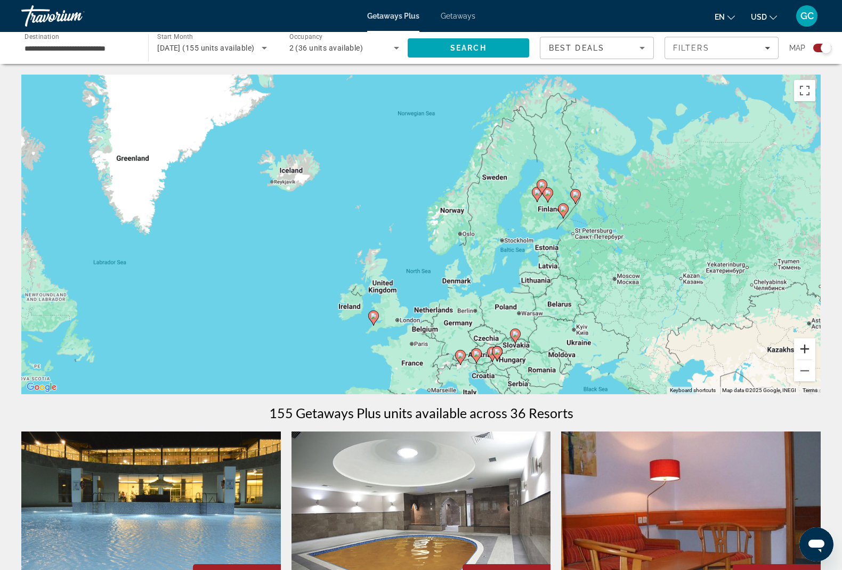
click at [809, 349] on button "Zoom in" at bounding box center [804, 349] width 21 height 21
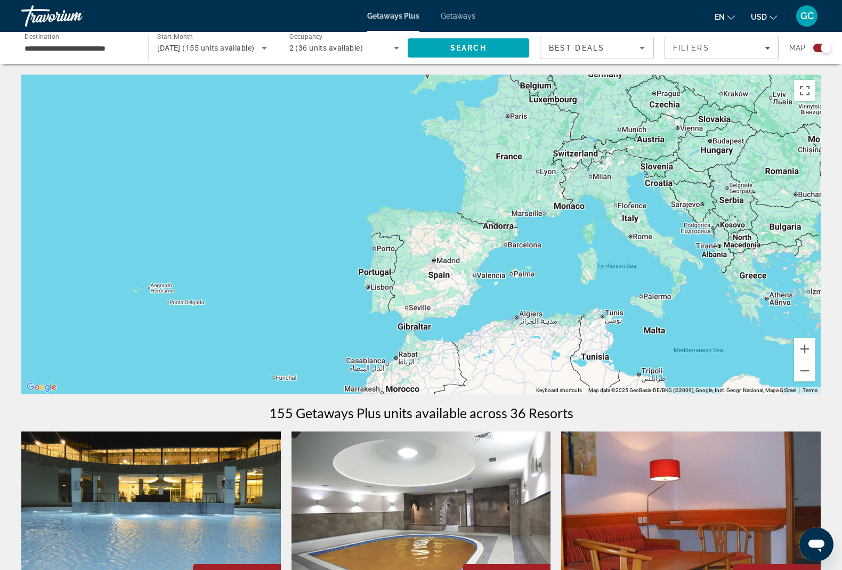
drag, startPoint x: 390, startPoint y: 258, endPoint x: 496, endPoint y: -56, distance: 331.0
click at [496, 0] on html "**********" at bounding box center [421, 285] width 842 height 570
click at [813, 354] on button "Zoom in" at bounding box center [804, 349] width 21 height 21
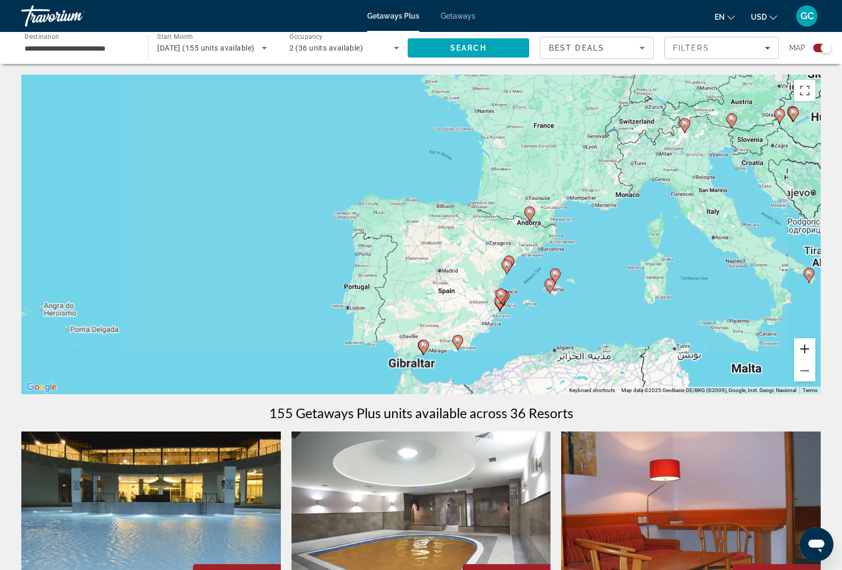
click at [813, 354] on button "Zoom in" at bounding box center [804, 349] width 21 height 21
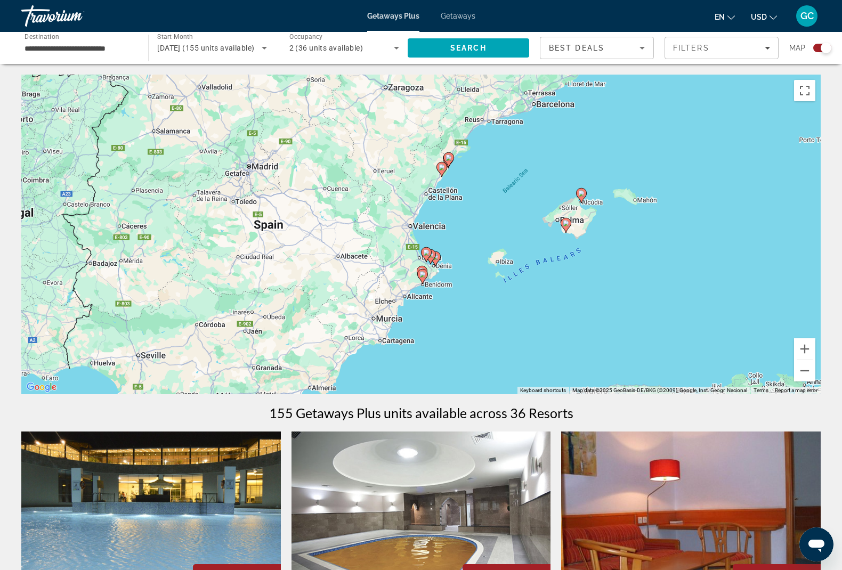
drag, startPoint x: 421, startPoint y: 191, endPoint x: 294, endPoint y: 83, distance: 167.1
click at [294, 83] on div "To activate drag with keyboard, press Alt + Enter. Once in keyboard drag state,…" at bounding box center [421, 235] width 800 height 320
click at [805, 350] on button "Zoom in" at bounding box center [804, 349] width 21 height 21
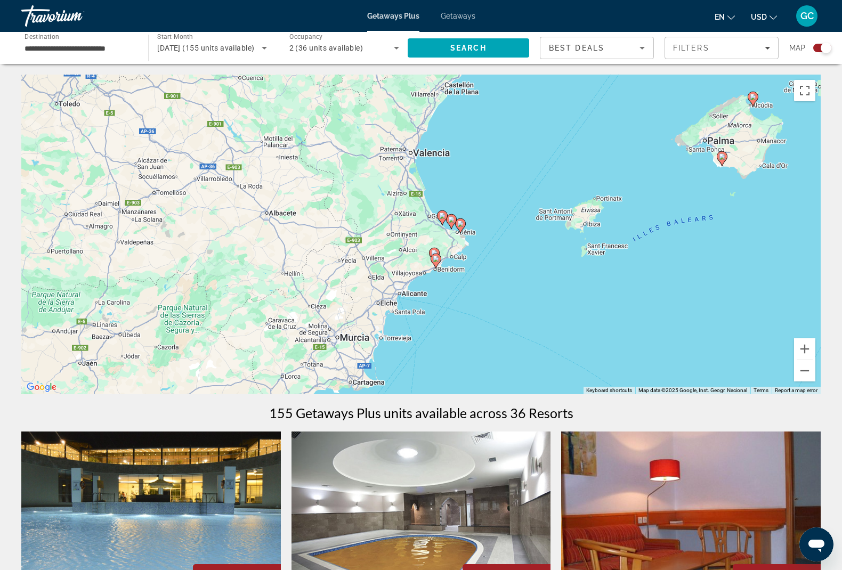
drag, startPoint x: 588, startPoint y: 310, endPoint x: 586, endPoint y: 260, distance: 49.6
click at [593, 260] on div "To activate drag with keyboard, press Alt + Enter. Once in keyboard drag state,…" at bounding box center [421, 235] width 800 height 320
click at [800, 352] on button "Zoom in" at bounding box center [804, 349] width 21 height 21
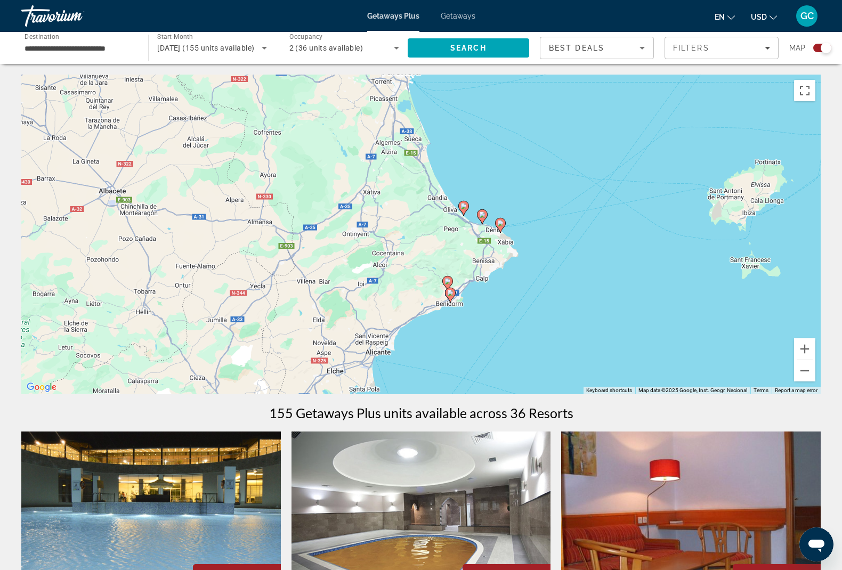
click at [452, 296] on icon "Main content" at bounding box center [451, 295] width 10 height 14
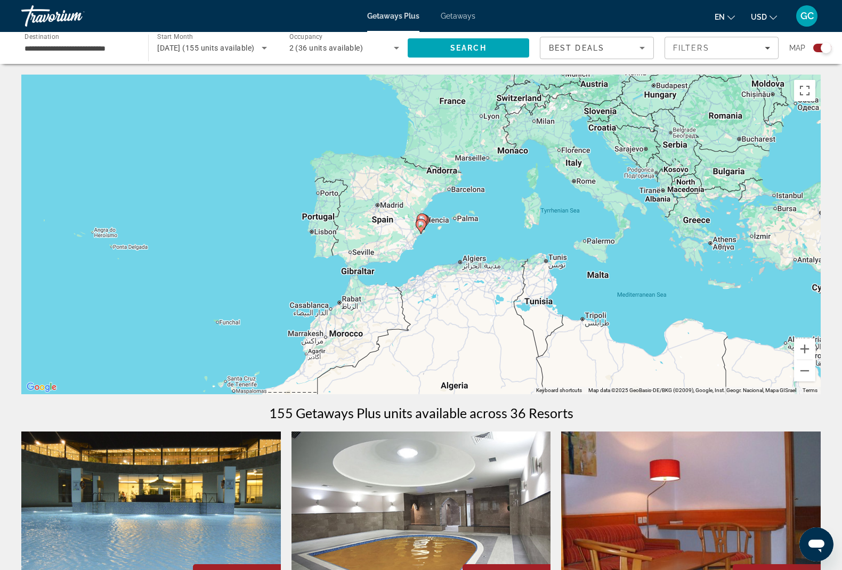
click at [420, 225] on image "Main content" at bounding box center [421, 224] width 6 height 6
type input "**********"
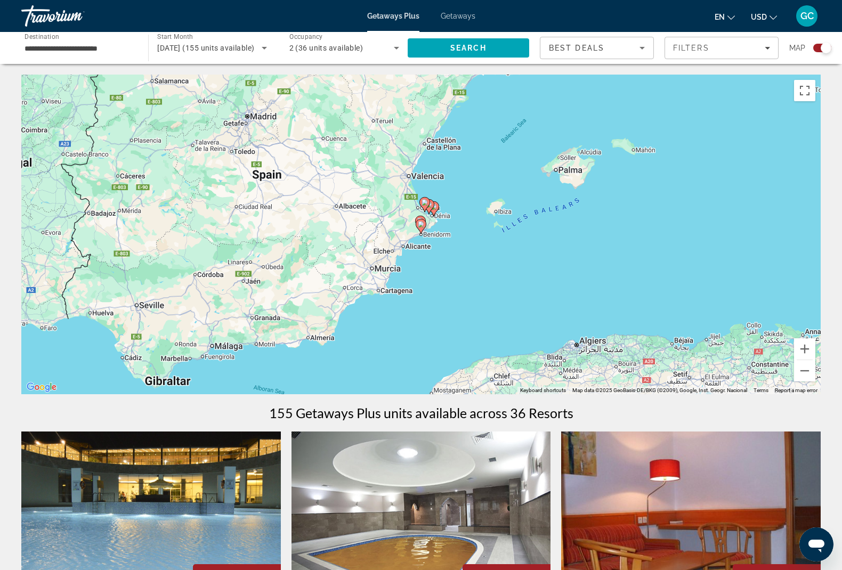
click at [419, 225] on image "Main content" at bounding box center [421, 224] width 6 height 6
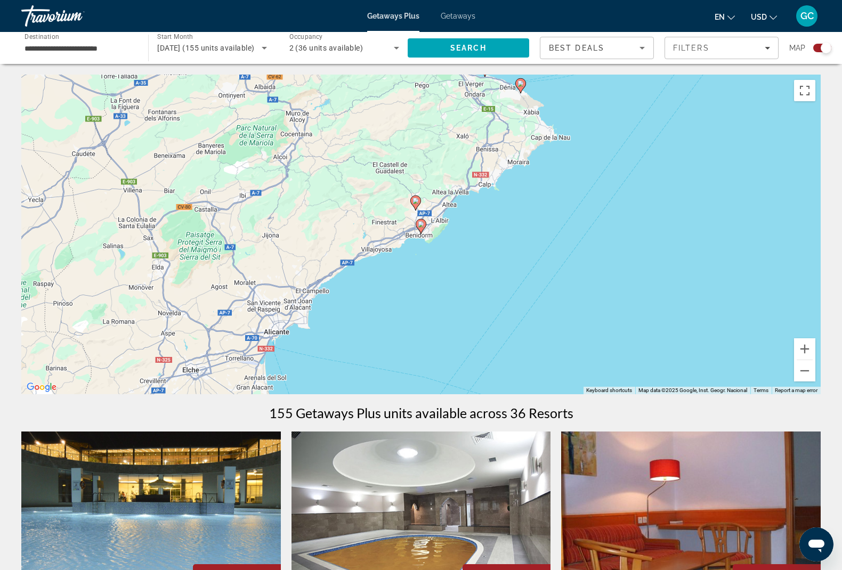
click at [419, 225] on image "Main content" at bounding box center [421, 224] width 6 height 6
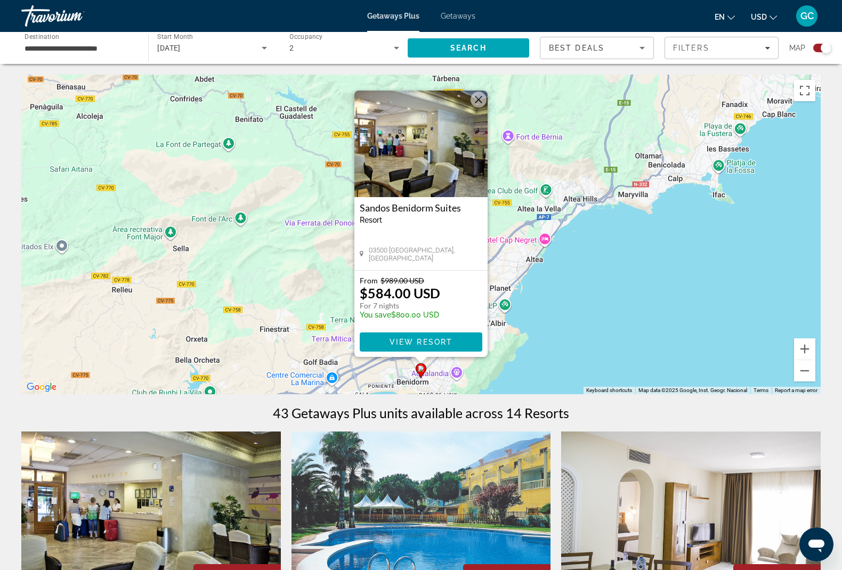
drag, startPoint x: 358, startPoint y: 207, endPoint x: 471, endPoint y: 210, distance: 112.5
click at [471, 210] on div "Sandos Benidorm Suites Resort - This is an adults only resort 03500 [GEOGRAPHIC…" at bounding box center [421, 233] width 133 height 73
copy h3 "Sandos Benidorm Suites"
click at [456, 349] on span "Main content" at bounding box center [421, 342] width 123 height 26
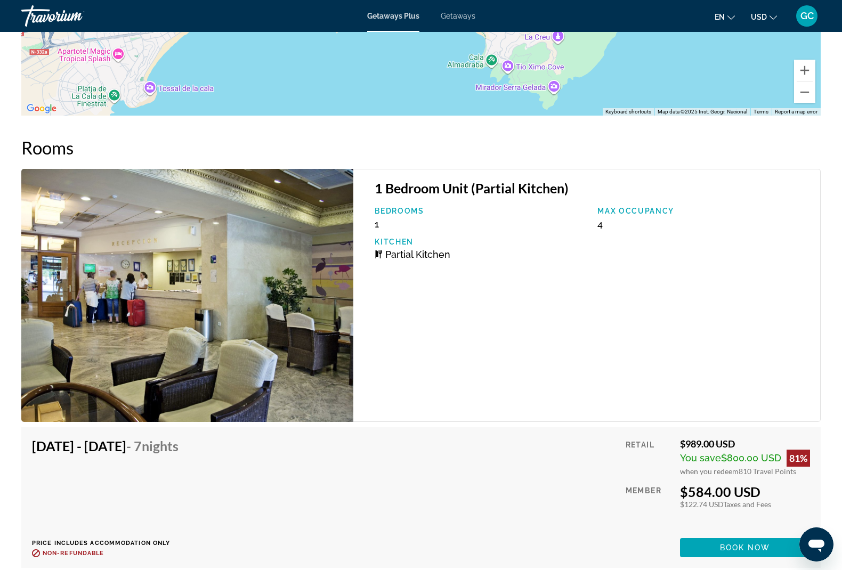
scroll to position [1642, 0]
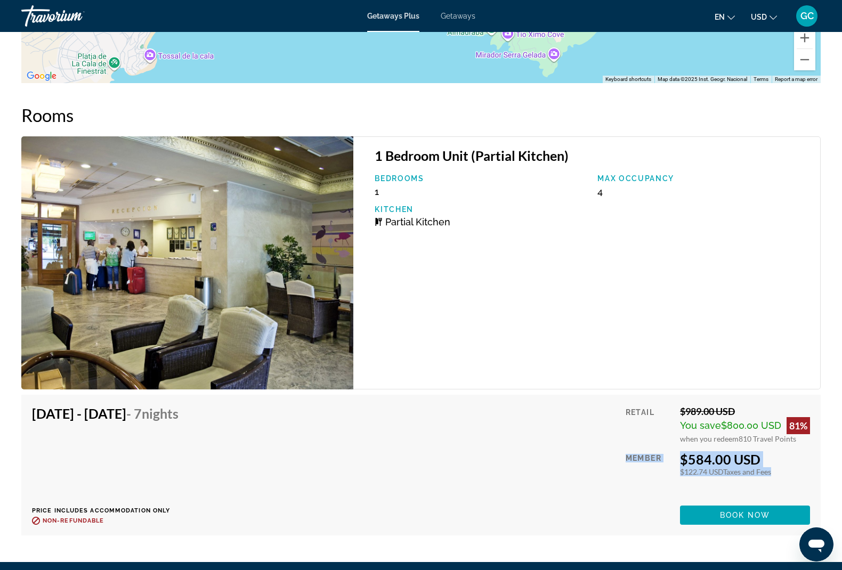
drag, startPoint x: 666, startPoint y: 451, endPoint x: 798, endPoint y: 473, distance: 134.2
click at [798, 473] on div "Retail $989.00 USD You save $800.00 USD 81% when you redeem 810 Travel Points M…" at bounding box center [718, 465] width 184 height 119
click at [574, 319] on div "1 Bedroom Unit (Partial Kitchen) Bedrooms 1 Max Occupancy 4 Kitchen Partial Kit…" at bounding box center [587, 262] width 468 height 253
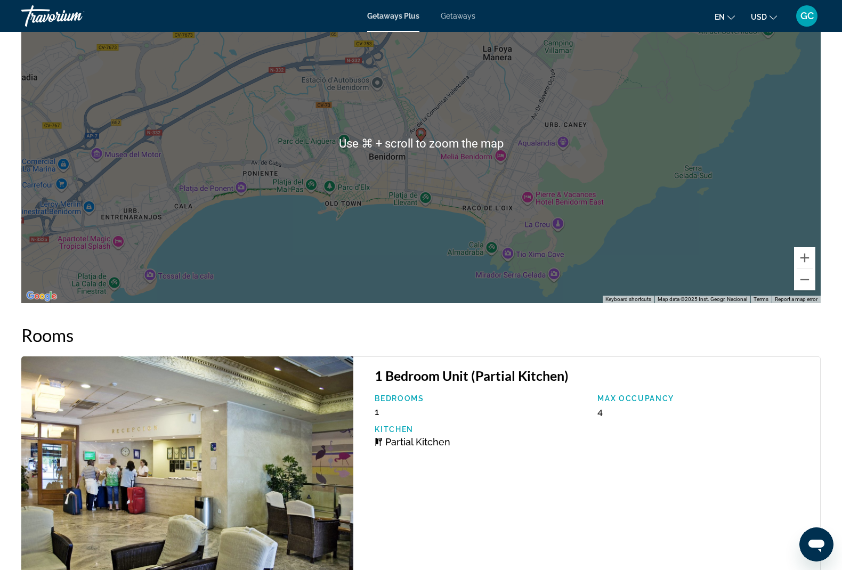
scroll to position [1264, 0]
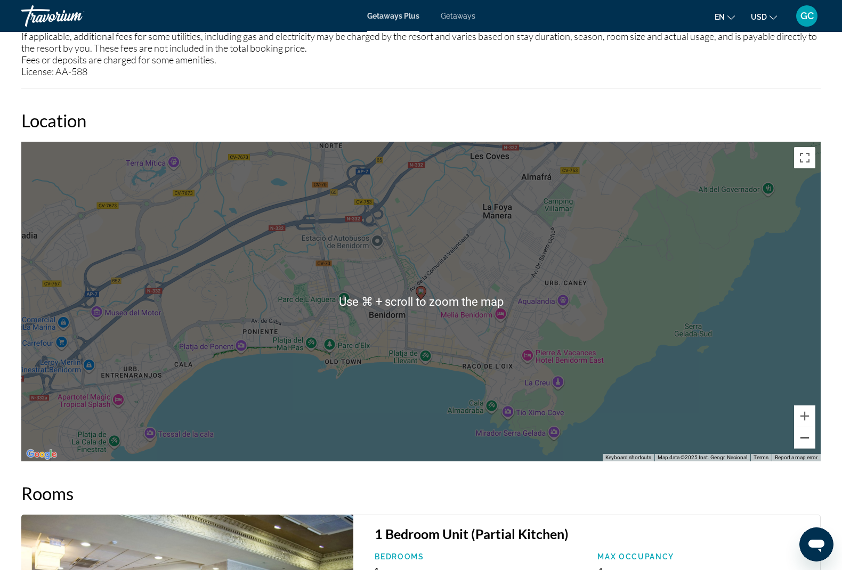
click at [802, 439] on button "Zoom out" at bounding box center [804, 438] width 21 height 21
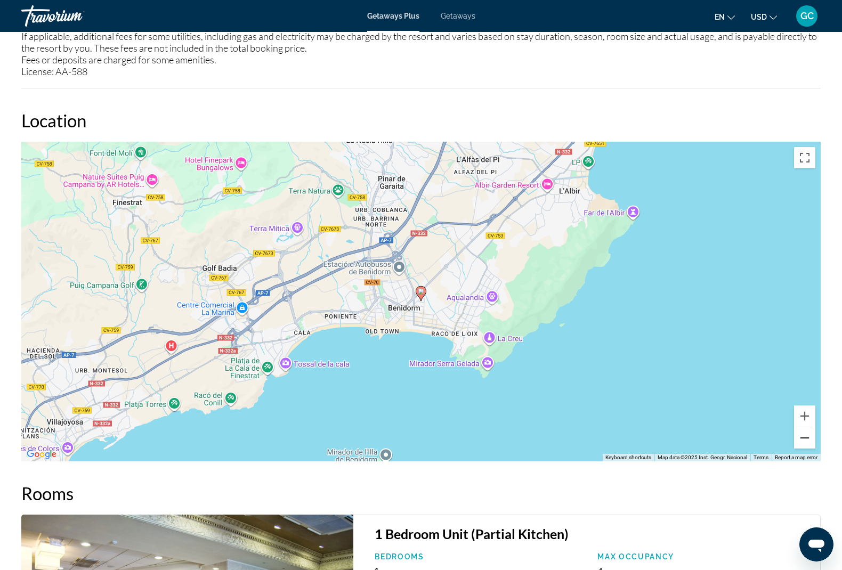
click at [806, 438] on button "Zoom out" at bounding box center [804, 438] width 21 height 21
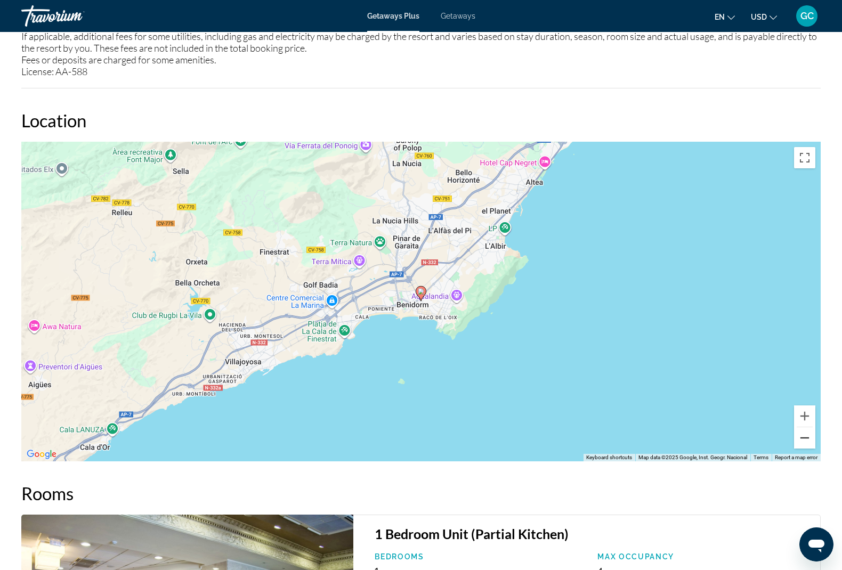
click at [806, 438] on button "Zoom out" at bounding box center [804, 438] width 21 height 21
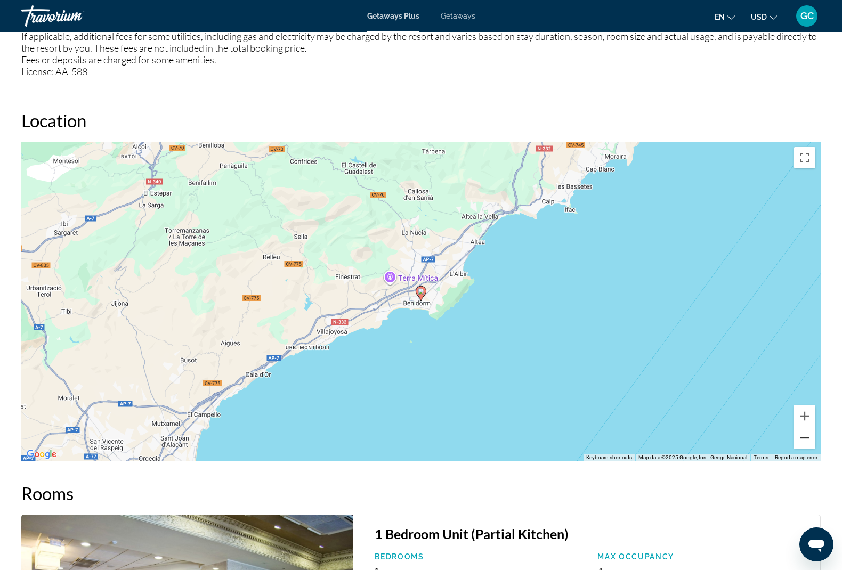
click at [806, 438] on button "Zoom out" at bounding box center [804, 438] width 21 height 21
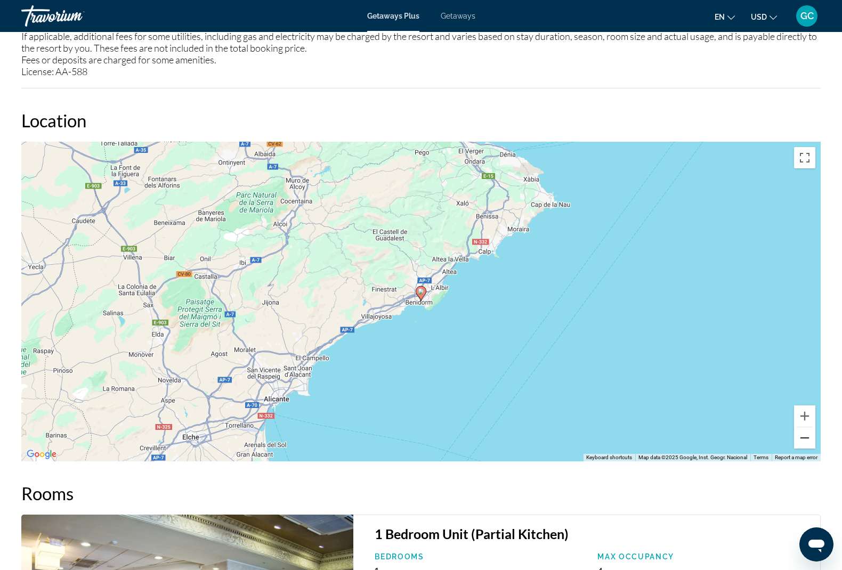
click at [812, 443] on button "Zoom out" at bounding box center [804, 438] width 21 height 21
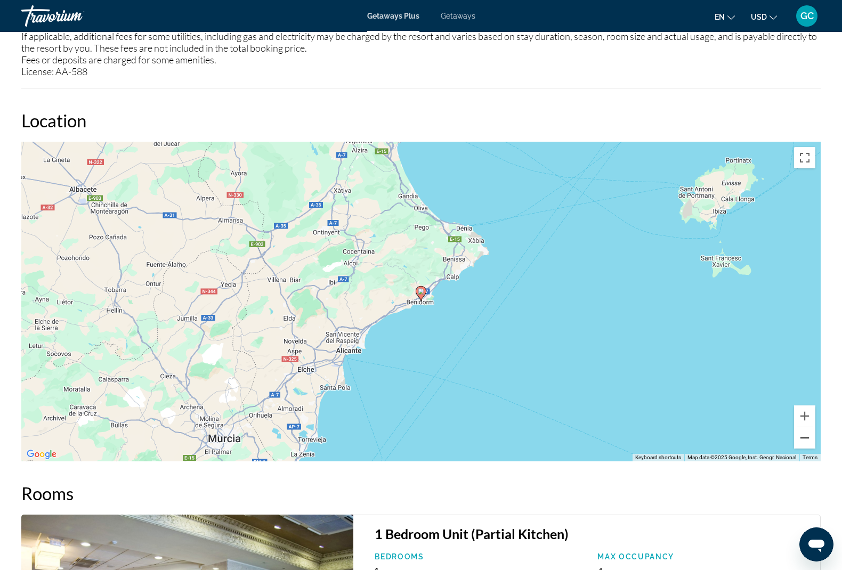
click at [812, 442] on button "Zoom out" at bounding box center [804, 438] width 21 height 21
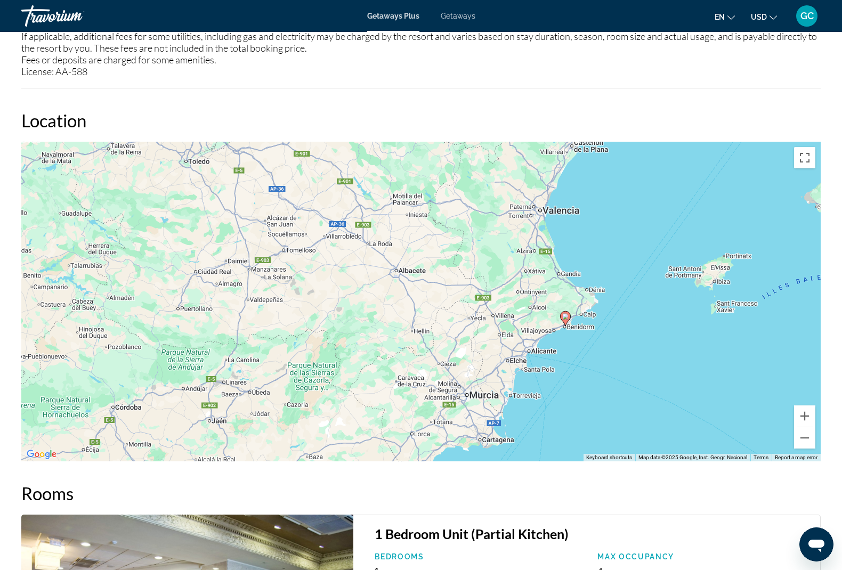
drag, startPoint x: 477, startPoint y: 317, endPoint x: 622, endPoint y: 342, distance: 146.6
click at [622, 342] on div "To activate drag with keyboard, press Alt + Enter. Once in keyboard drag state,…" at bounding box center [421, 302] width 800 height 320
click at [809, 433] on button "Zoom out" at bounding box center [804, 438] width 21 height 21
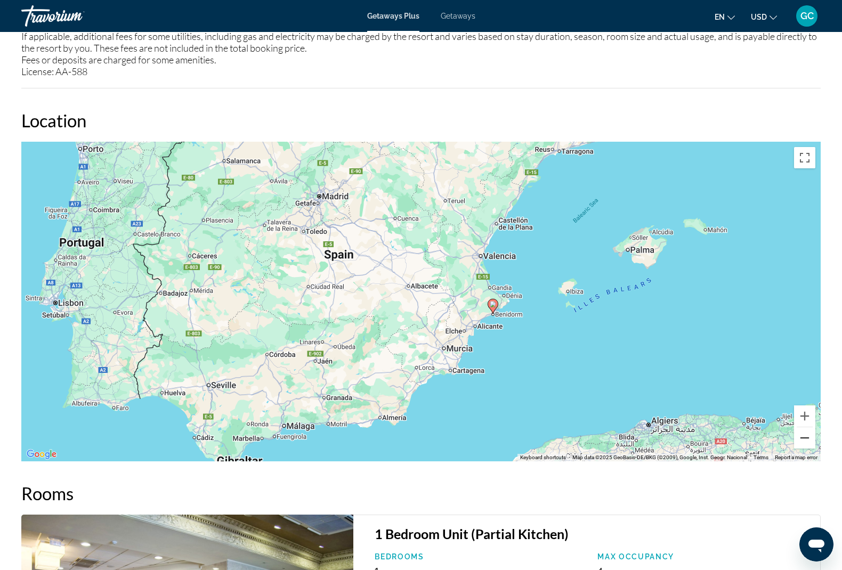
click at [809, 433] on button "Zoom out" at bounding box center [804, 438] width 21 height 21
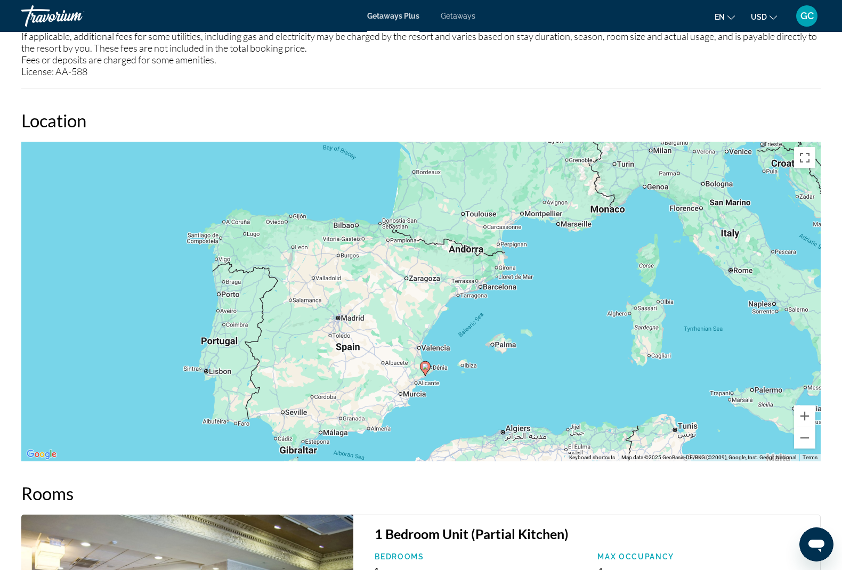
drag, startPoint x: 438, startPoint y: 242, endPoint x: 405, endPoint y: 313, distance: 78.7
click at [405, 313] on div "To activate drag with keyboard, press Alt + Enter. Once in keyboard drag state,…" at bounding box center [421, 302] width 800 height 320
